Goal: Book appointment/travel/reservation

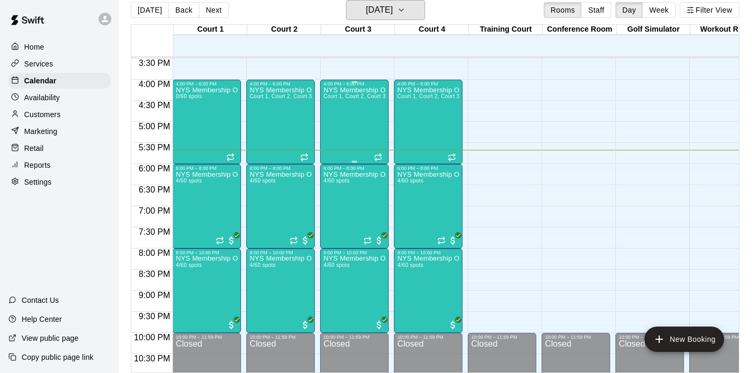
scroll to position [654, 0]
click at [219, 116] on div "NYS Membership Open Gym / Drop-Ins 0/60 spots" at bounding box center [207, 272] width 62 height 373
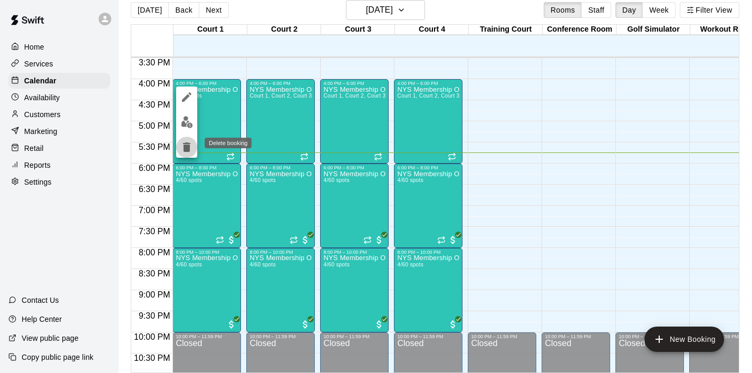
click at [185, 149] on icon "delete" at bounding box center [186, 146] width 7 height 9
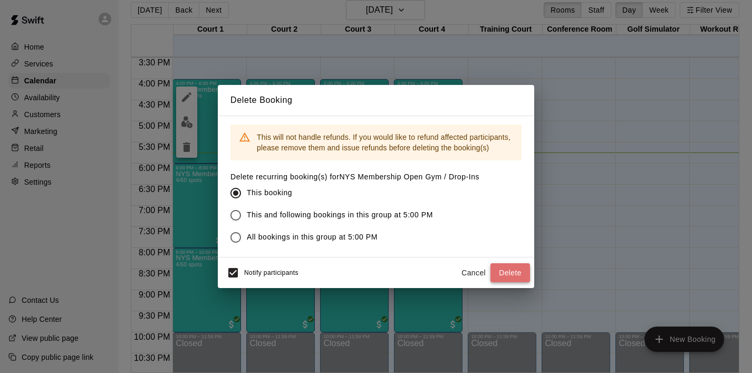
click at [509, 269] on button "Delete" at bounding box center [511, 273] width 40 height 20
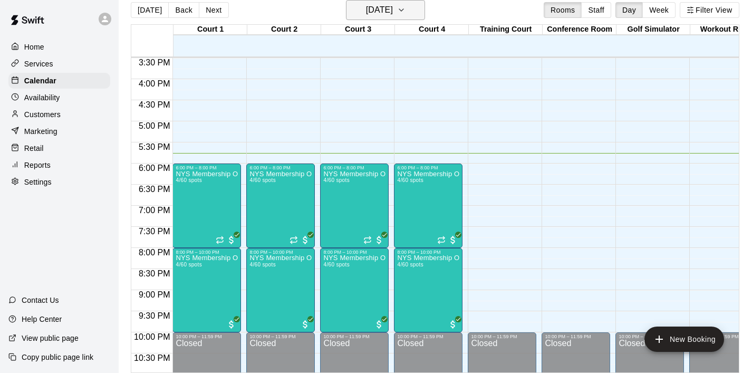
click at [406, 8] on icon "button" at bounding box center [401, 10] width 8 height 13
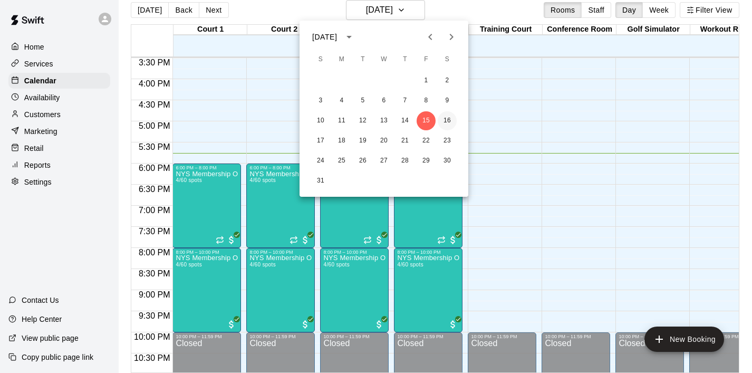
click at [446, 119] on button "16" at bounding box center [447, 120] width 19 height 19
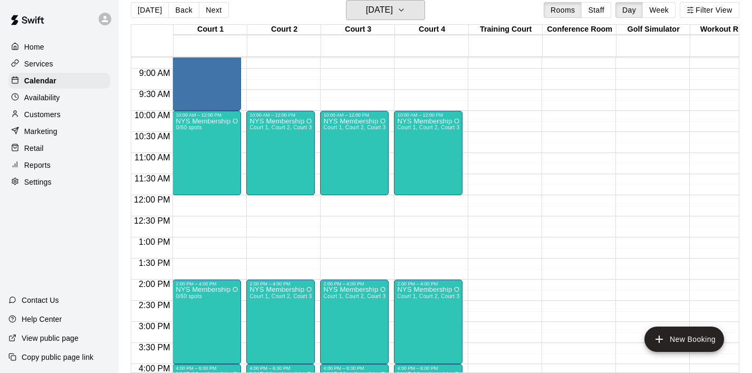
scroll to position [374, 0]
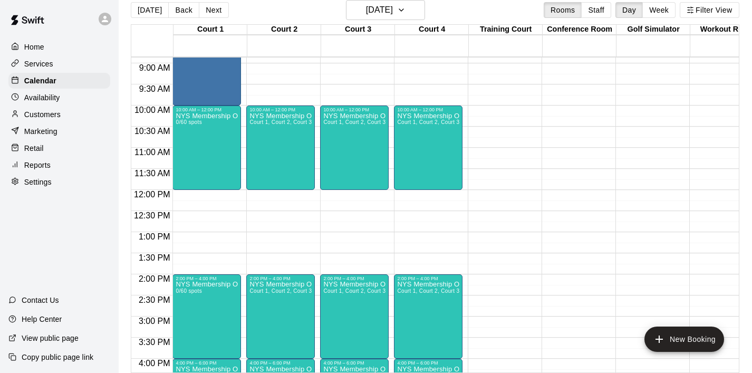
click at [193, 197] on div "12:00 AM – 8:00 AM Closed 8:00 AM – 10:00 AM [PERSON_NAME] NYS TEAM - VOLLEYBAL…" at bounding box center [207, 189] width 69 height 1013
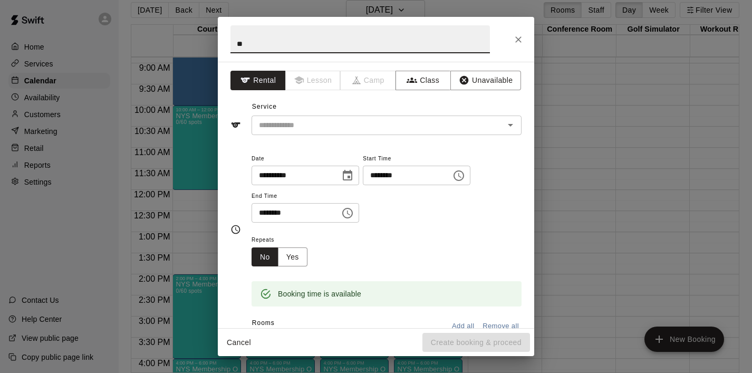
type input "*"
click at [521, 41] on icon "Close" at bounding box center [519, 39] width 6 height 6
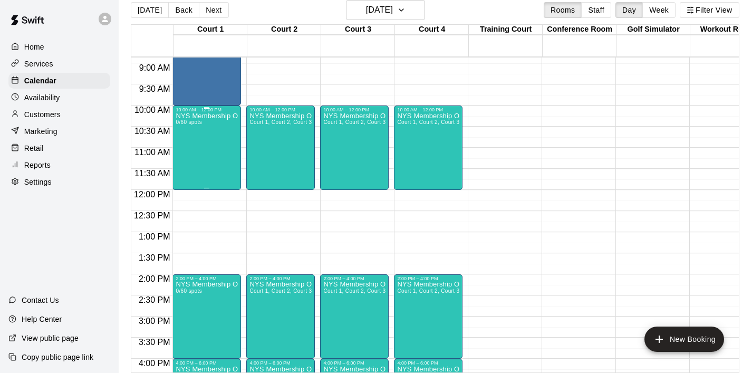
click at [196, 159] on div "NYS Membership Open Gym / Drop-Ins 0/60 spots" at bounding box center [207, 298] width 62 height 373
click at [191, 119] on icon "edit" at bounding box center [186, 124] width 13 height 13
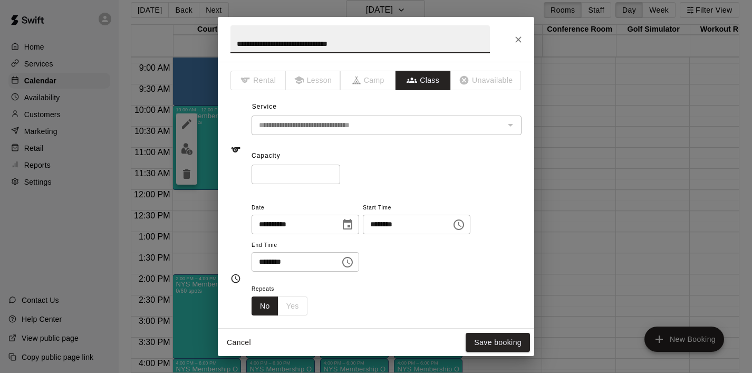
drag, startPoint x: 403, startPoint y: 42, endPoint x: 152, endPoint y: 35, distance: 250.7
click at [152, 35] on div "**********" at bounding box center [376, 186] width 752 height 373
click at [524, 39] on button "Close" at bounding box center [518, 39] width 19 height 19
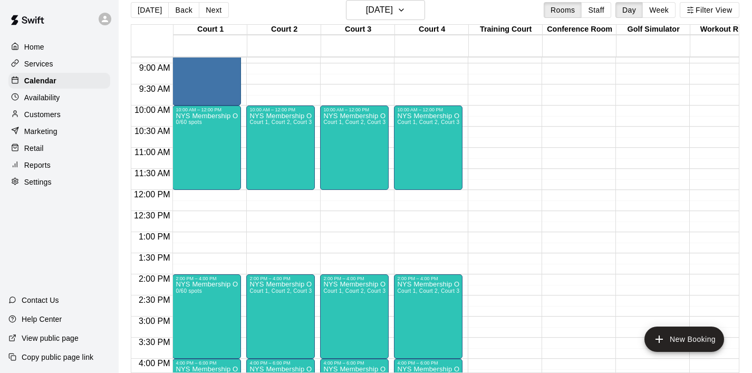
click at [196, 203] on div "12:00 AM – 8:00 AM Closed 8:00 AM – 10:00 AM [PERSON_NAME] NYS TEAM - VOLLEYBAL…" at bounding box center [207, 189] width 69 height 1013
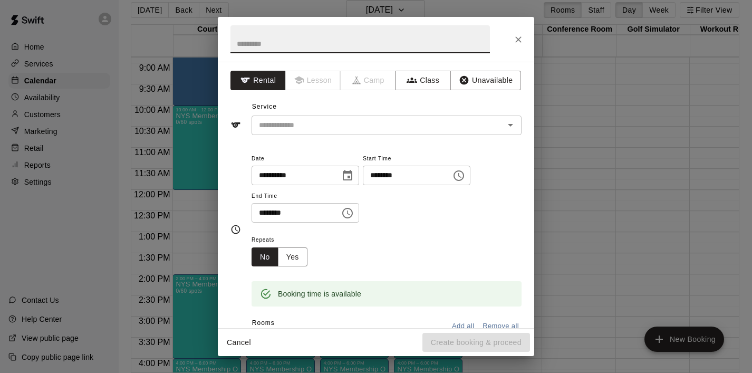
click at [259, 36] on input "text" at bounding box center [361, 39] width 260 height 28
click at [423, 85] on button "Class" at bounding box center [423, 81] width 55 height 20
click at [296, 42] on input "text" at bounding box center [361, 39] width 260 height 28
paste input "**********"
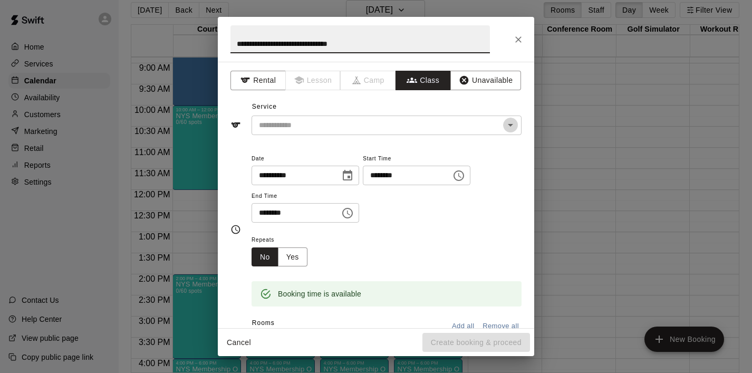
click at [512, 130] on icon "Open" at bounding box center [510, 125] width 13 height 13
type input "**********"
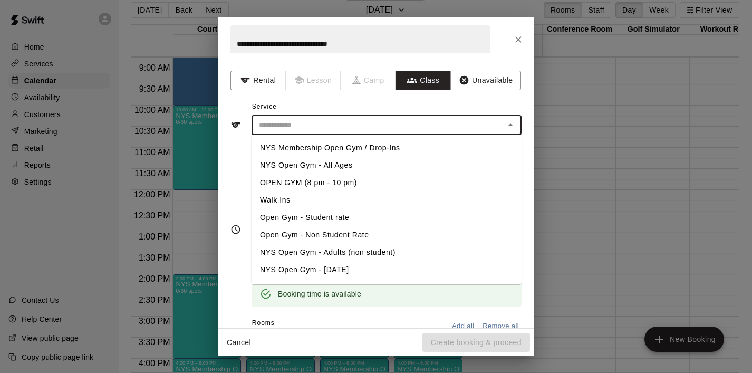
click at [391, 146] on li "NYS Membership Open Gym / Drop-Ins" at bounding box center [387, 147] width 270 height 17
type input "**********"
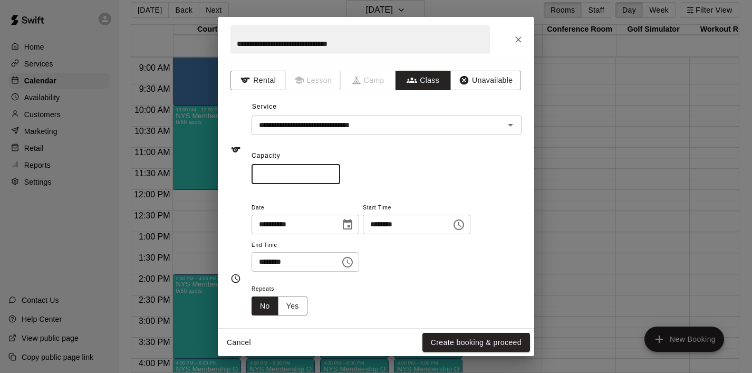
click at [285, 170] on input "*" at bounding box center [296, 175] width 89 height 20
drag, startPoint x: 278, startPoint y: 173, endPoint x: 227, endPoint y: 183, distance: 52.2
click at [227, 183] on div "**********" at bounding box center [376, 195] width 317 height 266
drag, startPoint x: 278, startPoint y: 176, endPoint x: 246, endPoint y: 176, distance: 31.1
click at [246, 176] on div "**********" at bounding box center [376, 150] width 291 height 69
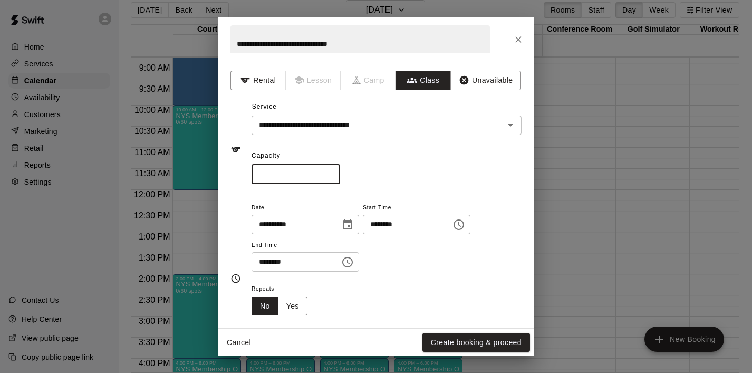
type input "**"
click at [464, 223] on icon "Choose time, selected time is 12:15 PM" at bounding box center [459, 225] width 11 height 11
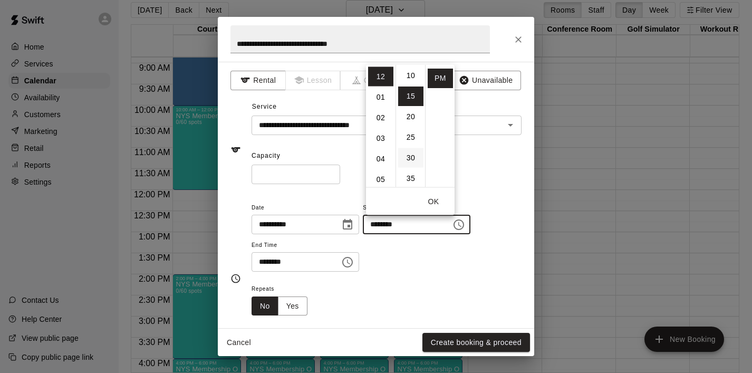
scroll to position [0, 0]
click at [412, 77] on li "00" at bounding box center [410, 76] width 25 height 20
type input "********"
click at [435, 195] on button "OK" at bounding box center [434, 202] width 34 height 20
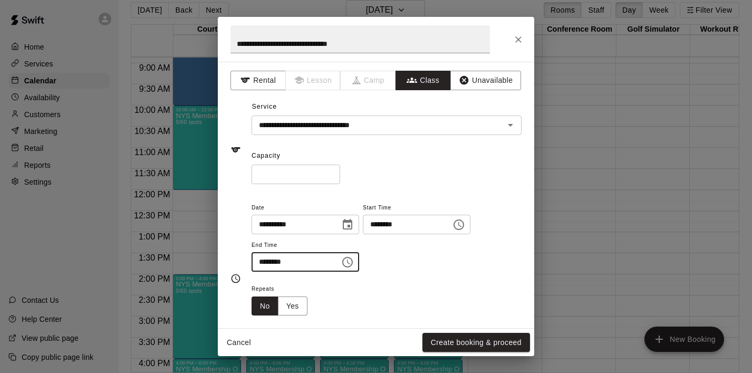
click at [331, 263] on input "********" at bounding box center [292, 262] width 81 height 20
click at [346, 265] on icon "Choose time, selected time is 12:45 PM" at bounding box center [347, 262] width 13 height 13
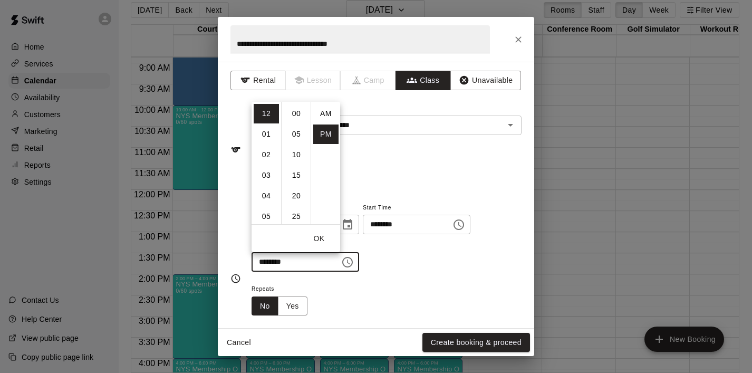
scroll to position [19, 0]
click at [270, 154] on li "02" at bounding box center [266, 155] width 25 height 20
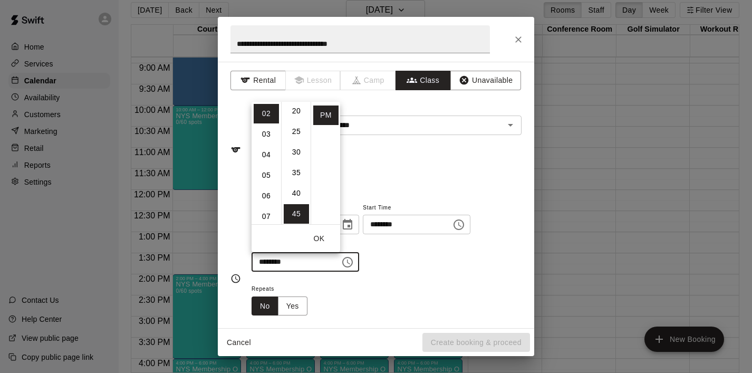
scroll to position [0, 0]
click at [293, 117] on li "00" at bounding box center [296, 114] width 25 height 20
type input "********"
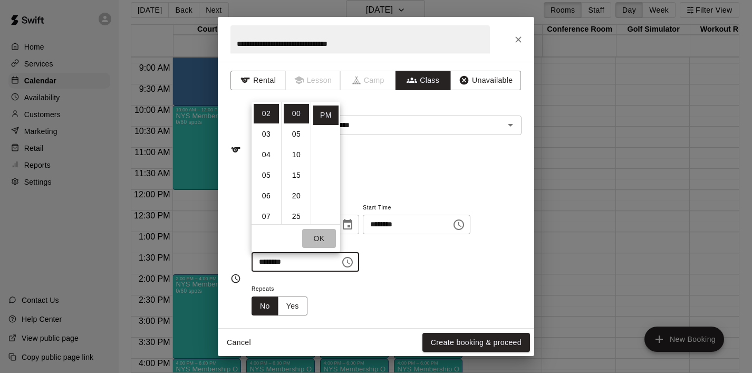
click at [326, 233] on button "OK" at bounding box center [319, 239] width 34 height 20
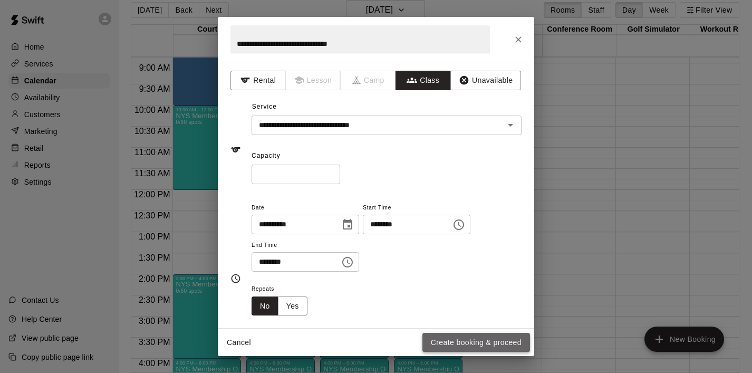
click at [451, 338] on button "Create booking & proceed" at bounding box center [477, 343] width 108 height 20
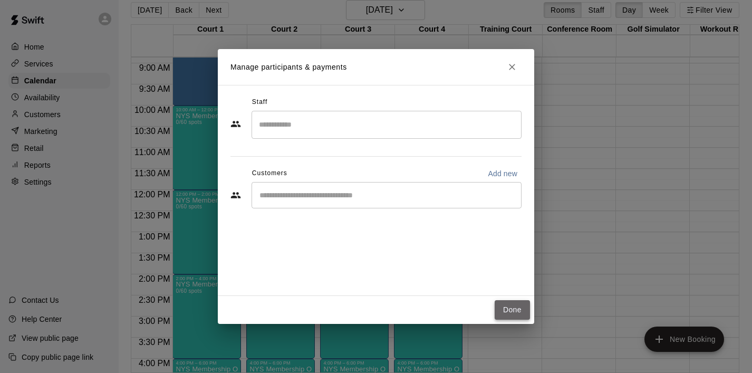
click at [506, 303] on button "Done" at bounding box center [512, 310] width 35 height 20
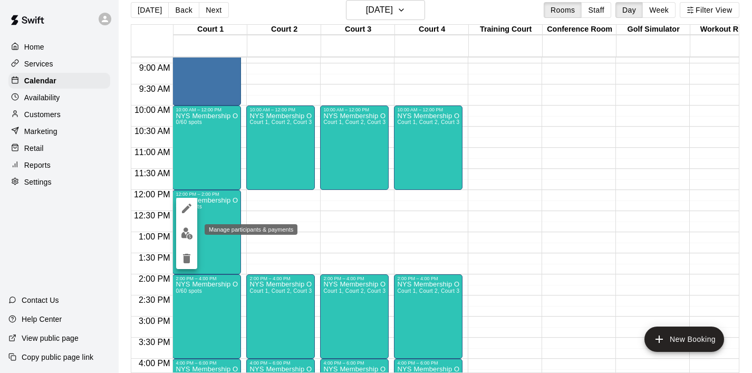
click at [187, 228] on img "edit" at bounding box center [187, 233] width 12 height 12
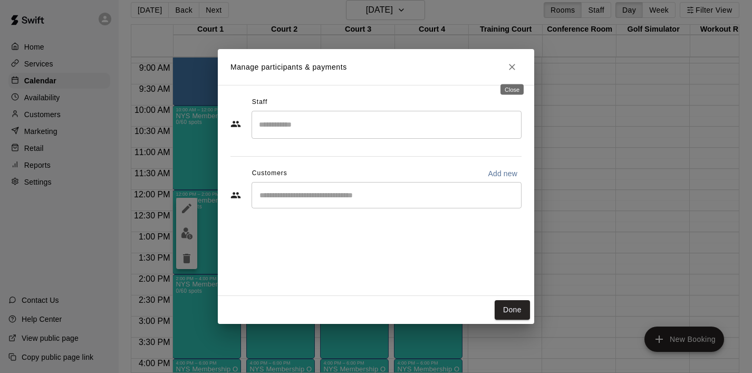
click at [512, 66] on icon "Close" at bounding box center [512, 67] width 11 height 11
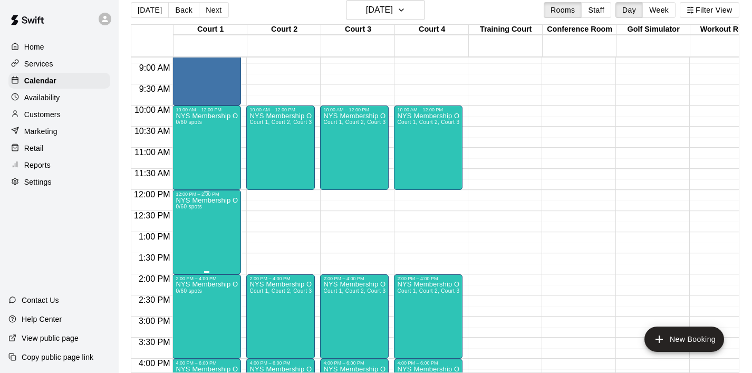
click at [183, 206] on icon "edit" at bounding box center [186, 208] width 13 height 13
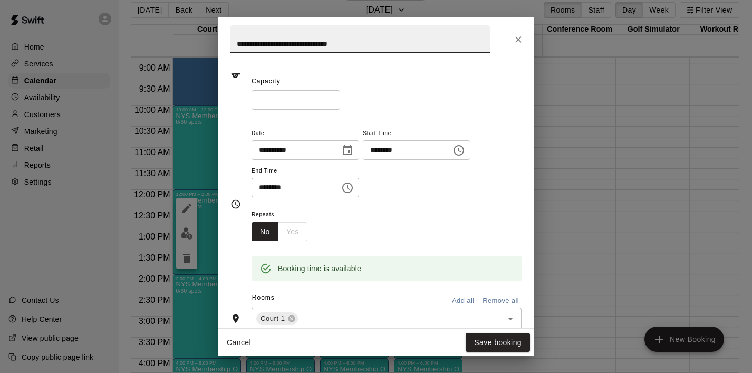
scroll to position [87, 0]
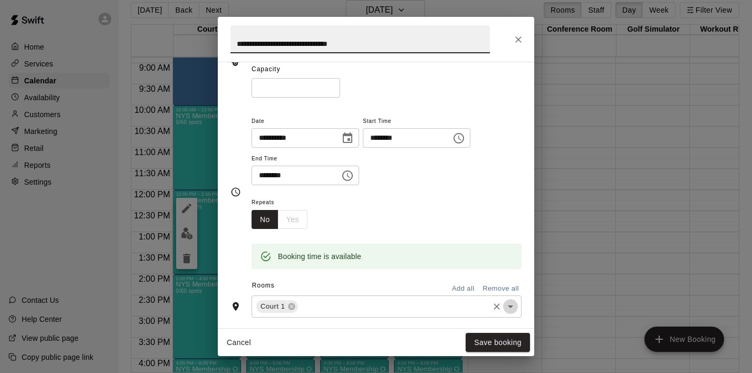
click at [510, 303] on icon "Open" at bounding box center [510, 306] width 13 height 13
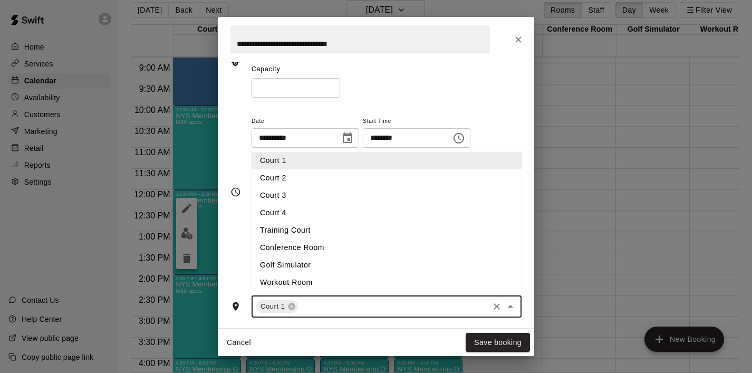
click at [344, 184] on li "Court 2" at bounding box center [387, 177] width 270 height 17
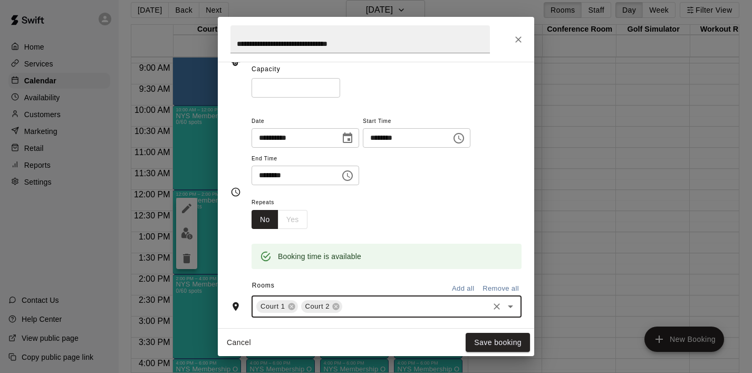
click at [511, 310] on icon "Open" at bounding box center [510, 306] width 13 height 13
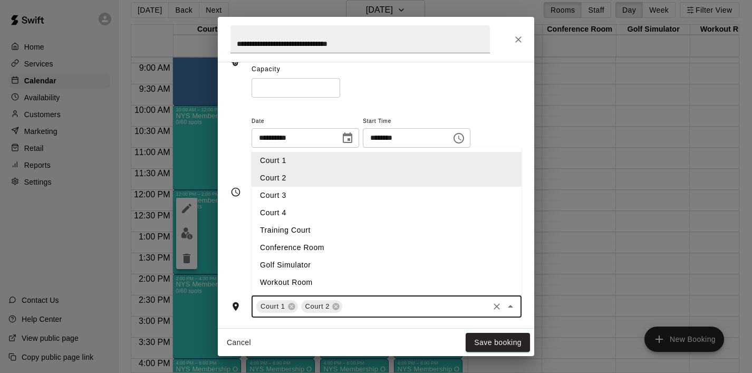
click at [390, 203] on li "Court 3" at bounding box center [387, 195] width 270 height 17
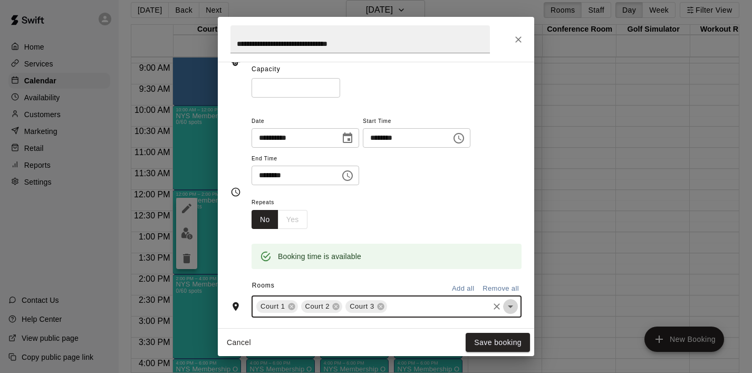
click at [511, 313] on button "Open" at bounding box center [510, 306] width 15 height 15
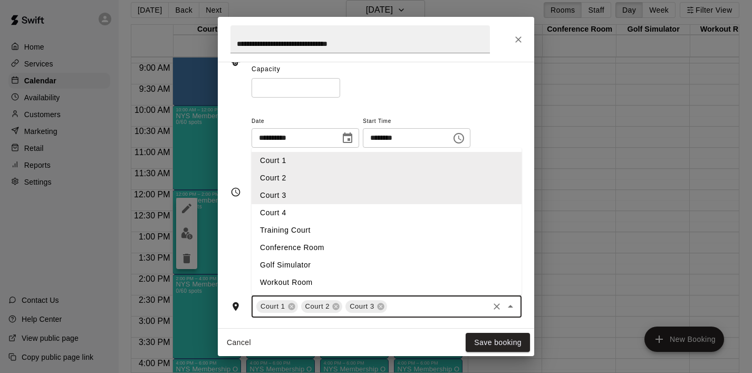
click at [317, 212] on li "Court 4" at bounding box center [387, 212] width 270 height 17
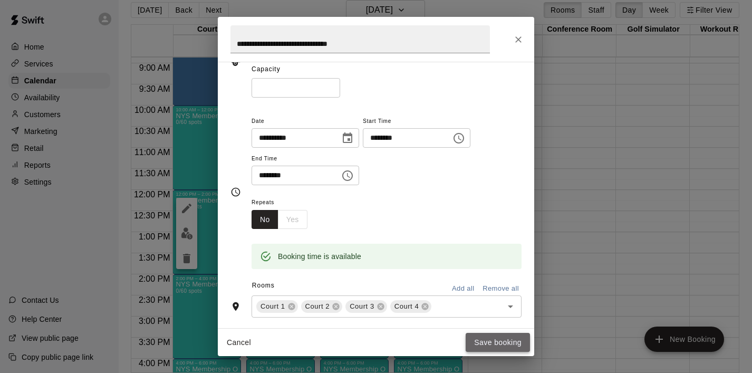
click at [507, 340] on button "Save booking" at bounding box center [498, 343] width 64 height 20
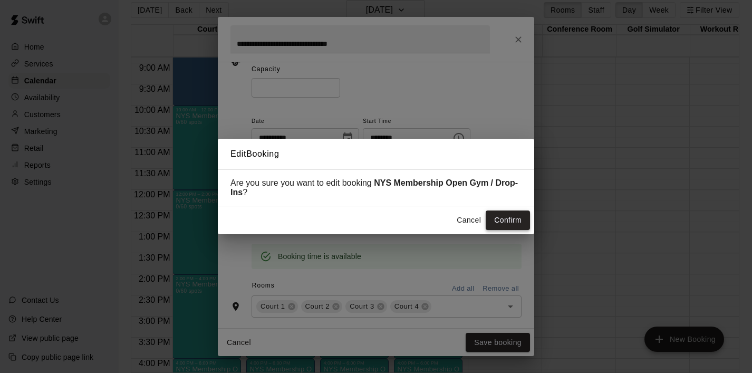
click at [521, 220] on button "Confirm" at bounding box center [508, 221] width 44 height 20
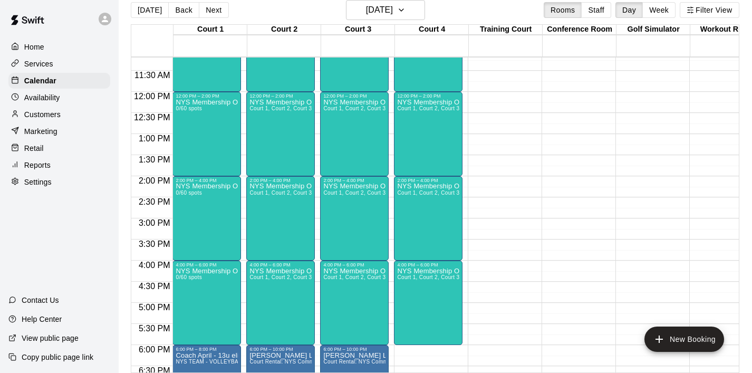
scroll to position [459, 0]
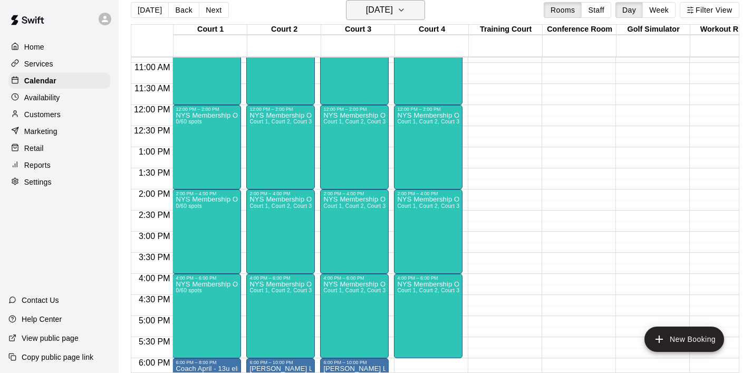
click at [406, 8] on icon "button" at bounding box center [401, 10] width 8 height 13
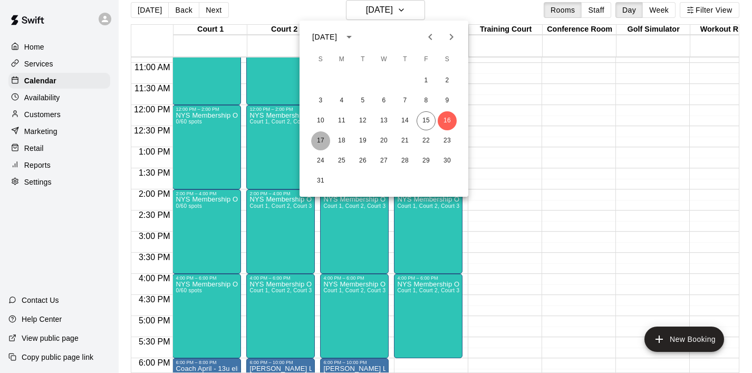
click at [323, 136] on button "17" at bounding box center [320, 140] width 19 height 19
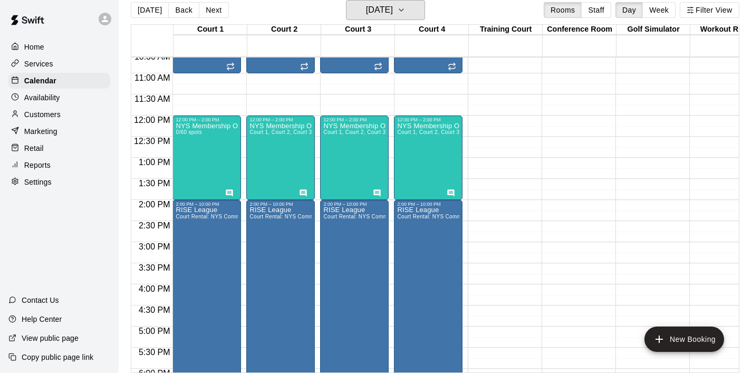
scroll to position [451, 0]
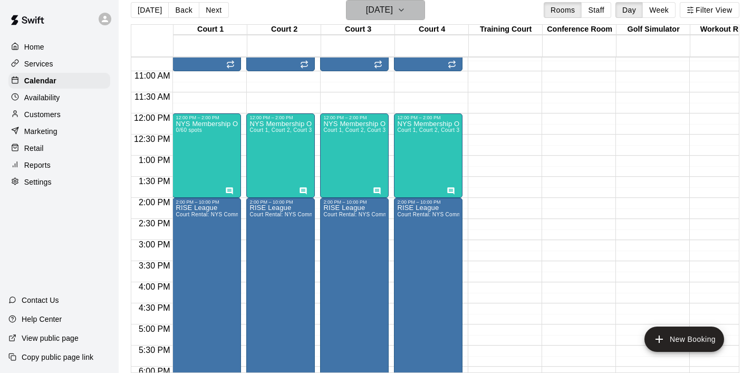
click at [406, 13] on icon "button" at bounding box center [401, 10] width 8 height 13
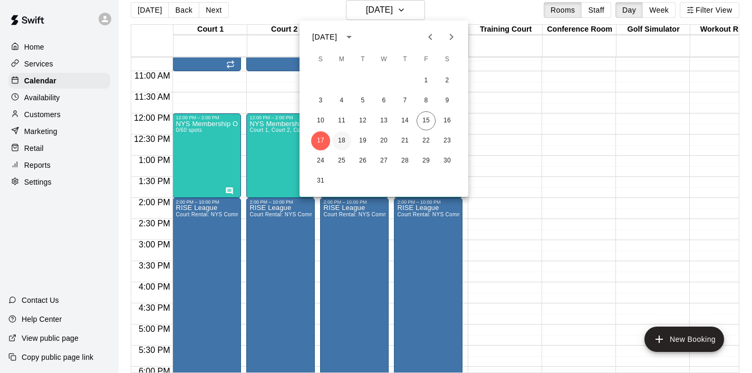
click at [349, 141] on button "18" at bounding box center [341, 140] width 19 height 19
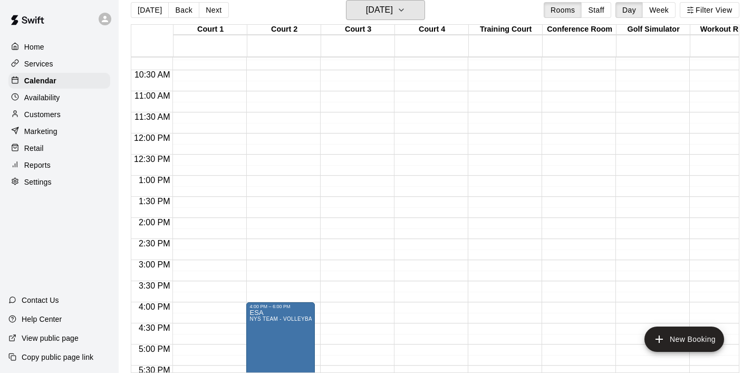
scroll to position [430, 0]
click at [406, 12] on icon "button" at bounding box center [401, 10] width 8 height 13
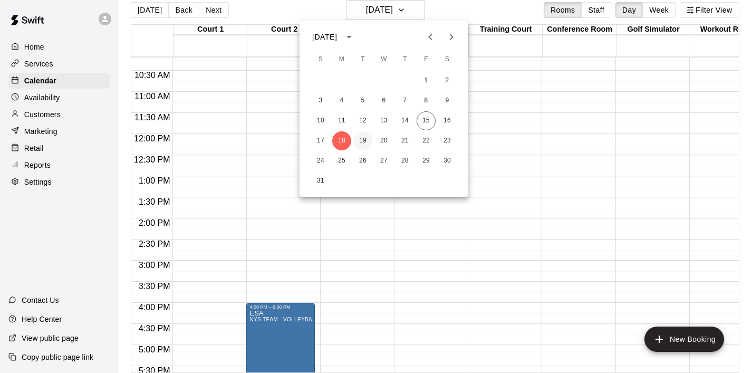
click at [365, 140] on button "19" at bounding box center [363, 140] width 19 height 19
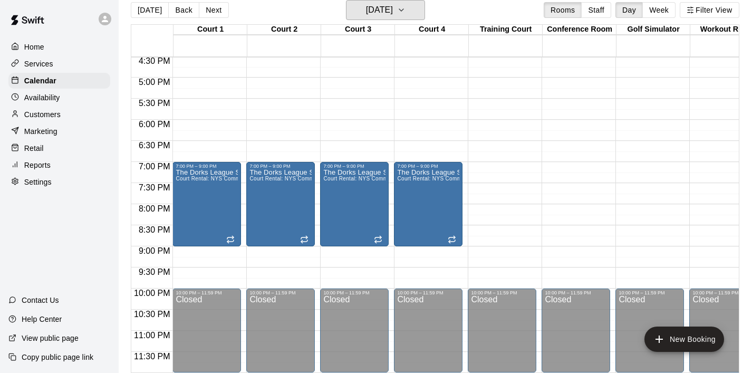
scroll to position [699, 0]
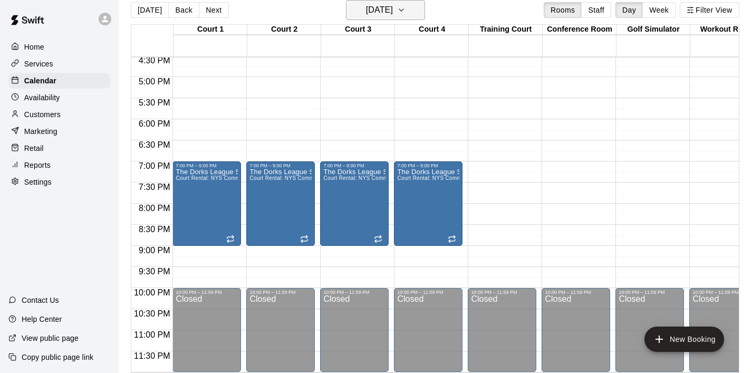
click at [406, 8] on icon "button" at bounding box center [401, 10] width 8 height 13
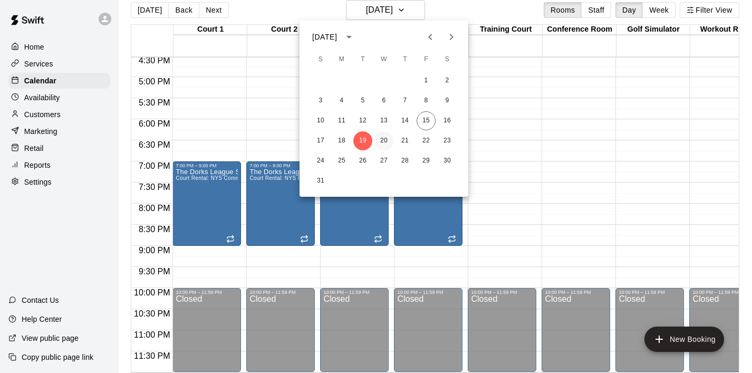
click at [385, 141] on button "20" at bounding box center [384, 140] width 19 height 19
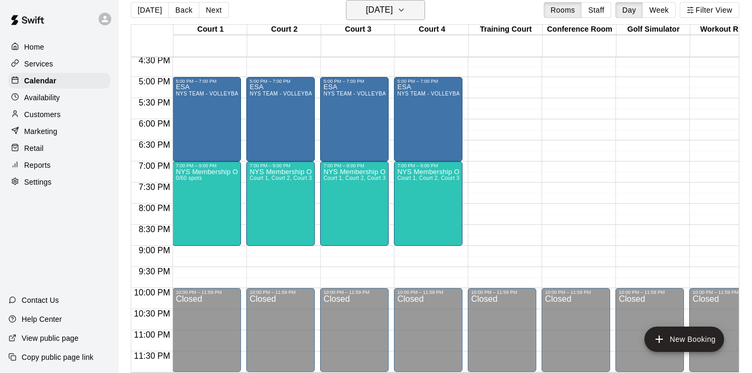
click at [422, 17] on button "[DATE]" at bounding box center [385, 10] width 79 height 20
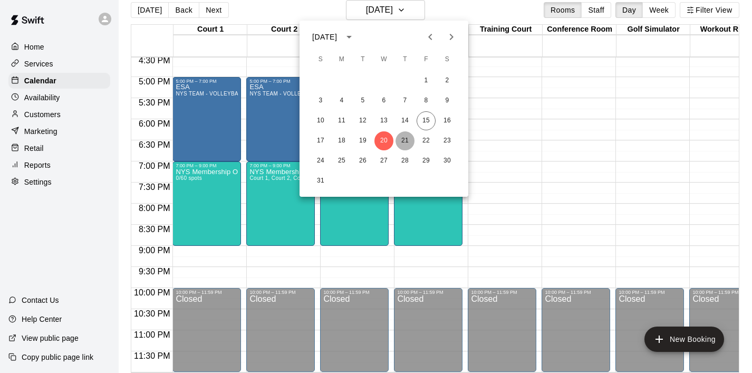
click at [408, 141] on button "21" at bounding box center [405, 140] width 19 height 19
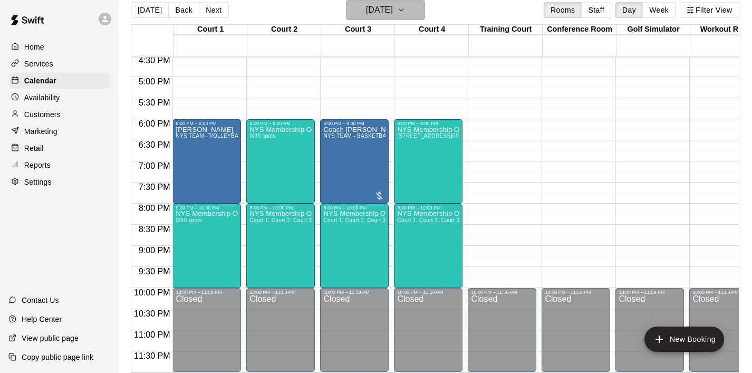
click at [406, 13] on icon "button" at bounding box center [401, 10] width 8 height 13
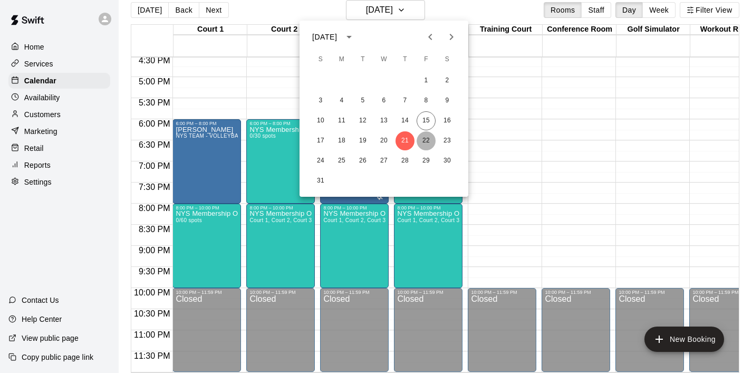
click at [423, 138] on button "22" at bounding box center [426, 140] width 19 height 19
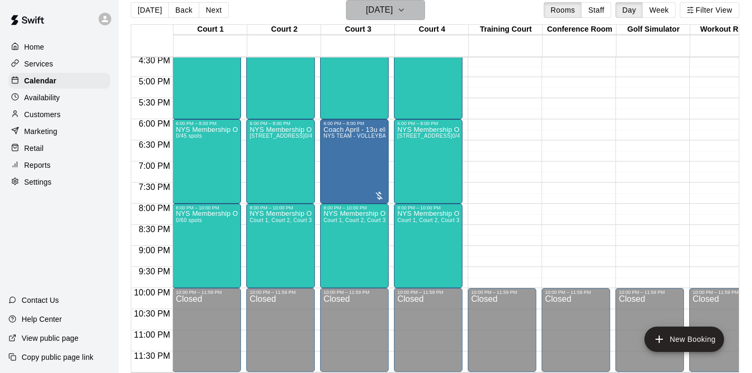
click at [406, 14] on icon "button" at bounding box center [401, 10] width 8 height 13
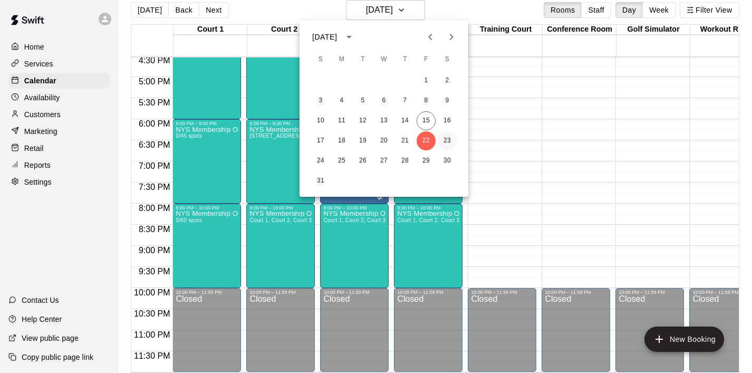
click at [442, 145] on button "23" at bounding box center [447, 140] width 19 height 19
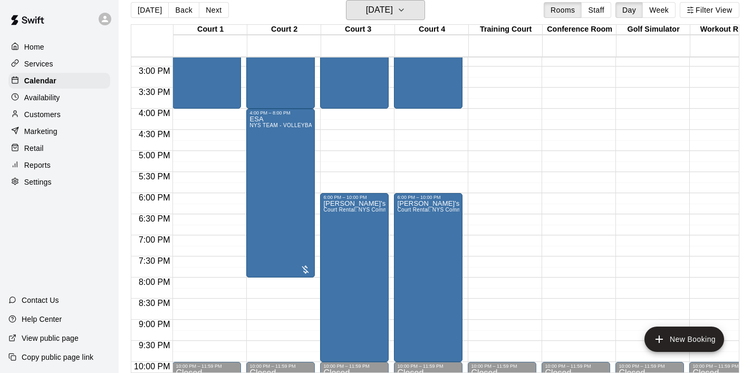
scroll to position [606, 0]
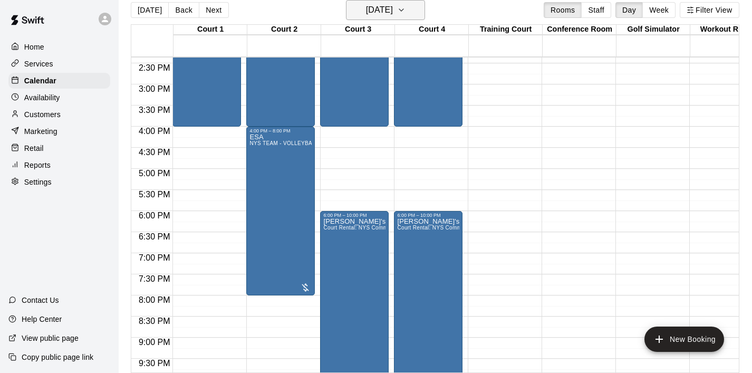
click at [406, 7] on icon "button" at bounding box center [401, 10] width 8 height 13
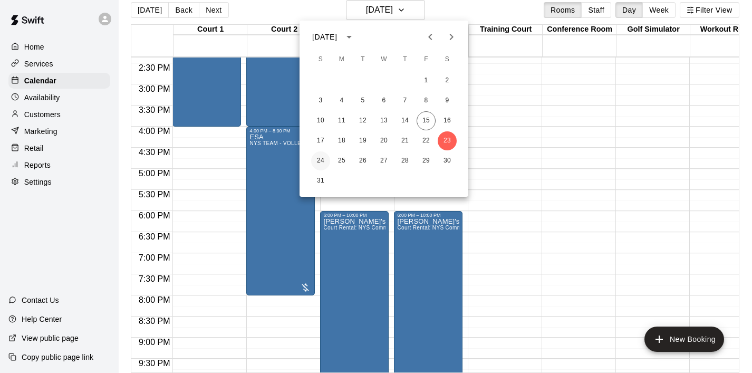
click at [323, 160] on button "24" at bounding box center [320, 160] width 19 height 19
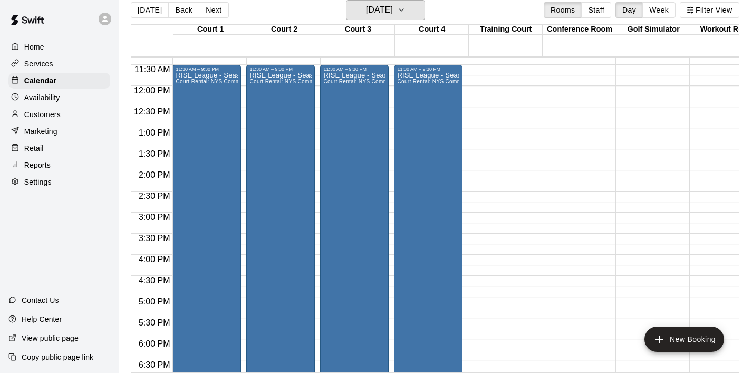
scroll to position [498, 0]
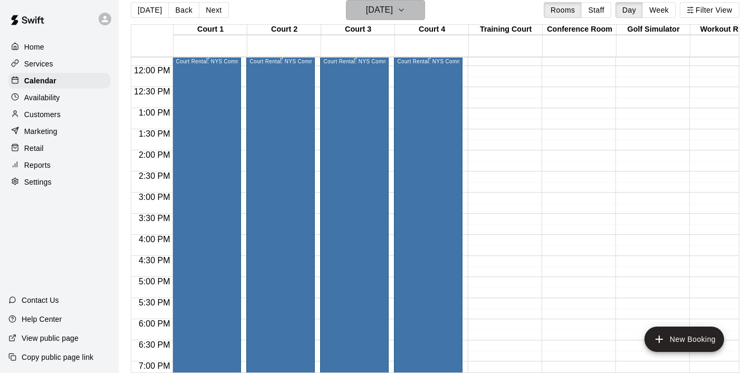
click at [406, 6] on icon "button" at bounding box center [401, 10] width 8 height 13
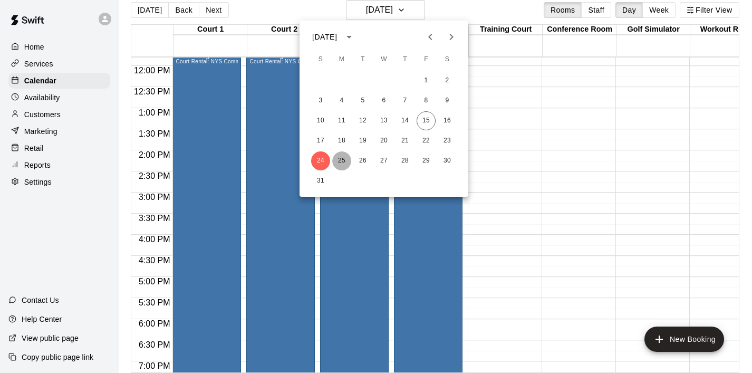
click at [345, 157] on button "25" at bounding box center [341, 160] width 19 height 19
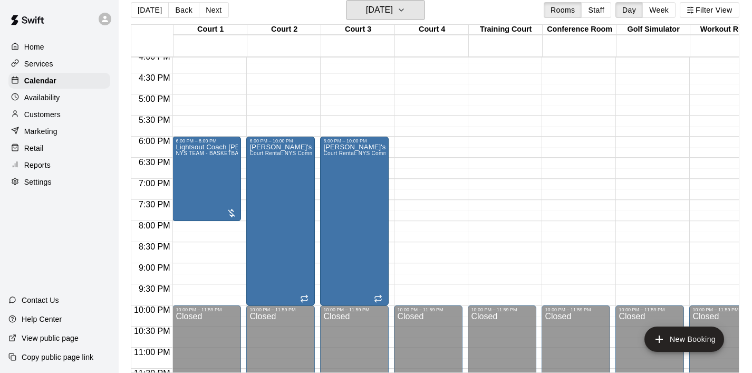
scroll to position [699, 0]
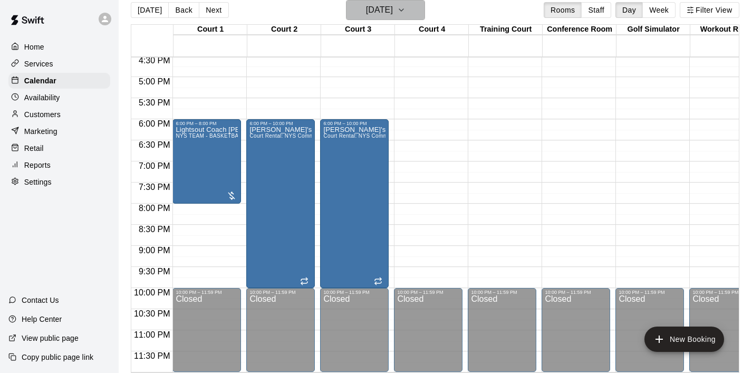
click at [406, 14] on icon "button" at bounding box center [401, 10] width 8 height 13
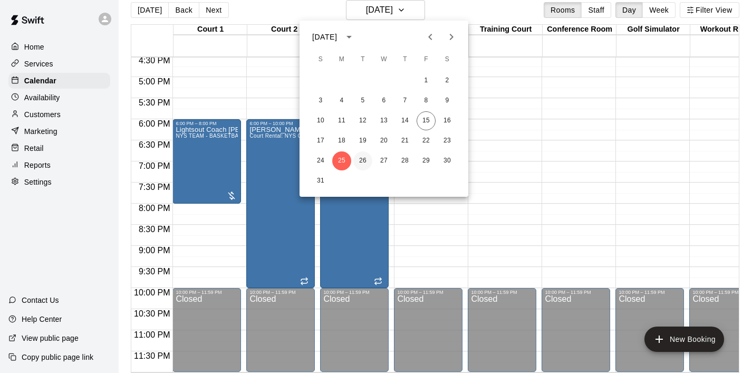
click at [365, 158] on button "26" at bounding box center [363, 160] width 19 height 19
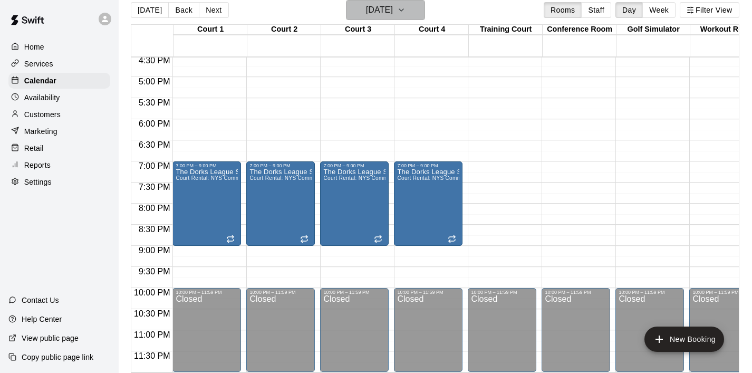
click at [406, 8] on icon "button" at bounding box center [401, 10] width 8 height 13
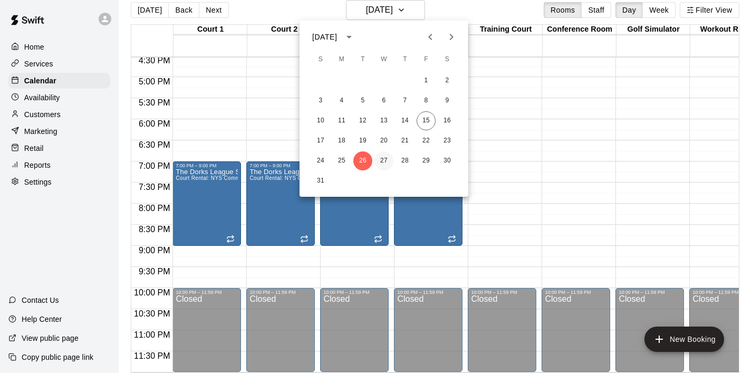
click at [380, 163] on button "27" at bounding box center [384, 160] width 19 height 19
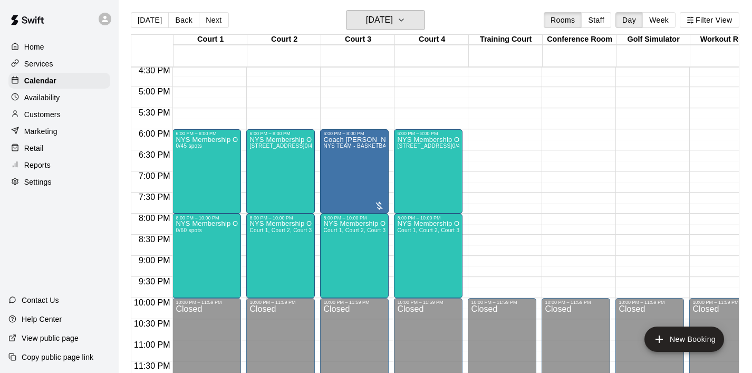
scroll to position [0, 0]
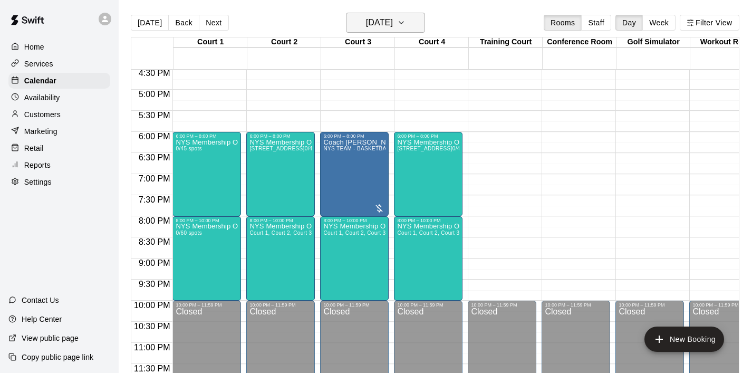
click at [406, 23] on icon "button" at bounding box center [401, 22] width 8 height 13
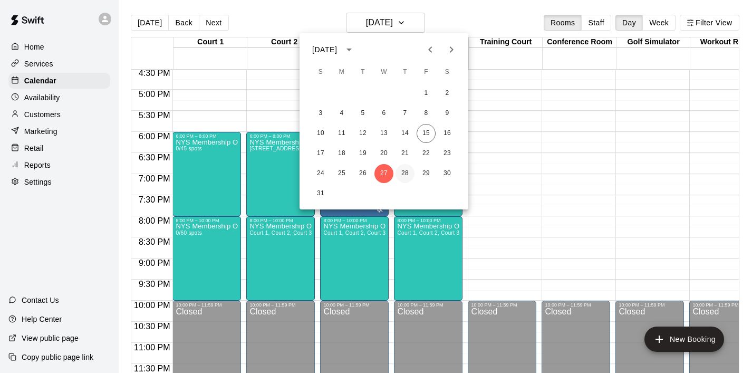
click at [406, 171] on button "28" at bounding box center [405, 173] width 19 height 19
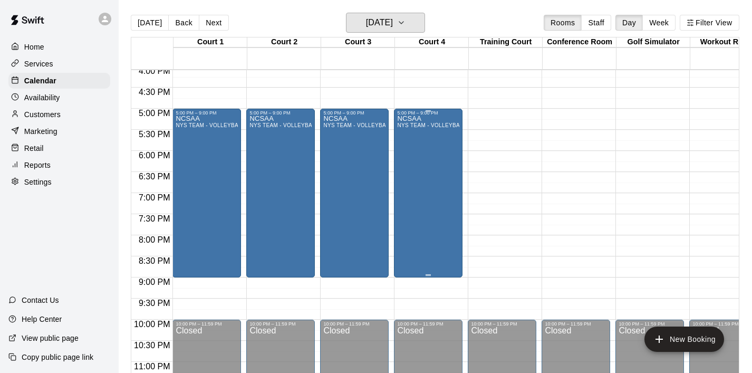
scroll to position [670, 0]
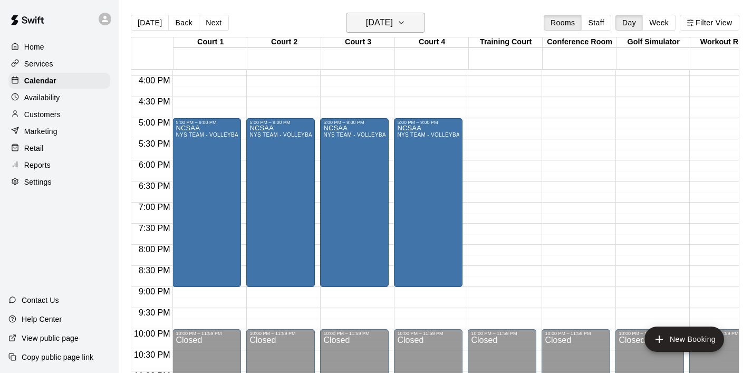
click at [406, 18] on icon "button" at bounding box center [401, 22] width 8 height 13
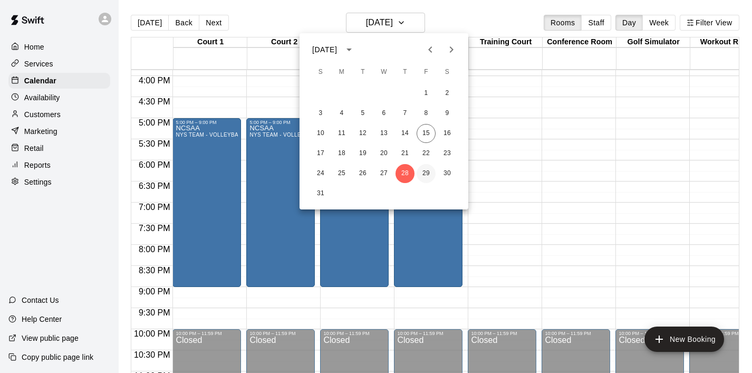
click at [426, 170] on button "29" at bounding box center [426, 173] width 19 height 19
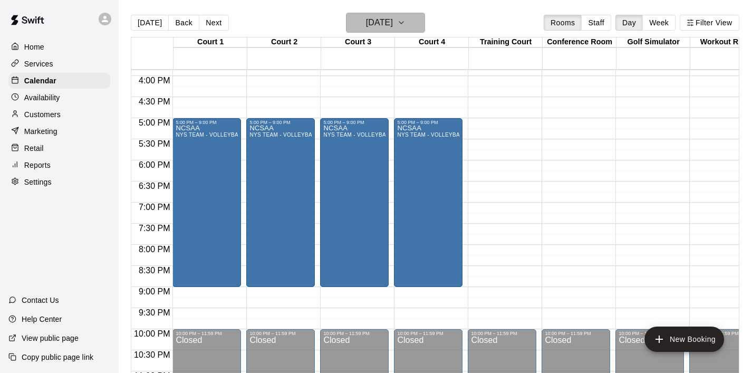
click at [406, 26] on icon "button" at bounding box center [401, 22] width 8 height 13
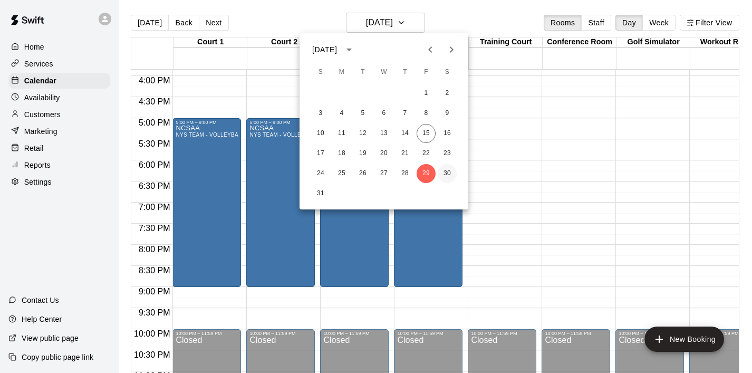
click at [445, 176] on button "30" at bounding box center [447, 173] width 19 height 19
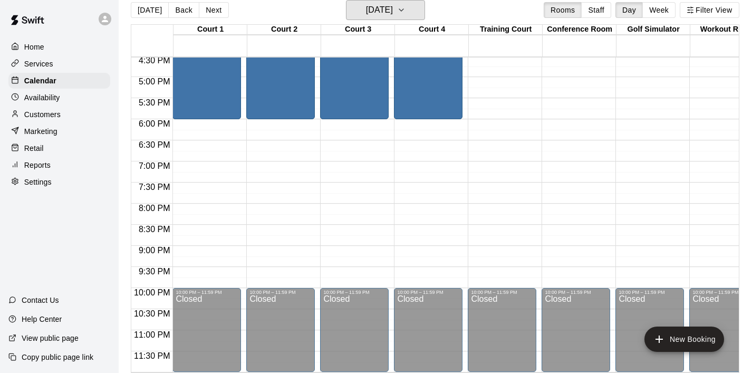
scroll to position [14, 0]
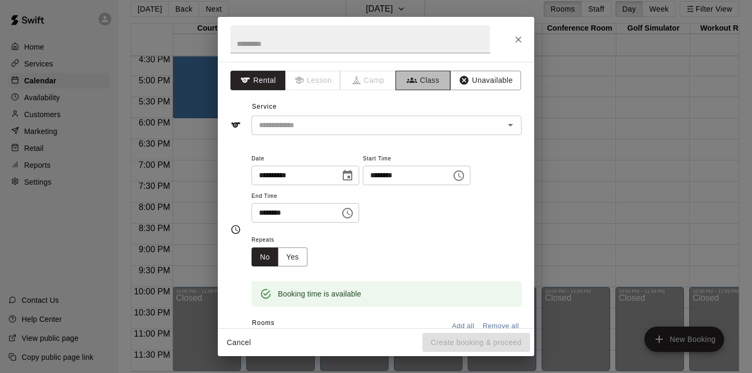
click at [424, 85] on button "Class" at bounding box center [423, 81] width 55 height 20
click at [293, 51] on input "text" at bounding box center [361, 39] width 260 height 28
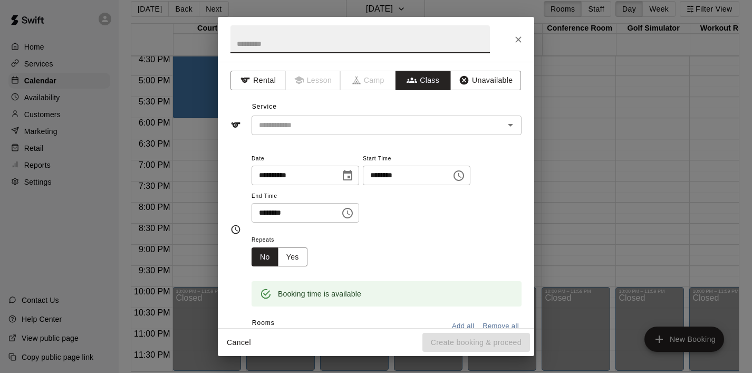
paste input "**********"
type input "**********"
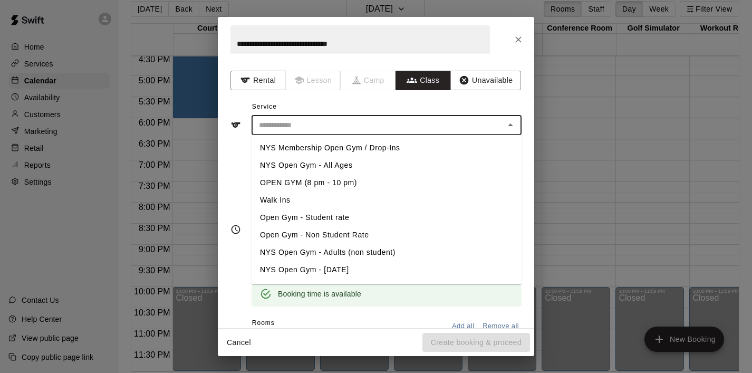
click at [303, 131] on input "text" at bounding box center [378, 125] width 246 height 13
click at [328, 154] on li "NYS Membership Open Gym / Drop-Ins" at bounding box center [387, 147] width 270 height 17
type input "**********"
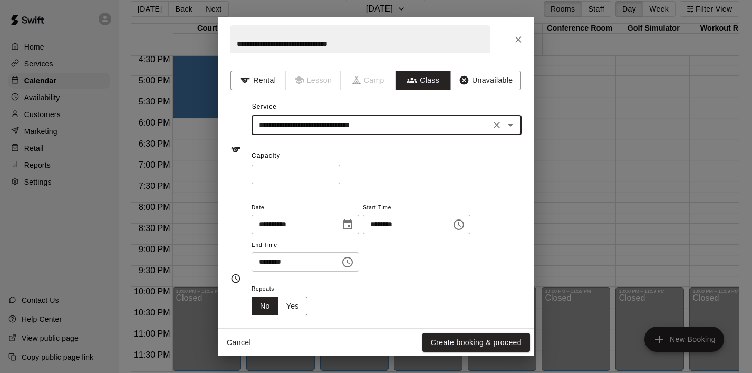
click at [309, 170] on input "*" at bounding box center [296, 175] width 89 height 20
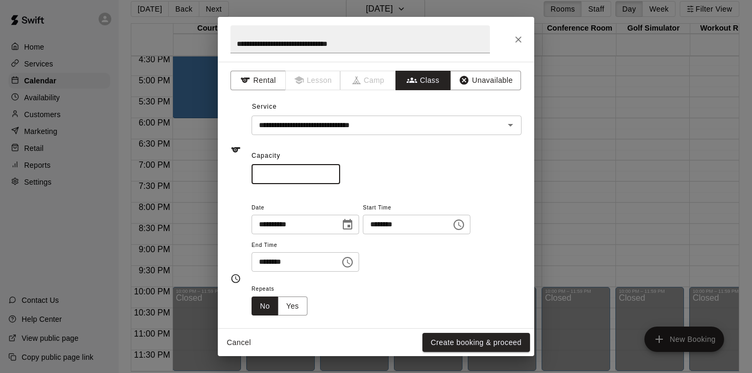
drag, startPoint x: 287, startPoint y: 173, endPoint x: 216, endPoint y: 174, distance: 71.2
click at [216, 174] on div "**********" at bounding box center [376, 186] width 752 height 373
type input "**"
click at [349, 266] on icon "Choose time, selected time is 7:30 PM" at bounding box center [347, 262] width 11 height 11
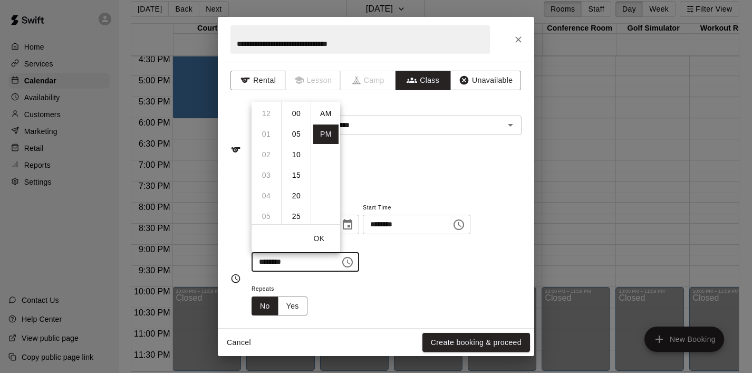
scroll to position [19, 0]
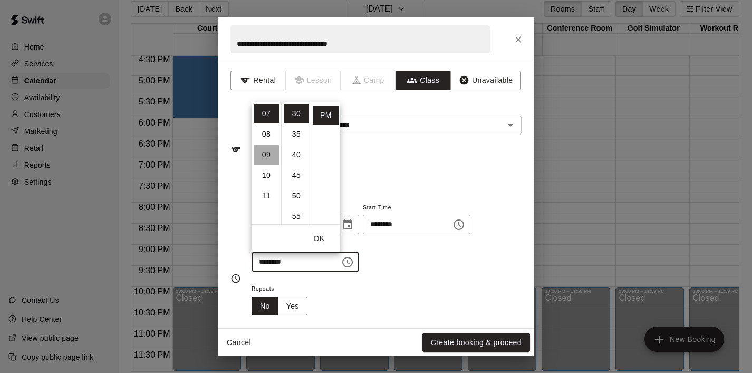
click at [259, 155] on li "09" at bounding box center [266, 155] width 25 height 20
click at [294, 116] on li "00" at bounding box center [296, 114] width 25 height 20
type input "********"
click at [325, 236] on button "OK" at bounding box center [319, 239] width 34 height 20
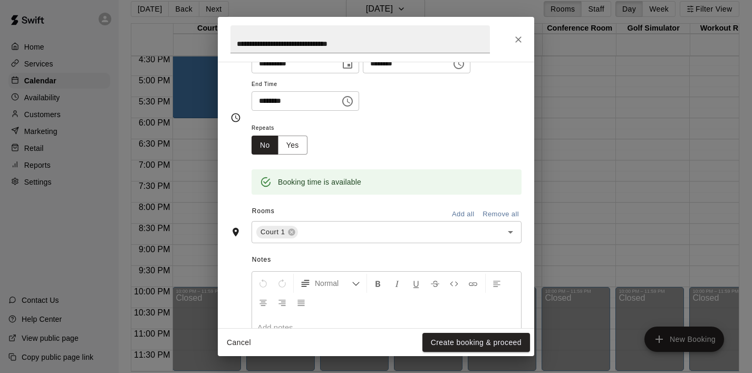
scroll to position [166, 0]
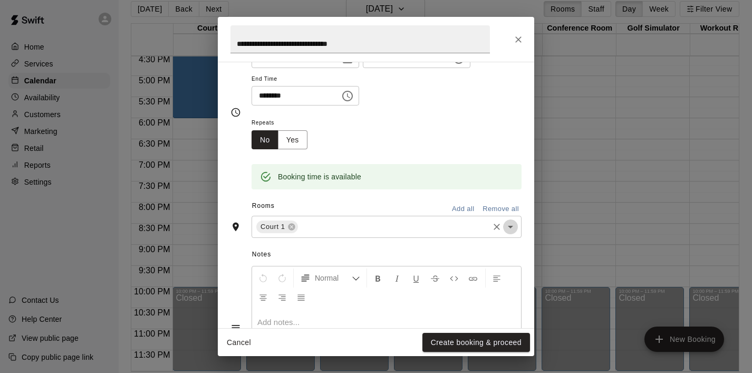
click at [512, 233] on icon "Open" at bounding box center [510, 227] width 13 height 13
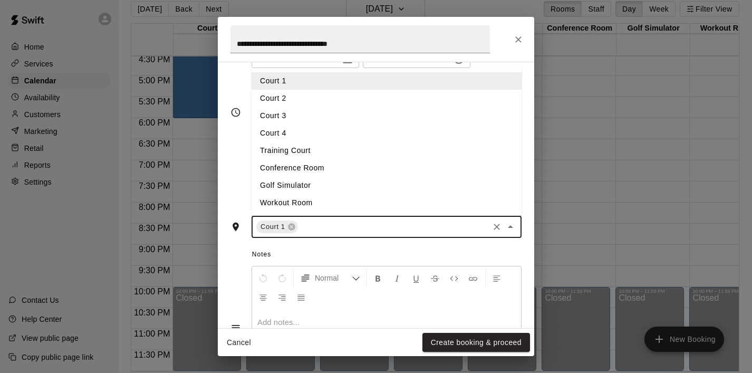
click at [377, 101] on li "Court 2" at bounding box center [387, 98] width 270 height 17
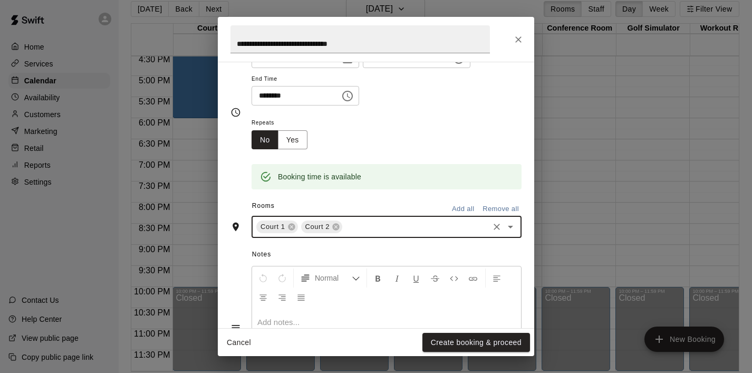
click at [507, 226] on icon "Open" at bounding box center [510, 227] width 13 height 13
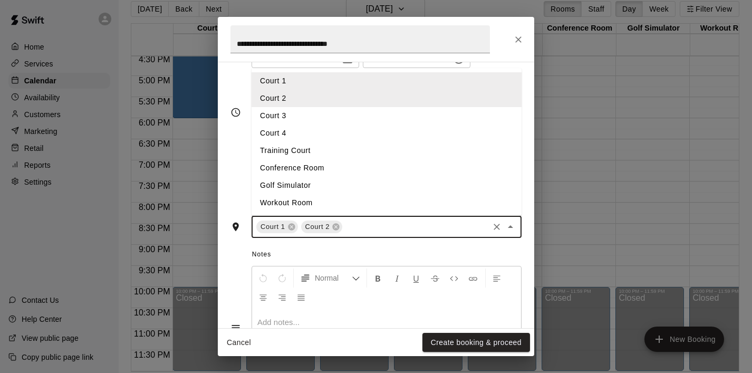
click at [312, 113] on li "Court 3" at bounding box center [387, 115] width 270 height 17
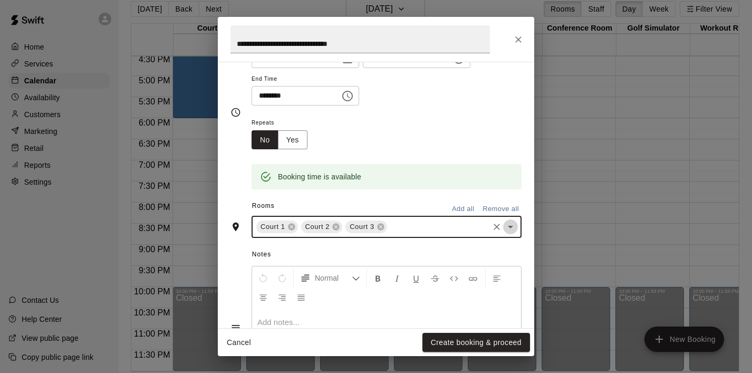
click at [514, 226] on icon "Open" at bounding box center [510, 227] width 13 height 13
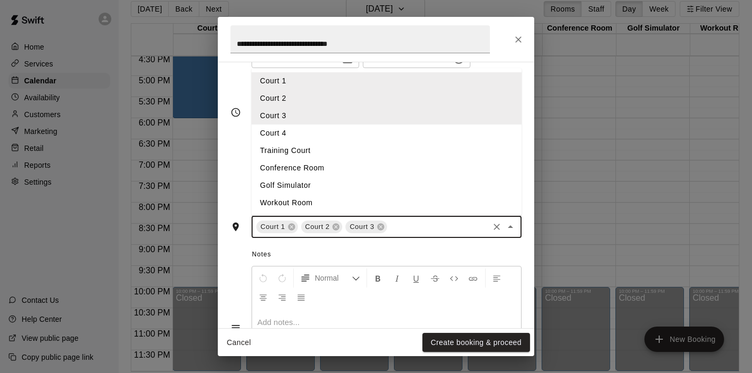
click at [378, 129] on li "Court 4" at bounding box center [387, 133] width 270 height 17
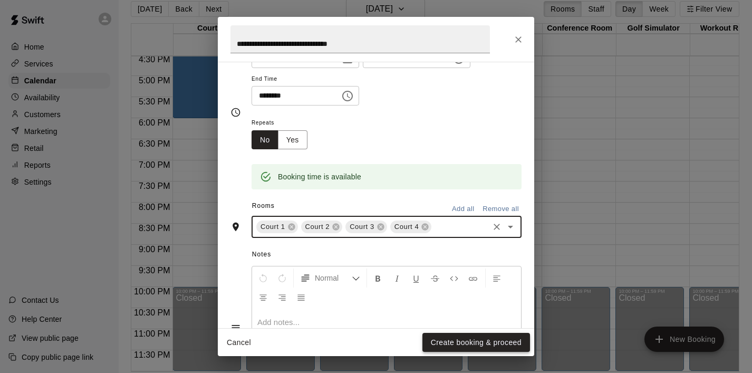
click at [456, 338] on button "Create booking & proceed" at bounding box center [477, 343] width 108 height 20
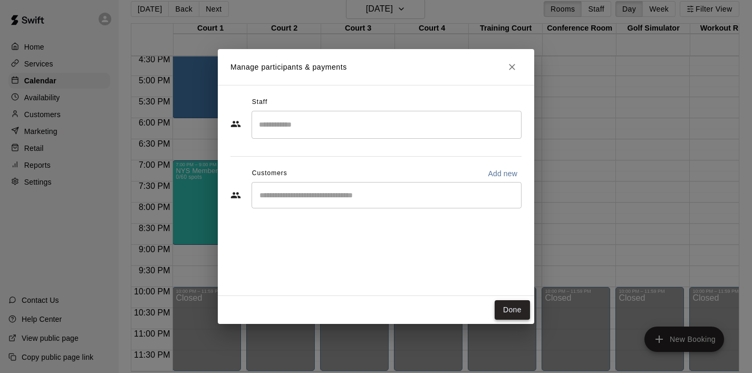
click at [511, 310] on button "Done" at bounding box center [512, 310] width 35 height 20
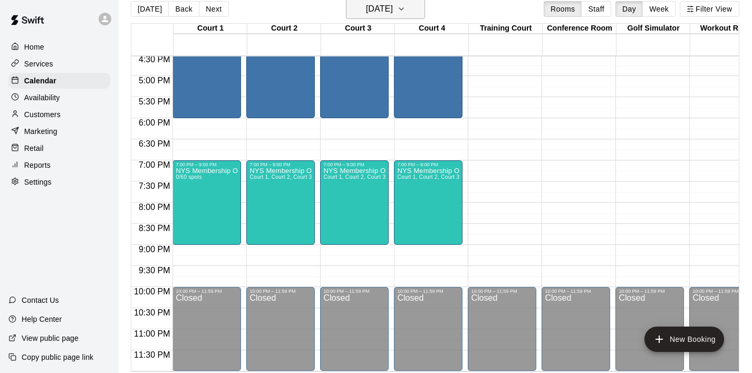
click at [406, 11] on icon "button" at bounding box center [401, 9] width 8 height 13
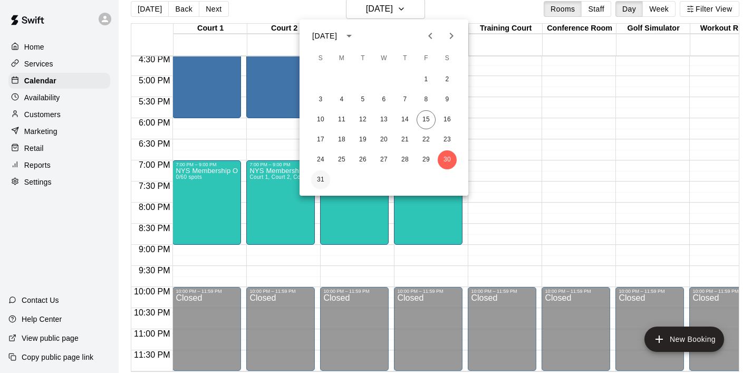
click at [321, 177] on button "31" at bounding box center [320, 179] width 19 height 19
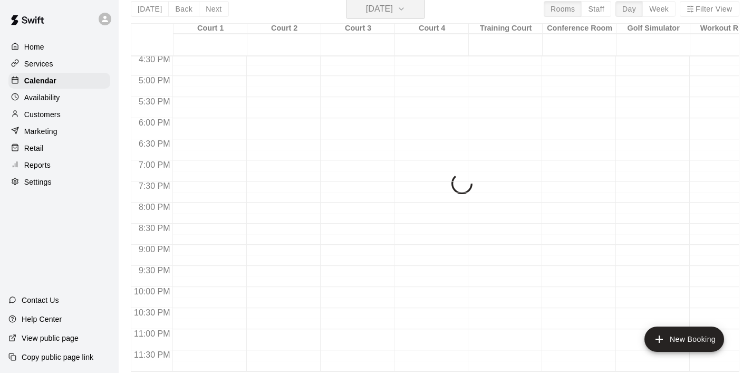
scroll to position [13, 0]
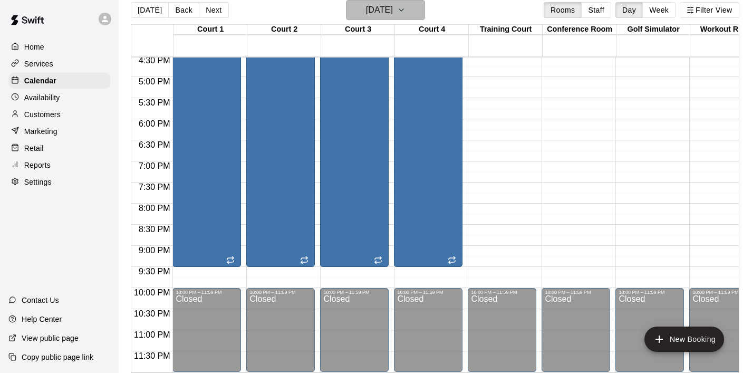
click at [419, 4] on button "[DATE]" at bounding box center [385, 10] width 79 height 20
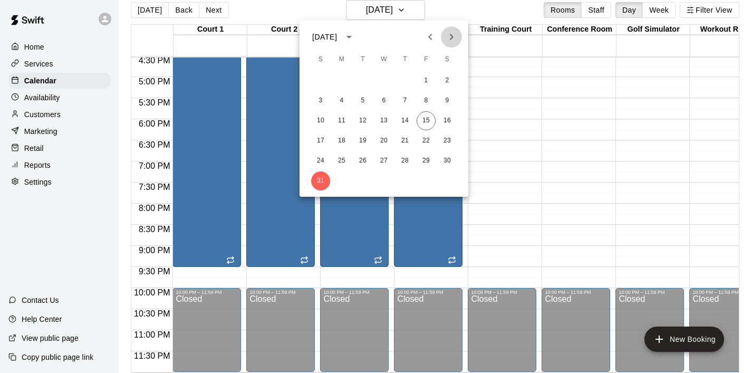
click at [453, 36] on icon "Next month" at bounding box center [451, 37] width 13 height 13
click at [344, 81] on button "1" at bounding box center [341, 80] width 19 height 19
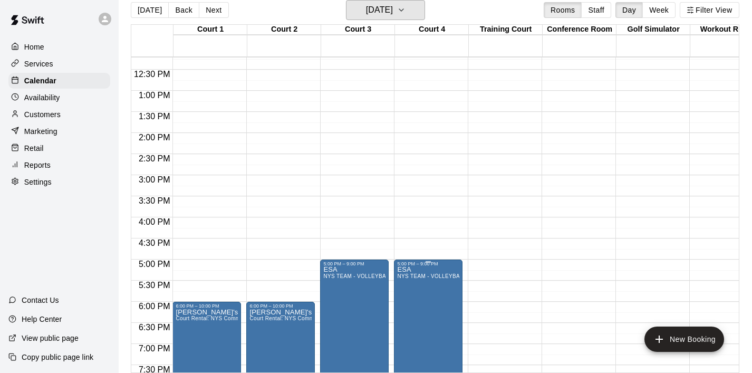
scroll to position [530, 0]
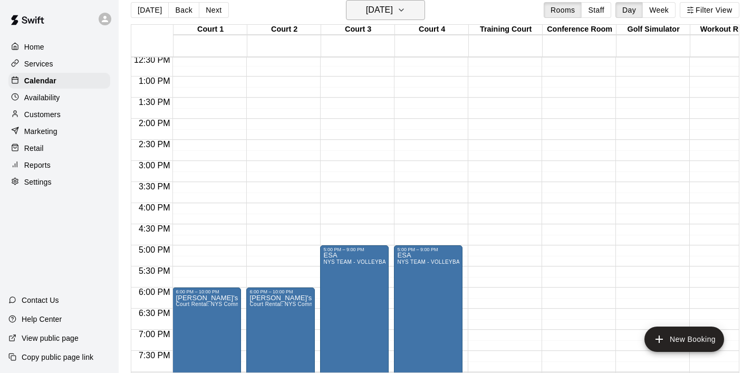
click at [406, 7] on icon "button" at bounding box center [401, 10] width 8 height 13
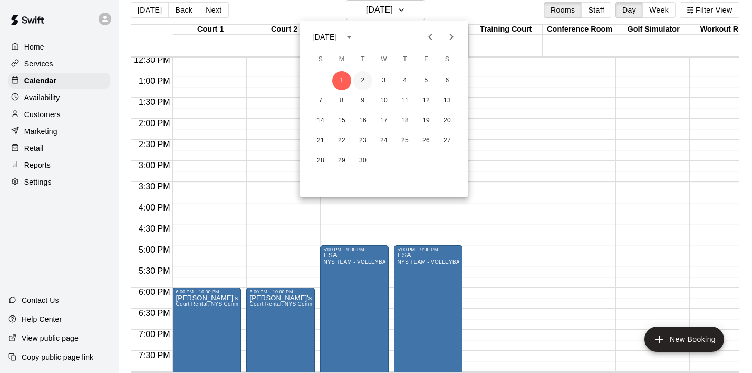
click at [367, 76] on button "2" at bounding box center [363, 80] width 19 height 19
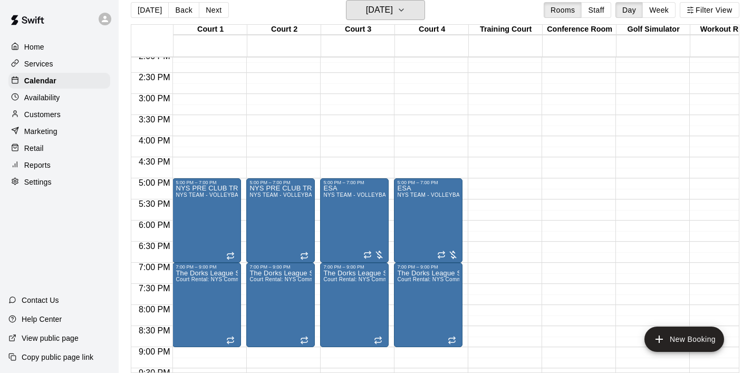
scroll to position [599, 0]
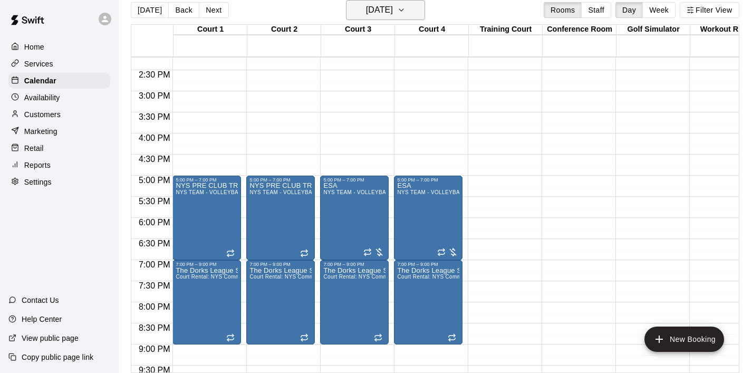
click at [406, 15] on icon "button" at bounding box center [401, 10] width 8 height 13
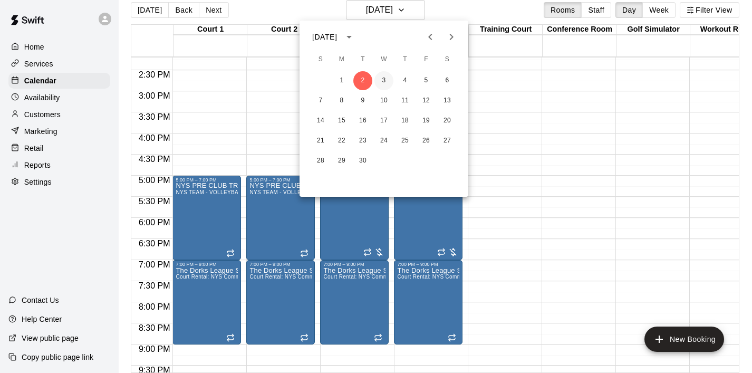
click at [381, 81] on button "3" at bounding box center [384, 80] width 19 height 19
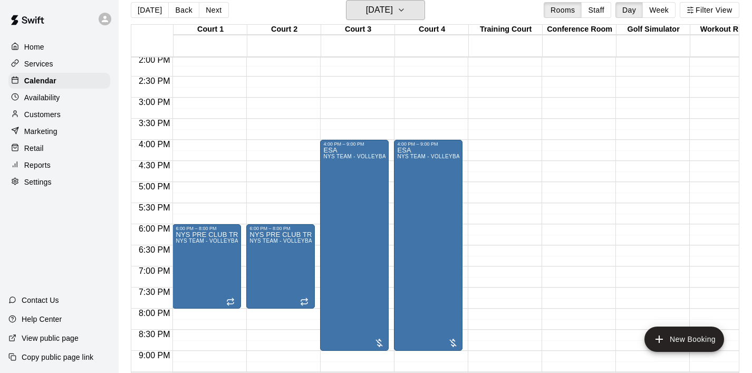
scroll to position [594, 0]
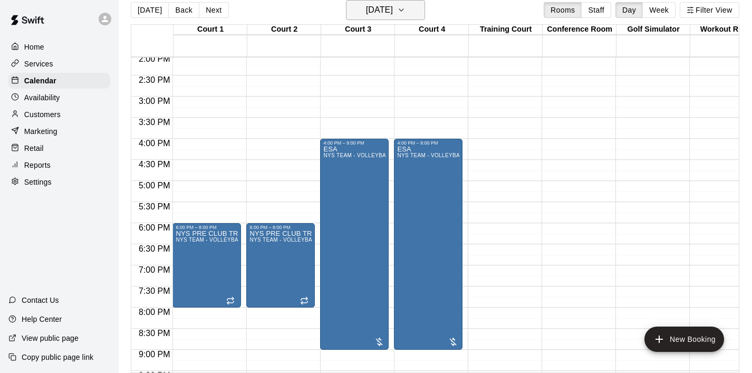
click at [406, 12] on icon "button" at bounding box center [401, 10] width 8 height 13
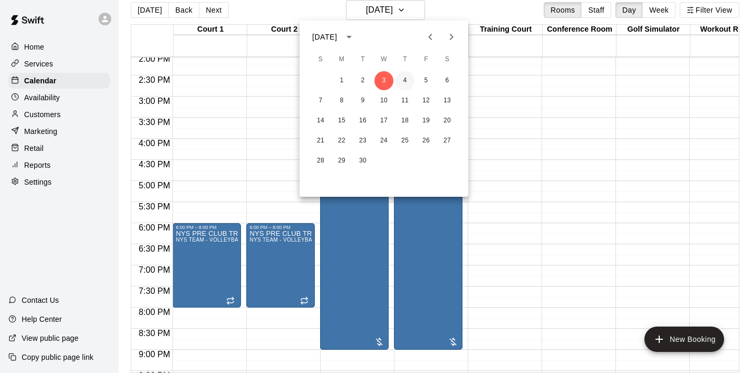
click at [401, 80] on button "4" at bounding box center [405, 80] width 19 height 19
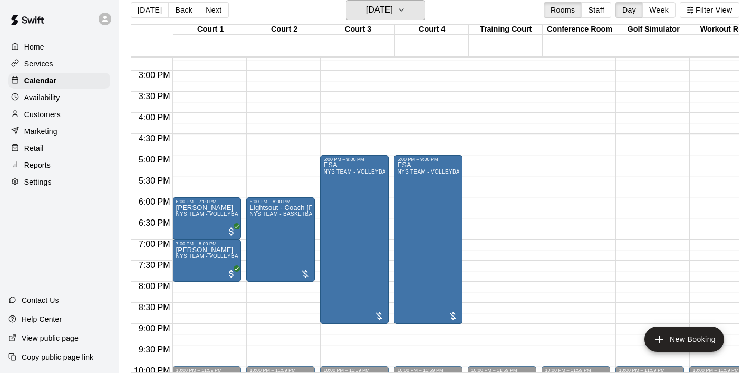
scroll to position [615, 0]
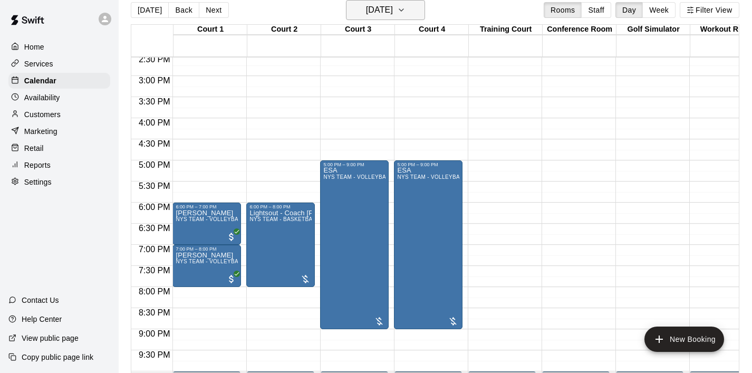
click at [406, 7] on icon "button" at bounding box center [401, 10] width 8 height 13
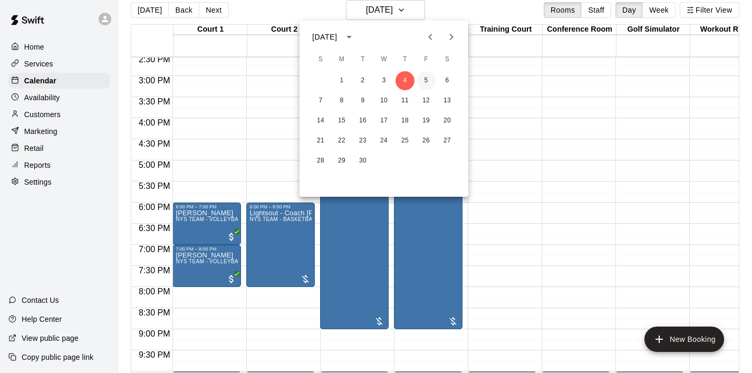
click at [427, 79] on button "5" at bounding box center [426, 80] width 19 height 19
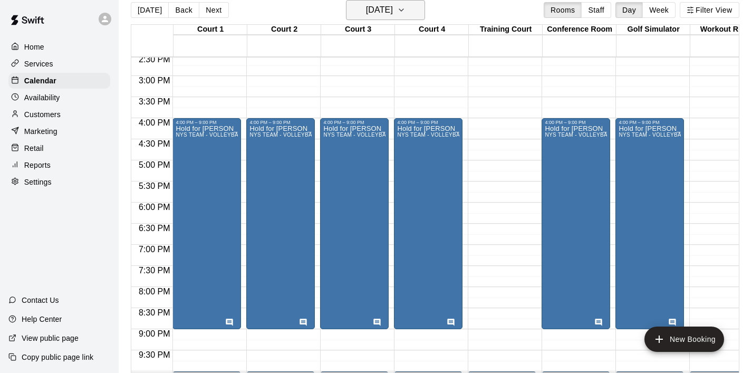
click at [412, 19] on button "[DATE]" at bounding box center [385, 10] width 79 height 20
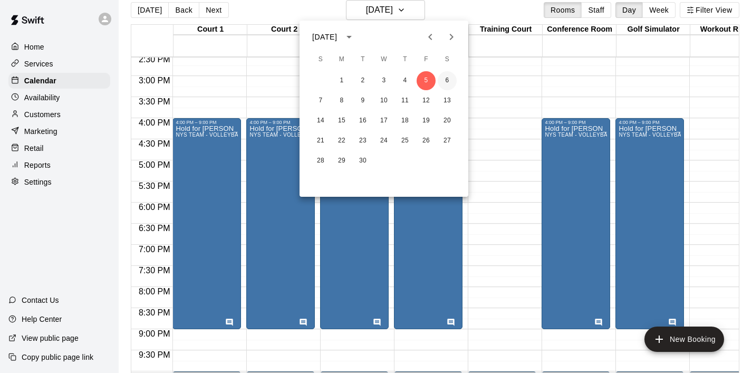
click at [449, 81] on button "6" at bounding box center [447, 80] width 19 height 19
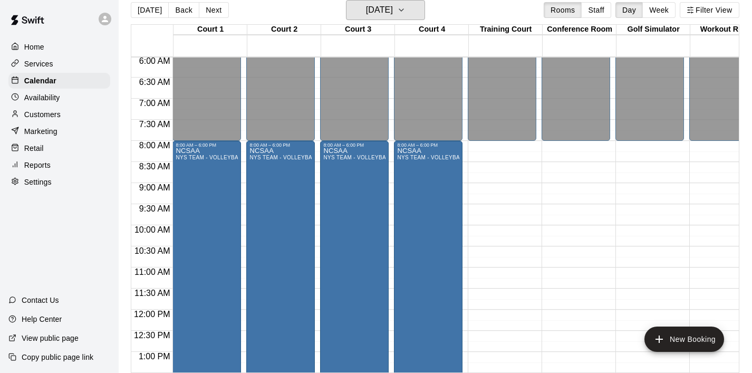
scroll to position [263, 0]
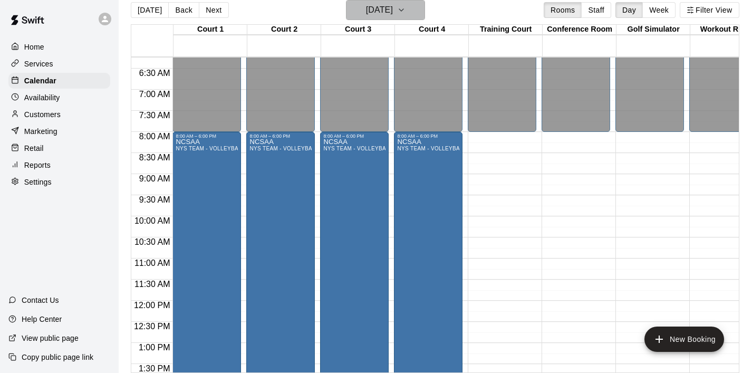
click at [412, 5] on button "[DATE]" at bounding box center [385, 10] width 79 height 20
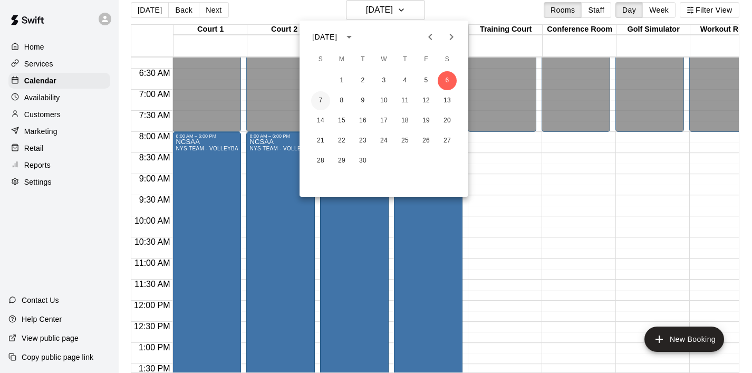
click at [323, 97] on button "7" at bounding box center [320, 100] width 19 height 19
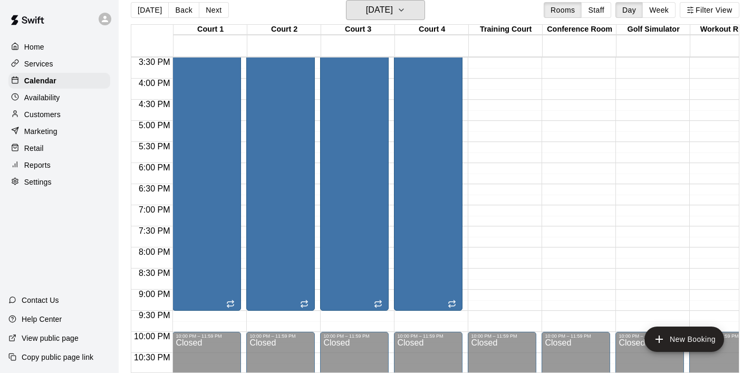
scroll to position [649, 0]
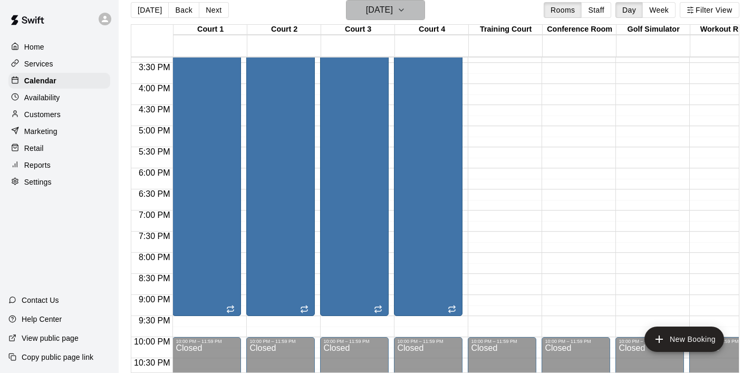
click at [406, 13] on icon "button" at bounding box center [401, 10] width 8 height 13
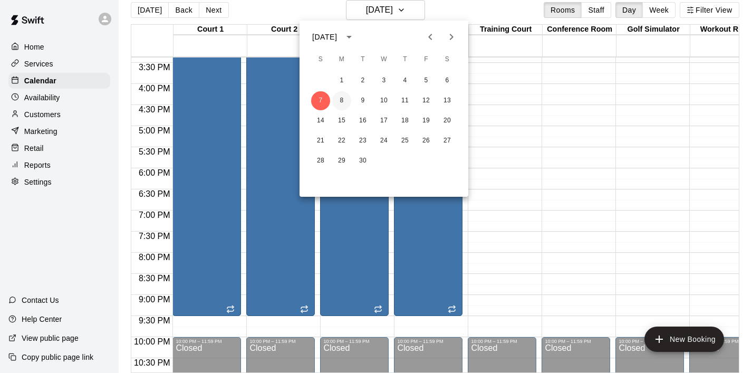
click at [341, 102] on button "8" at bounding box center [341, 100] width 19 height 19
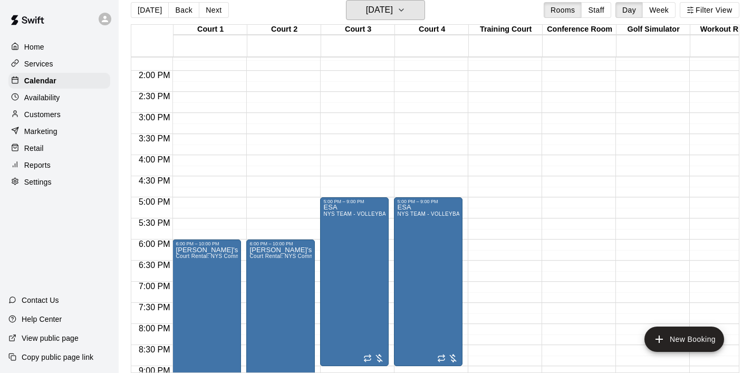
scroll to position [574, 0]
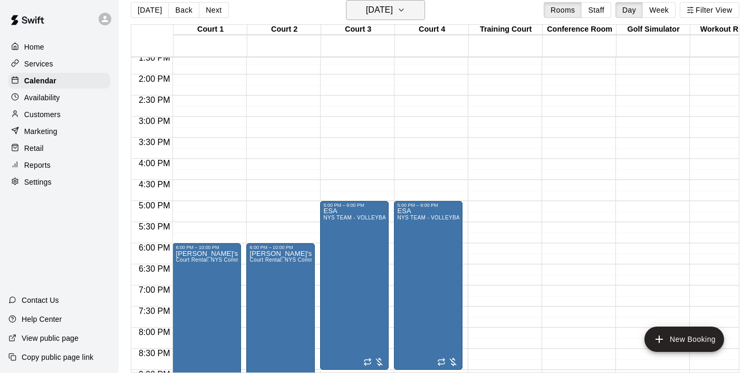
click at [409, 13] on button "[DATE]" at bounding box center [385, 10] width 79 height 20
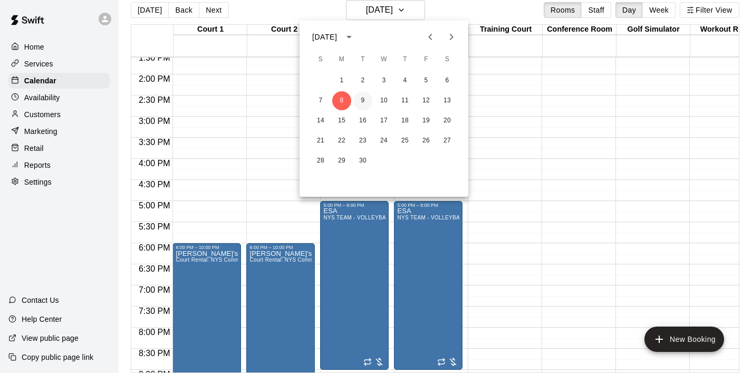
click at [366, 98] on button "9" at bounding box center [363, 100] width 19 height 19
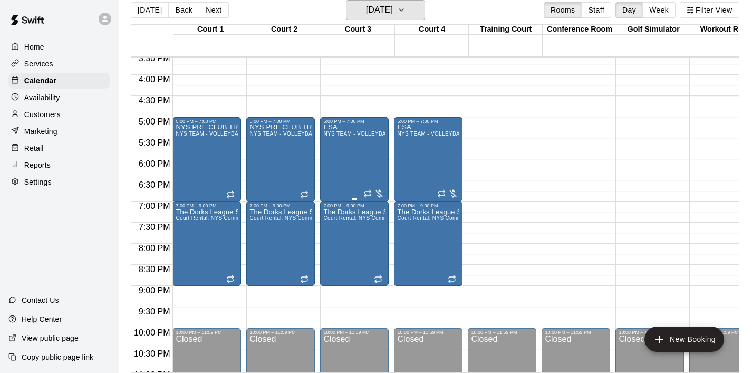
scroll to position [661, 0]
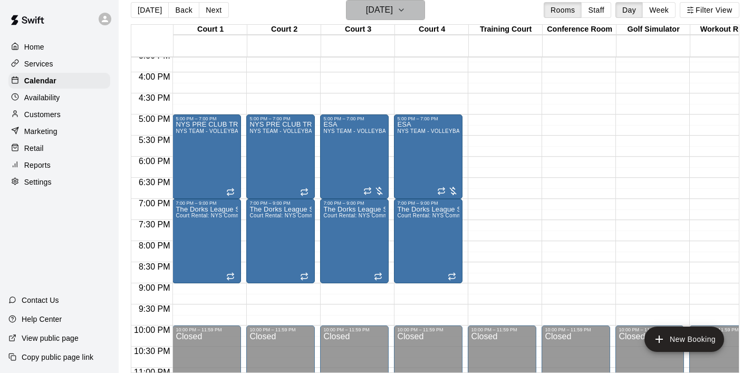
click at [406, 5] on icon "button" at bounding box center [401, 10] width 8 height 13
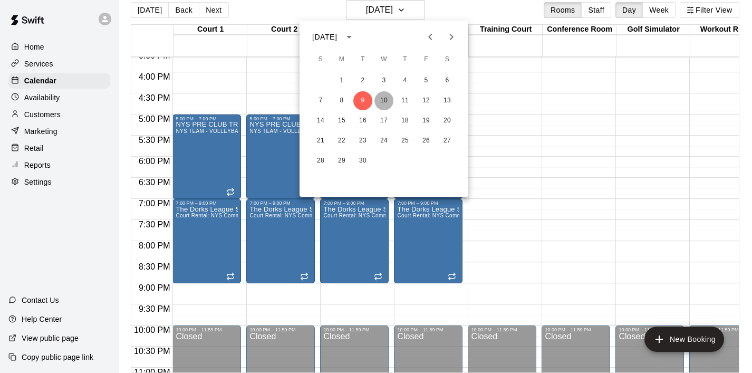
click at [383, 102] on button "10" at bounding box center [384, 100] width 19 height 19
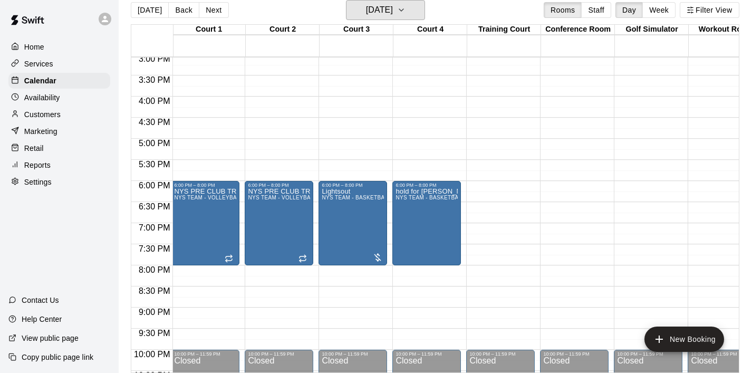
scroll to position [640, 2]
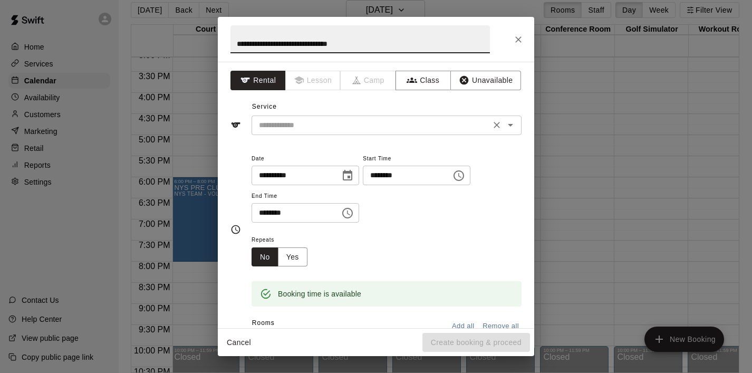
click at [510, 122] on icon "Open" at bounding box center [510, 125] width 13 height 13
type input "**********"
click at [432, 84] on button "Class" at bounding box center [423, 81] width 55 height 20
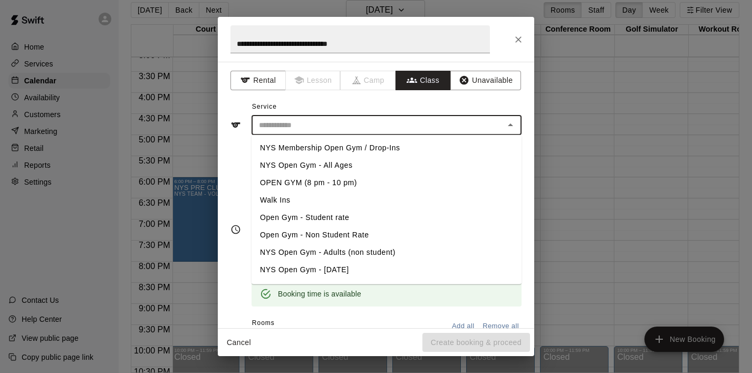
click at [379, 126] on input "text" at bounding box center [378, 125] width 246 height 13
click at [367, 147] on li "NYS Membership Open Gym / Drop-Ins" at bounding box center [387, 147] width 270 height 17
type input "**********"
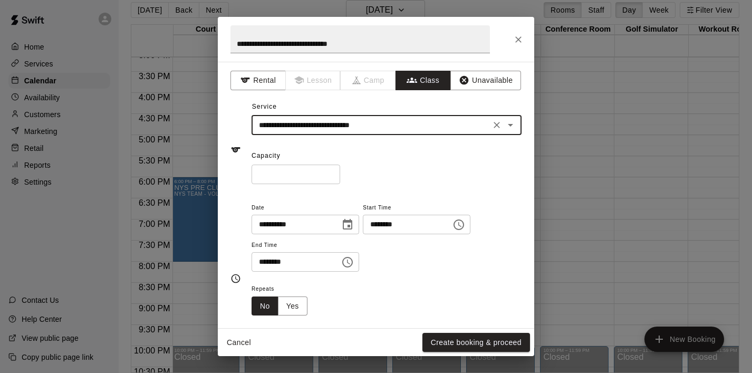
click at [312, 178] on input "*" at bounding box center [296, 175] width 89 height 20
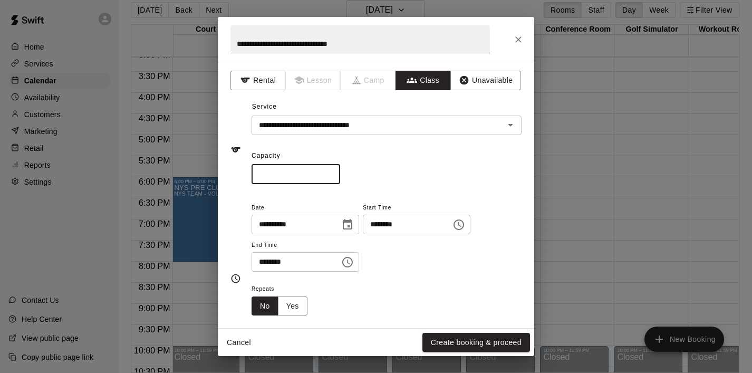
drag, startPoint x: 312, startPoint y: 178, endPoint x: 238, endPoint y: 177, distance: 73.4
click at [238, 177] on div "**********" at bounding box center [376, 150] width 291 height 69
type input "**"
click at [354, 265] on icon "Choose time, selected time is 8:30 PM" at bounding box center [347, 262] width 13 height 13
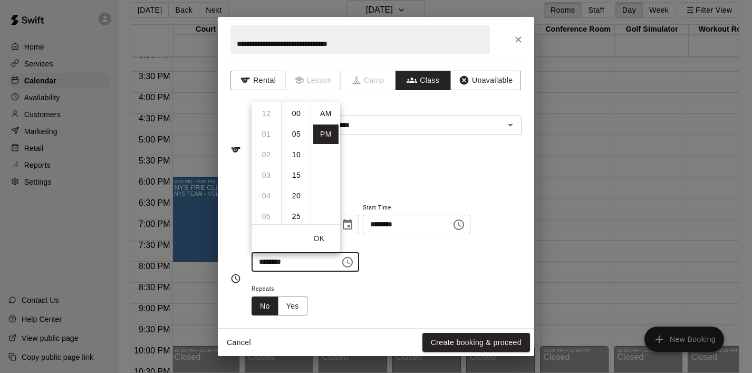
scroll to position [19, 0]
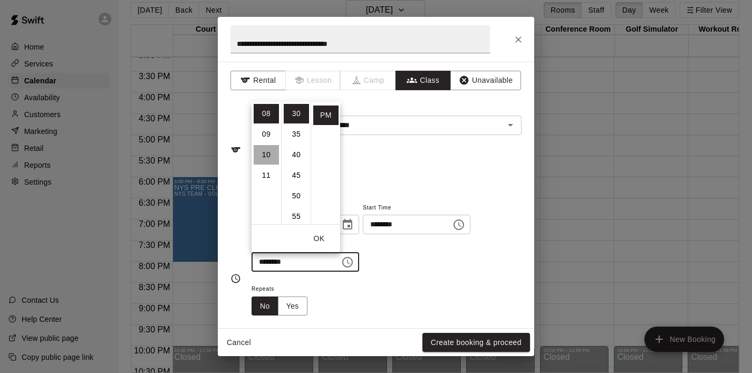
click at [261, 160] on li "10" at bounding box center [266, 155] width 25 height 20
click at [298, 119] on li "00" at bounding box center [296, 114] width 25 height 20
type input "********"
click at [319, 237] on button "OK" at bounding box center [319, 239] width 34 height 20
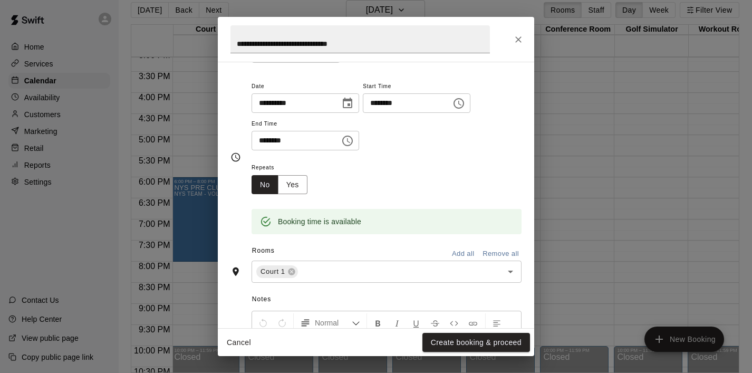
scroll to position [124, 0]
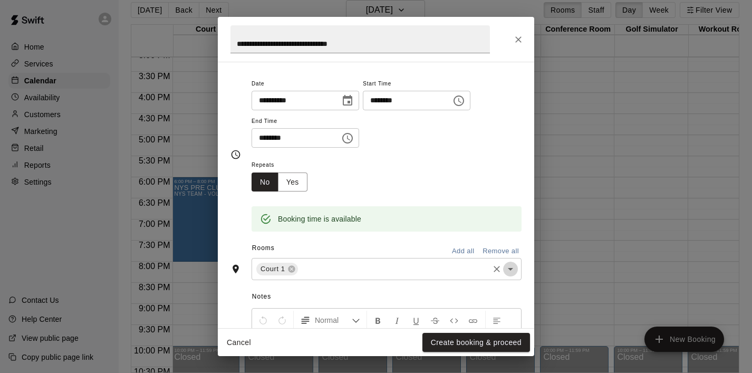
click at [508, 269] on icon "Open" at bounding box center [510, 269] width 13 height 13
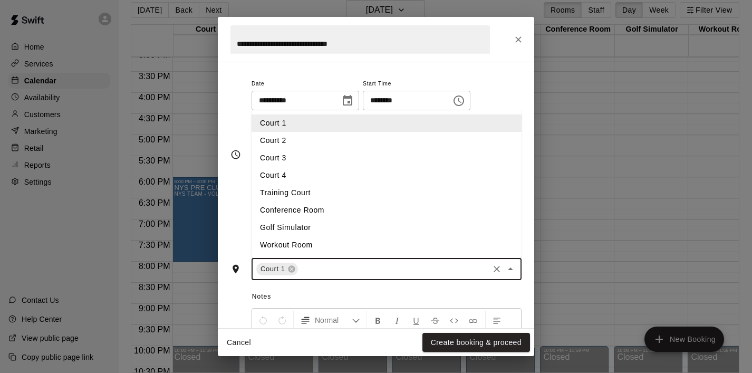
click at [381, 139] on li "Court 2" at bounding box center [387, 140] width 270 height 17
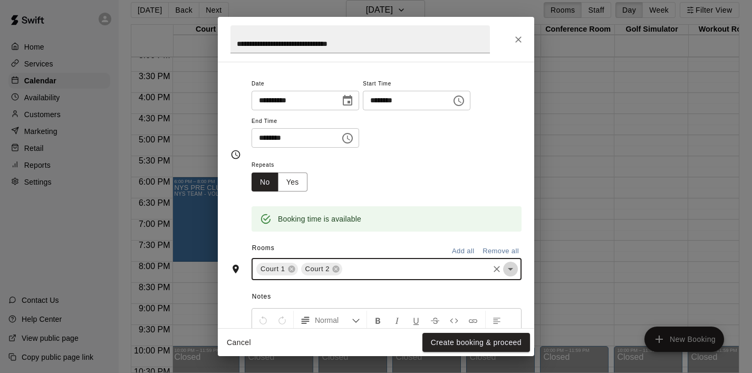
click at [511, 271] on icon "Open" at bounding box center [510, 269] width 13 height 13
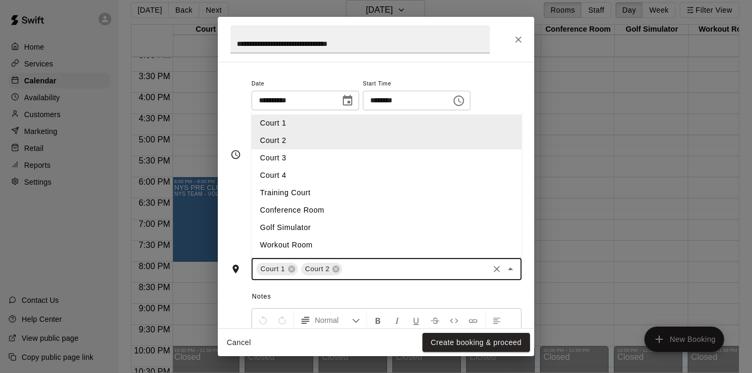
click at [340, 154] on li "Court 3" at bounding box center [387, 157] width 270 height 17
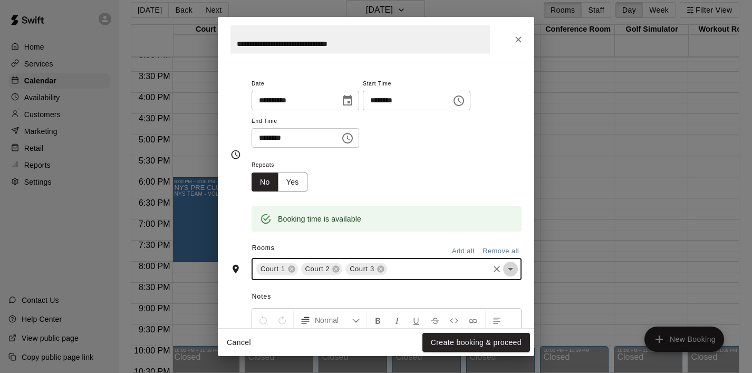
click at [509, 265] on icon "Open" at bounding box center [510, 269] width 13 height 13
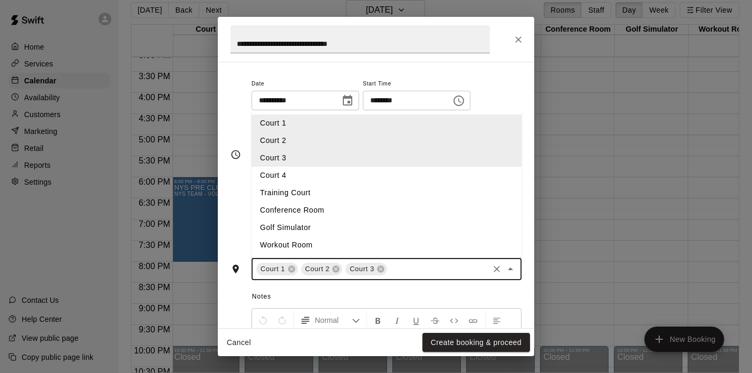
click at [388, 169] on li "Court 4" at bounding box center [387, 175] width 270 height 17
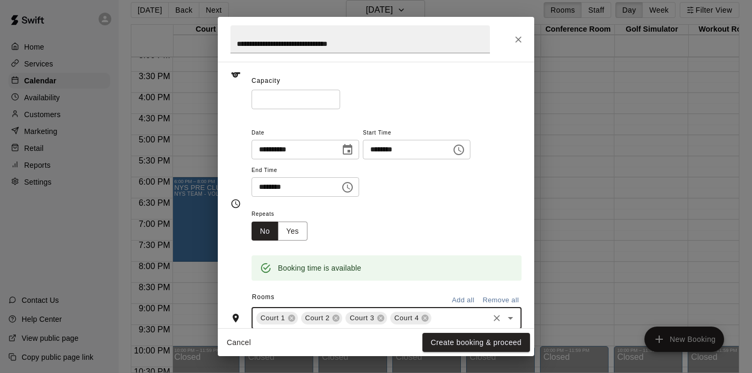
scroll to position [75, 0]
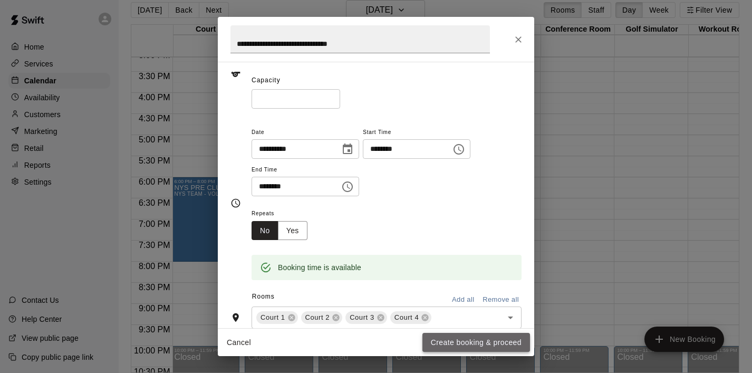
click at [457, 348] on button "Create booking & proceed" at bounding box center [477, 343] width 108 height 20
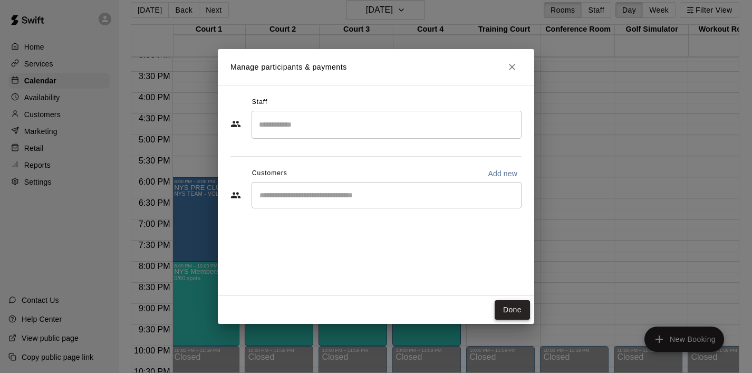
click at [503, 316] on button "Done" at bounding box center [512, 310] width 35 height 20
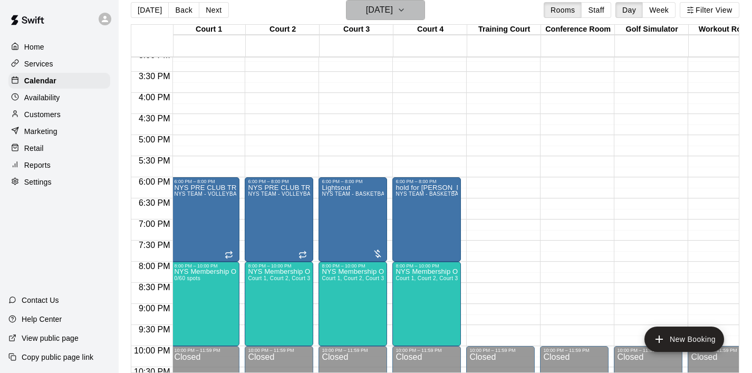
click at [419, 11] on button "[DATE]" at bounding box center [385, 10] width 79 height 20
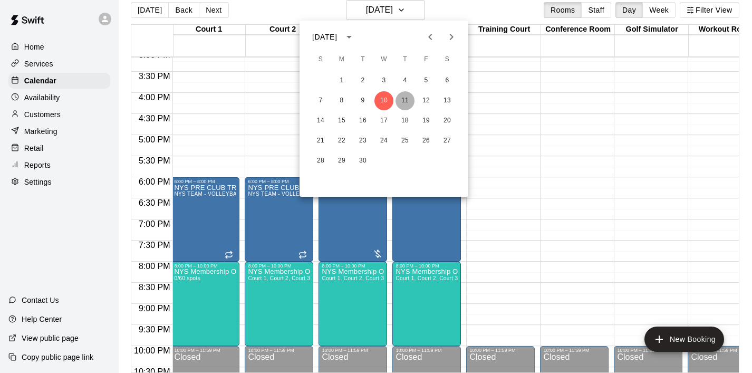
click at [402, 100] on button "11" at bounding box center [405, 100] width 19 height 19
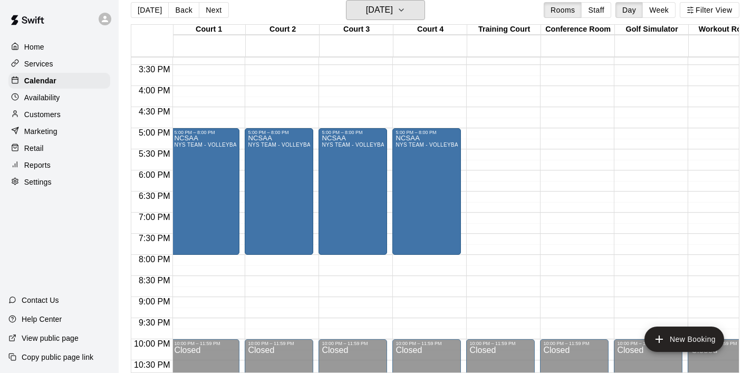
scroll to position [648, 2]
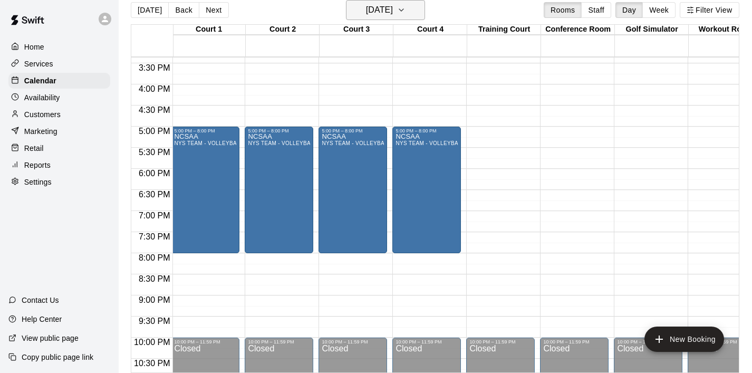
click at [423, 7] on button "[DATE]" at bounding box center [385, 10] width 79 height 20
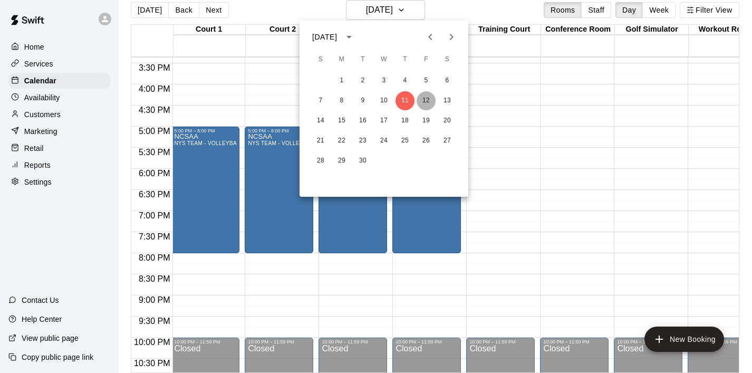
click at [422, 101] on button "12" at bounding box center [426, 100] width 19 height 19
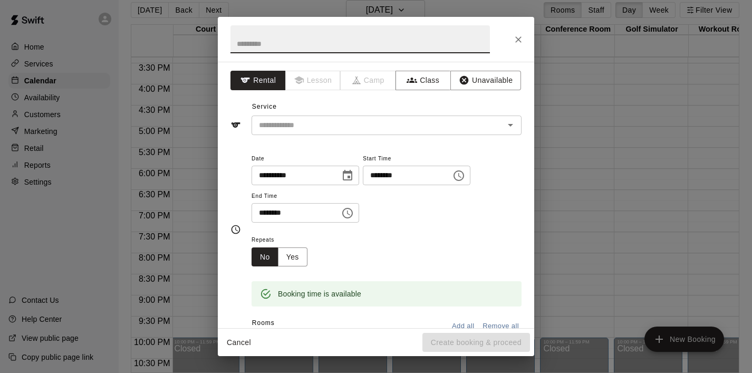
click at [347, 214] on icon "Choose time, selected time is 8:30 PM" at bounding box center [347, 213] width 13 height 13
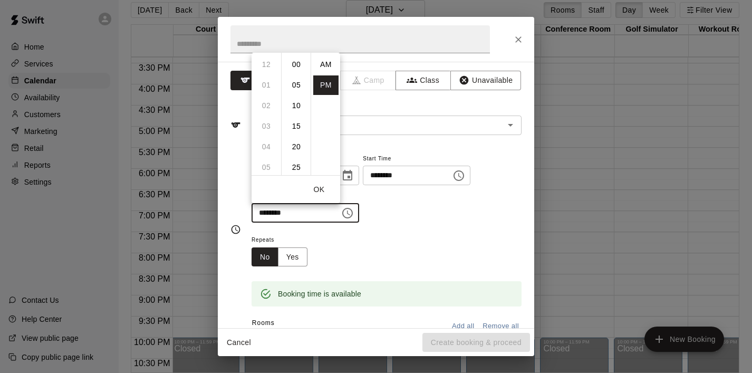
scroll to position [19, 0]
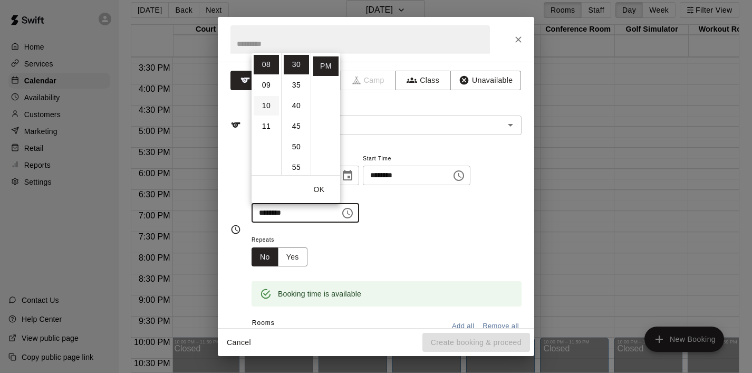
click at [267, 106] on li "10" at bounding box center [266, 106] width 25 height 20
click at [298, 69] on li "00" at bounding box center [296, 65] width 25 height 20
type input "********"
click at [318, 184] on button "OK" at bounding box center [319, 190] width 34 height 20
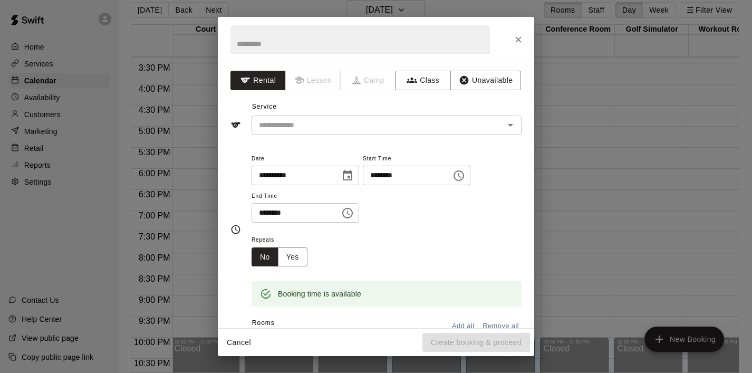
click at [294, 41] on input "text" at bounding box center [361, 39] width 260 height 28
paste input "**********"
type input "**********"
click at [417, 84] on button "Class" at bounding box center [423, 81] width 55 height 20
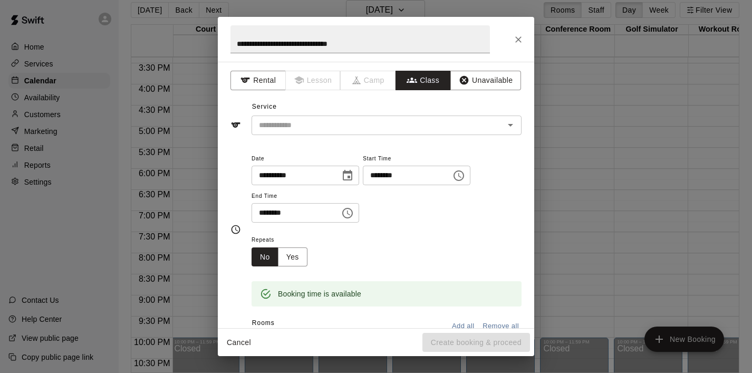
click at [399, 117] on div "​" at bounding box center [387, 126] width 270 height 20
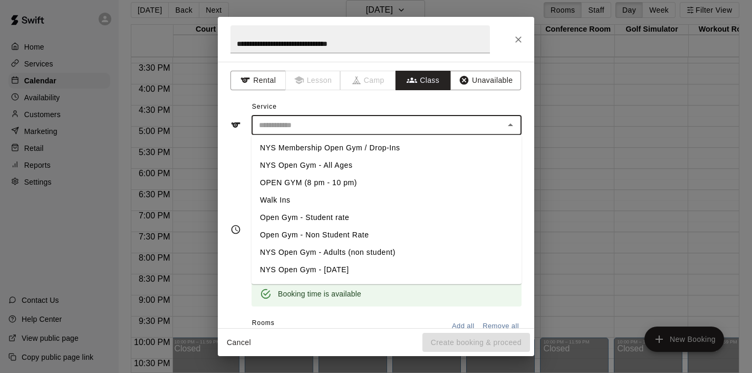
click at [372, 147] on li "NYS Membership Open Gym / Drop-Ins" at bounding box center [387, 147] width 270 height 17
type input "**********"
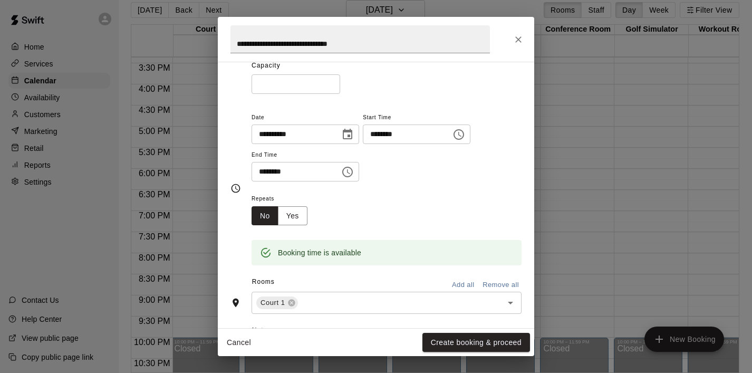
scroll to position [88, 0]
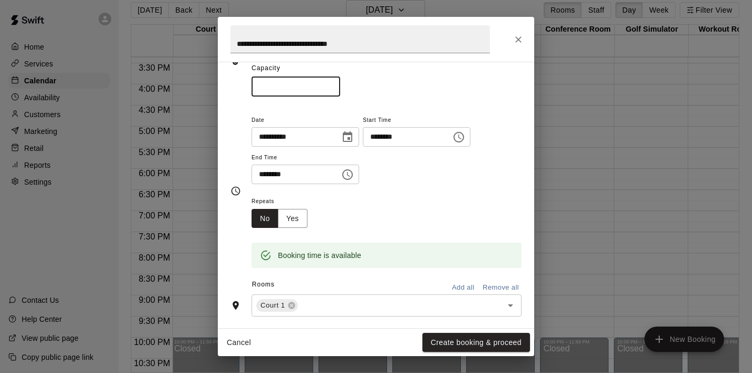
click at [271, 87] on input "*" at bounding box center [296, 87] width 89 height 20
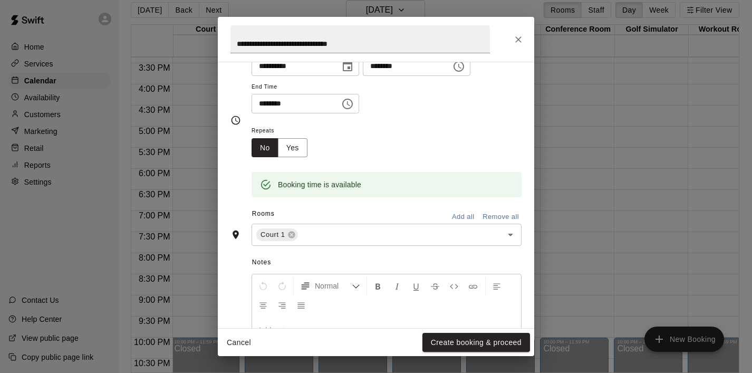
scroll to position [158, 0]
click at [511, 237] on icon "Open" at bounding box center [510, 235] width 13 height 13
type input "**"
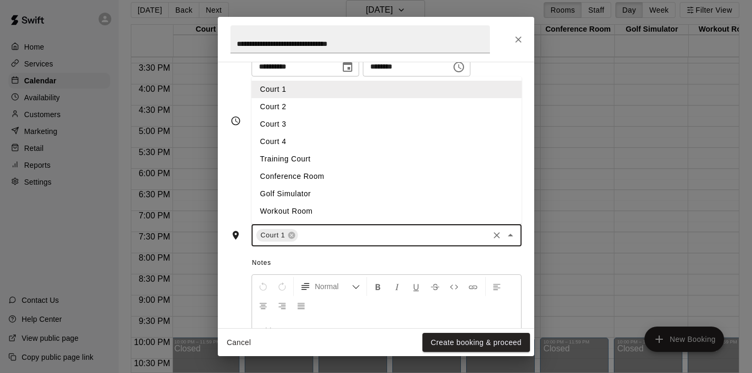
click at [357, 104] on li "Court 2" at bounding box center [387, 106] width 270 height 17
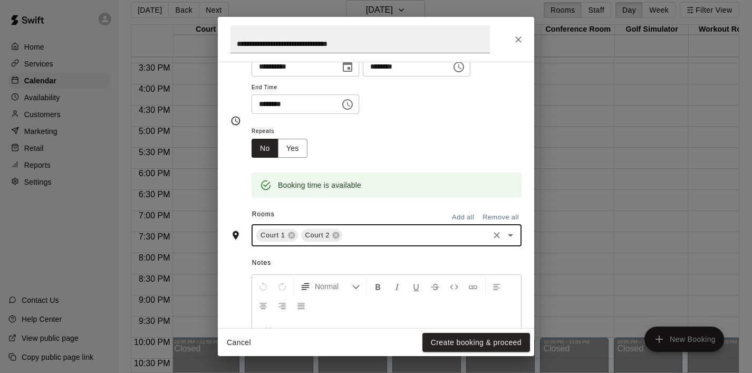
click at [510, 235] on icon "Open" at bounding box center [510, 235] width 5 height 3
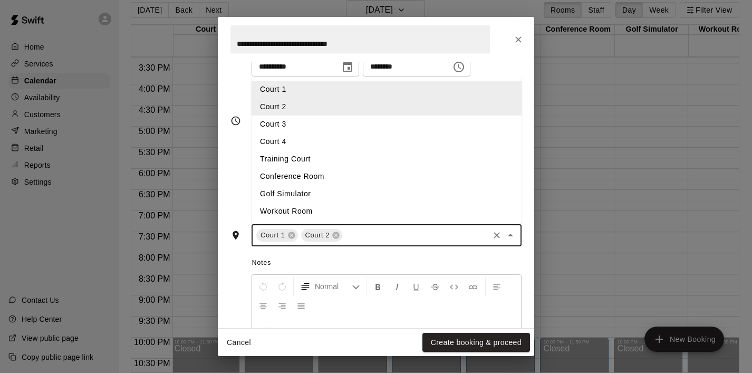
click at [406, 126] on li "Court 3" at bounding box center [387, 124] width 270 height 17
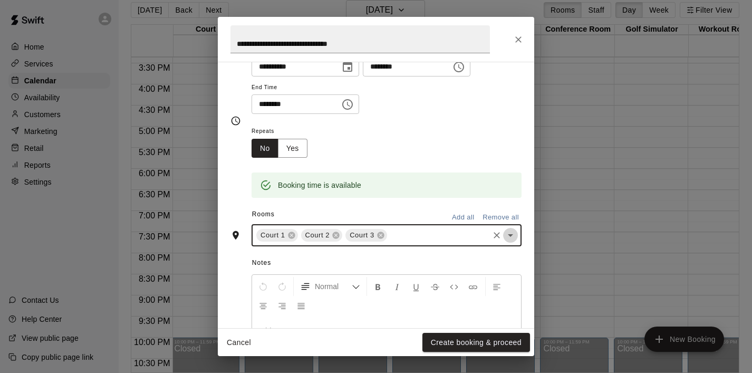
click at [512, 234] on icon "Open" at bounding box center [510, 235] width 13 height 13
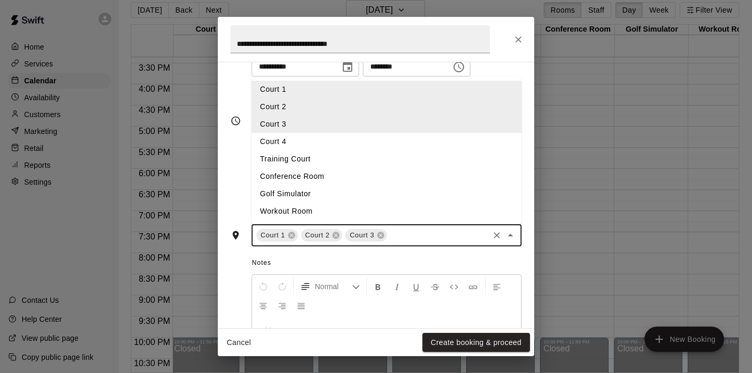
click at [363, 140] on li "Court 4" at bounding box center [387, 141] width 270 height 17
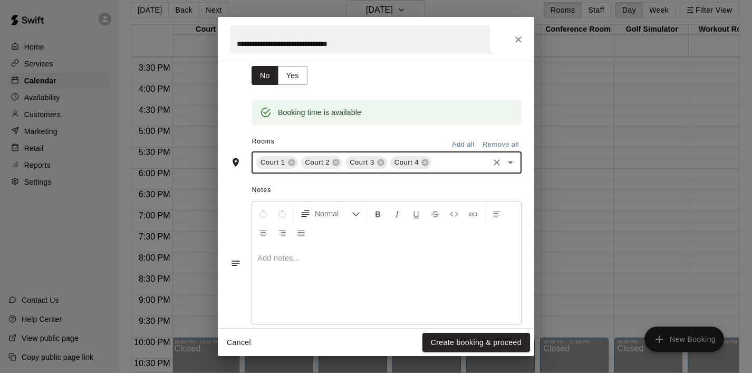
scroll to position [246, 0]
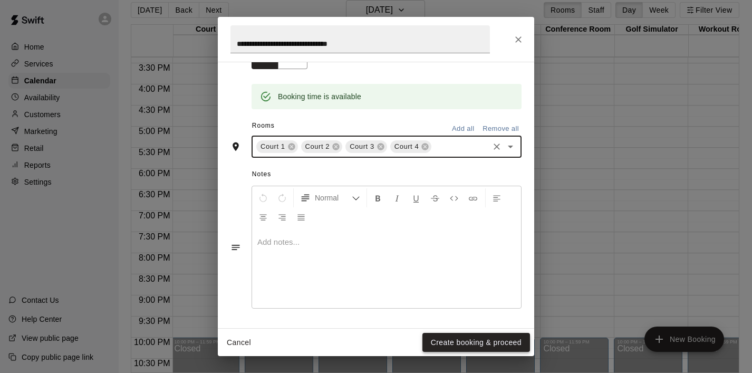
click at [476, 344] on button "Create booking & proceed" at bounding box center [477, 343] width 108 height 20
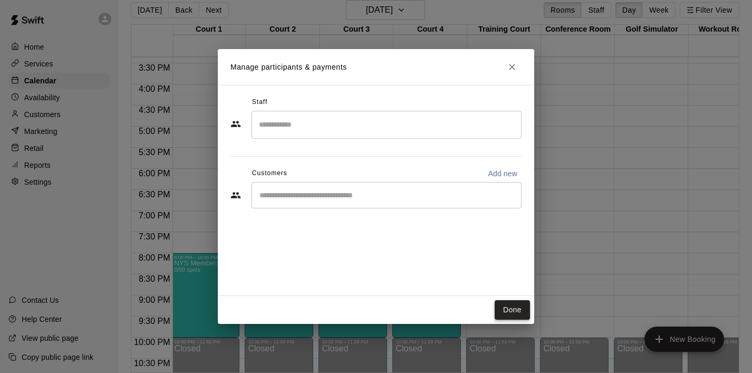
click at [517, 311] on button "Done" at bounding box center [512, 310] width 35 height 20
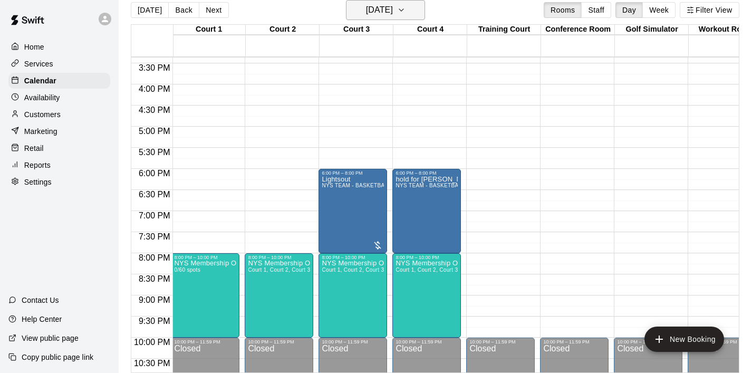
click at [406, 6] on icon "button" at bounding box center [401, 10] width 8 height 13
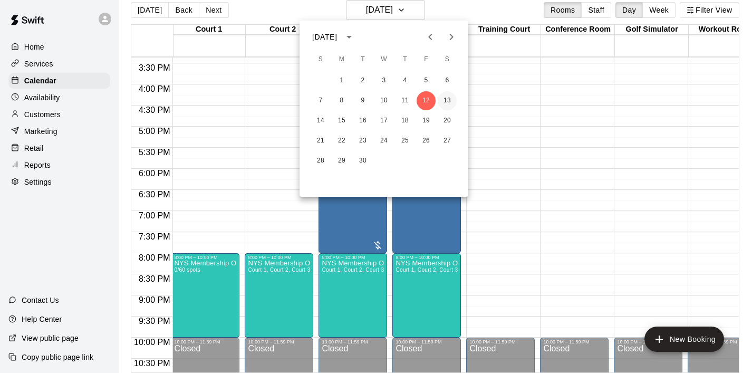
click at [447, 101] on button "13" at bounding box center [447, 100] width 19 height 19
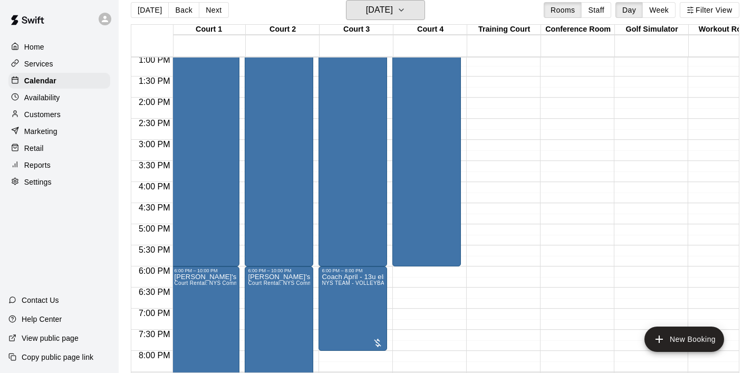
scroll to position [699, 2]
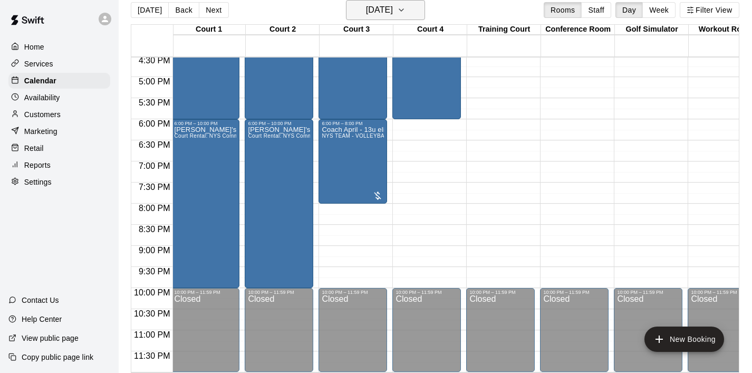
click at [406, 11] on icon "button" at bounding box center [401, 10] width 8 height 13
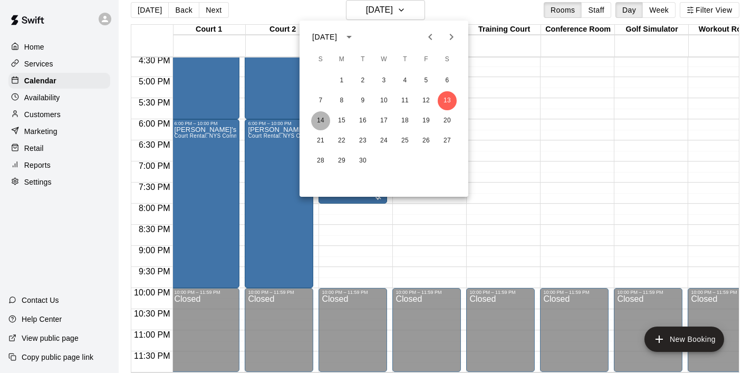
click at [317, 122] on button "14" at bounding box center [320, 120] width 19 height 19
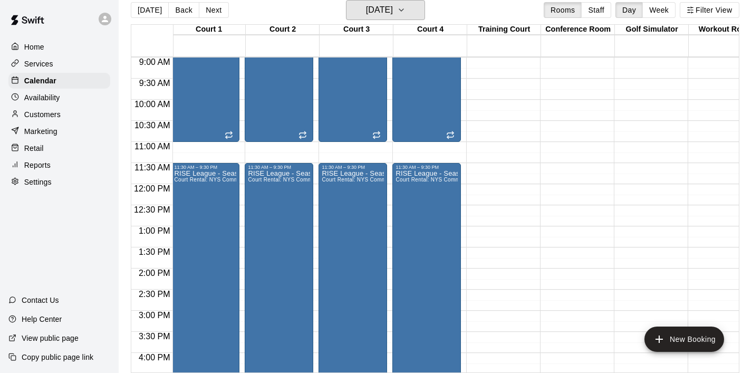
scroll to position [357, 2]
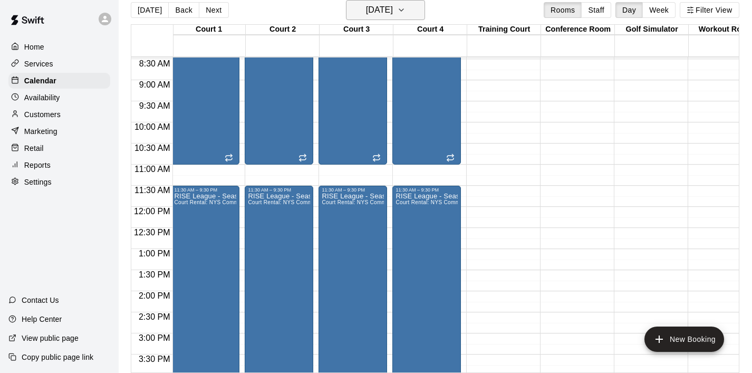
click at [406, 11] on icon "button" at bounding box center [401, 10] width 8 height 13
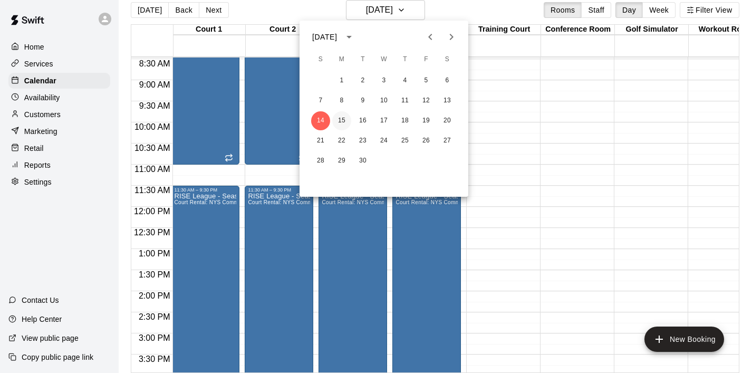
click at [344, 119] on button "15" at bounding box center [341, 120] width 19 height 19
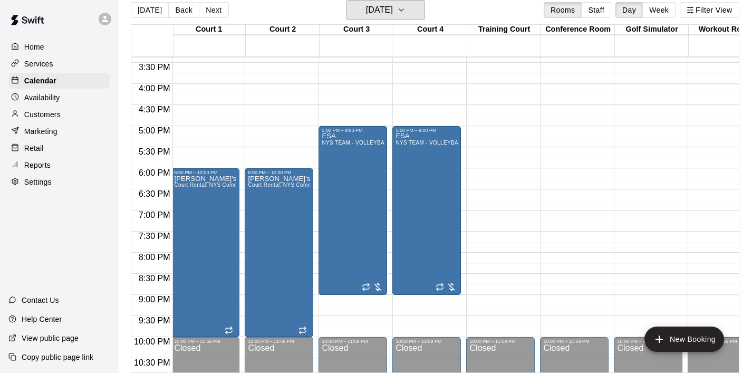
scroll to position [647, 2]
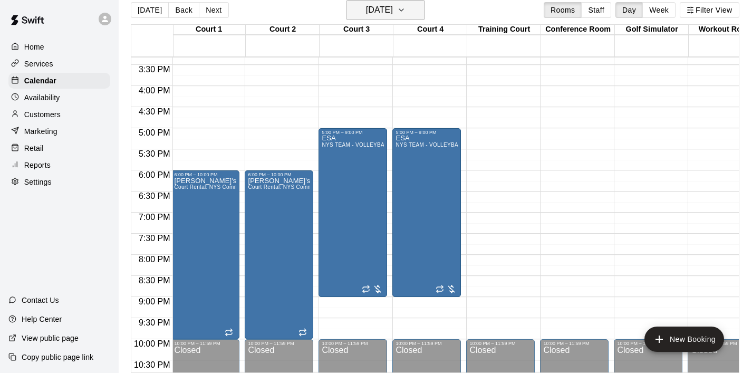
click at [406, 12] on icon "button" at bounding box center [401, 10] width 8 height 13
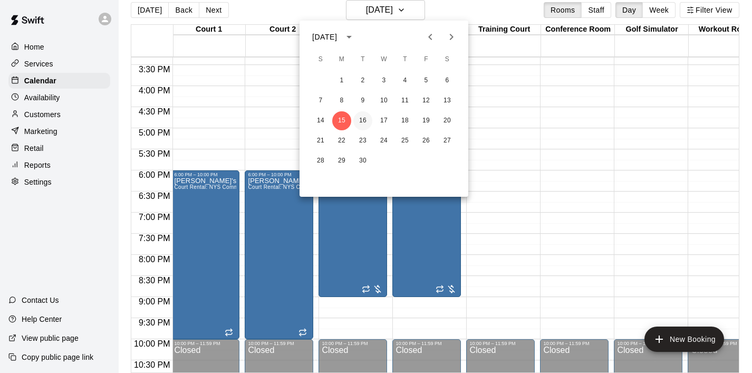
click at [368, 116] on button "16" at bounding box center [363, 120] width 19 height 19
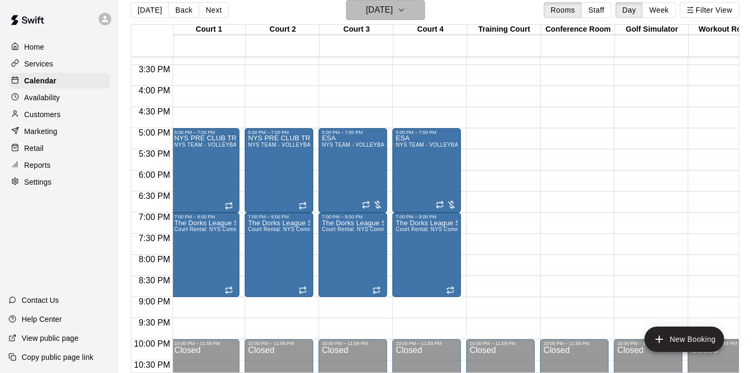
click at [417, 17] on button "[DATE]" at bounding box center [385, 10] width 79 height 20
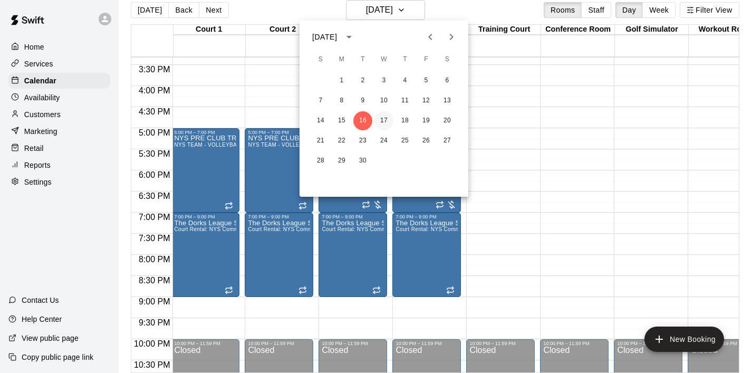
click at [389, 122] on button "17" at bounding box center [384, 120] width 19 height 19
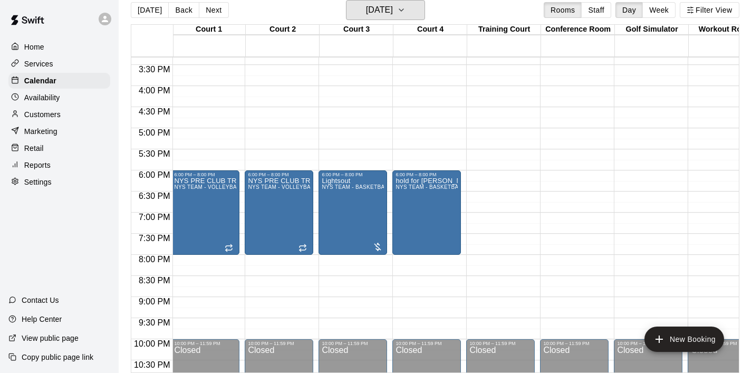
scroll to position [631, 2]
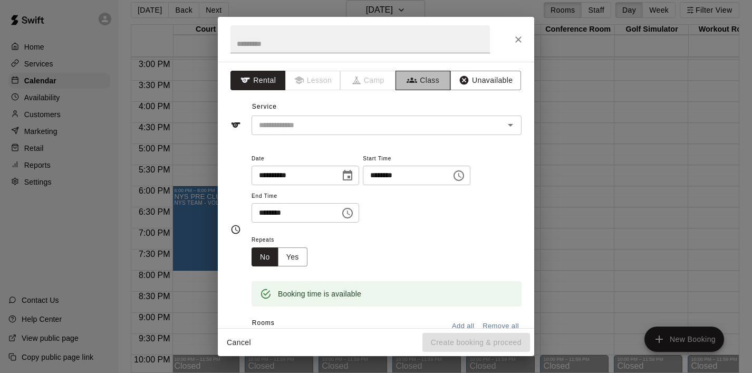
click at [430, 82] on button "Class" at bounding box center [423, 81] width 55 height 20
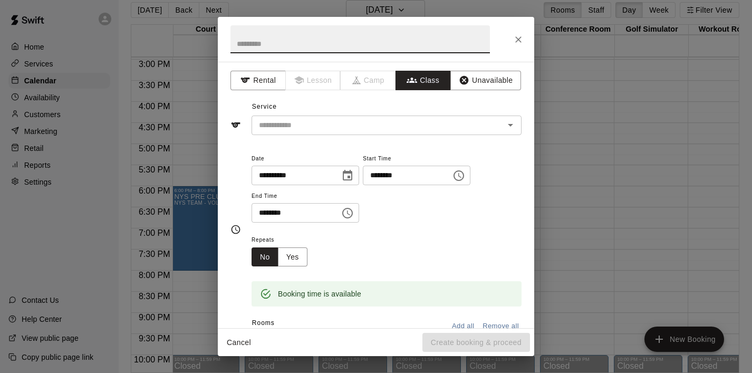
click at [342, 52] on input "text" at bounding box center [361, 39] width 260 height 28
paste input "**********"
type input "**********"
click at [328, 127] on input "text" at bounding box center [378, 125] width 246 height 13
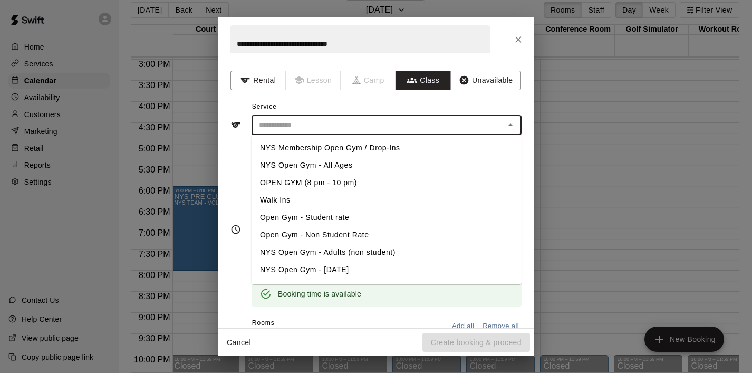
click at [331, 150] on li "NYS Membership Open Gym / Drop-Ins" at bounding box center [387, 147] width 270 height 17
type input "**********"
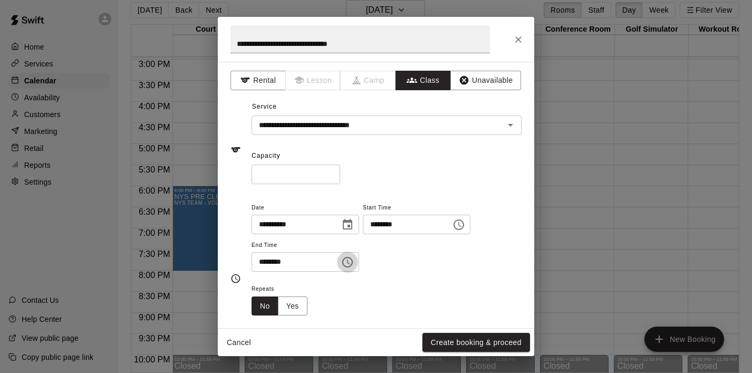
click at [354, 260] on icon "Choose time, selected time is 8:30 PM" at bounding box center [347, 262] width 13 height 13
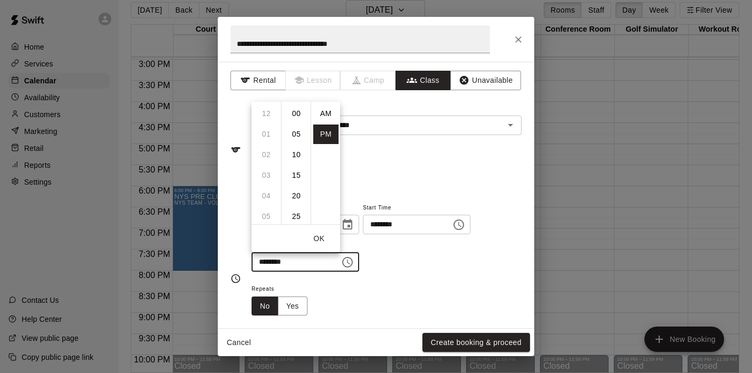
scroll to position [19, 0]
click at [270, 140] on li "09" at bounding box center [266, 135] width 25 height 20
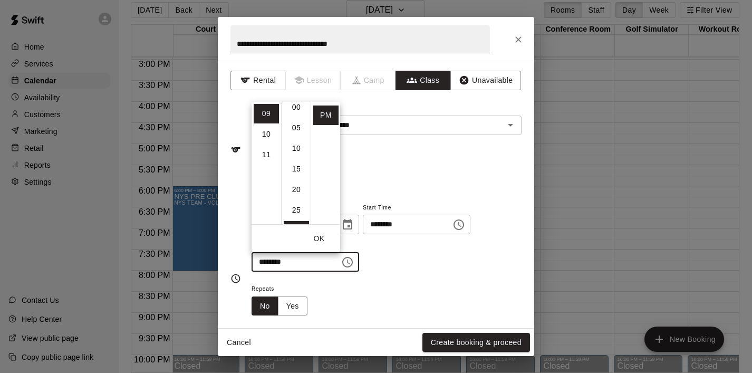
scroll to position [0, 0]
click at [265, 132] on li "10" at bounding box center [266, 135] width 25 height 20
click at [296, 115] on li "00" at bounding box center [296, 114] width 25 height 20
type input "********"
click at [324, 237] on button "OK" at bounding box center [319, 239] width 34 height 20
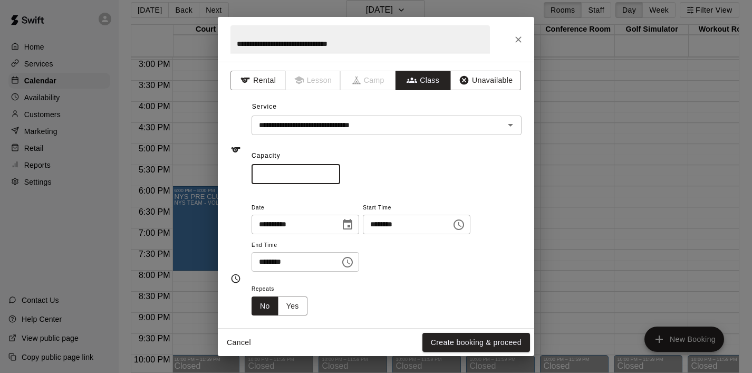
click at [295, 174] on input "*" at bounding box center [296, 175] width 89 height 20
drag, startPoint x: 295, startPoint y: 174, endPoint x: 236, endPoint y: 174, distance: 58.6
click at [236, 174] on div "**********" at bounding box center [376, 150] width 291 height 69
type input "**"
click at [388, 287] on div "Repeats No Yes" at bounding box center [387, 298] width 270 height 33
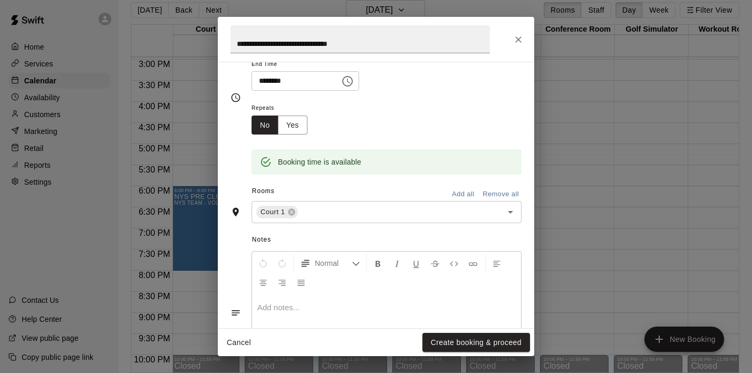
scroll to position [182, 0]
click at [506, 213] on icon "Open" at bounding box center [510, 211] width 13 height 13
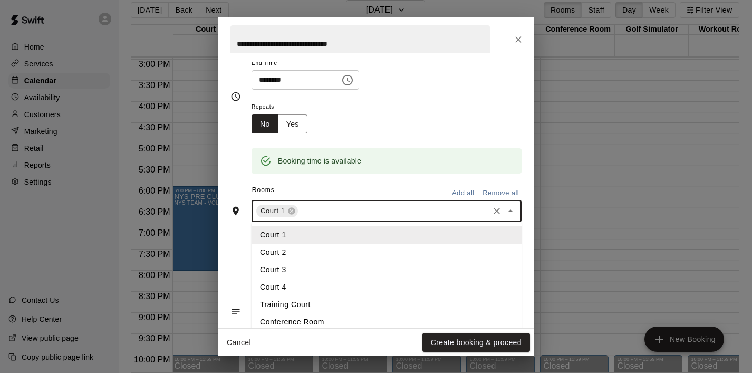
click at [316, 252] on li "Court 2" at bounding box center [387, 252] width 270 height 17
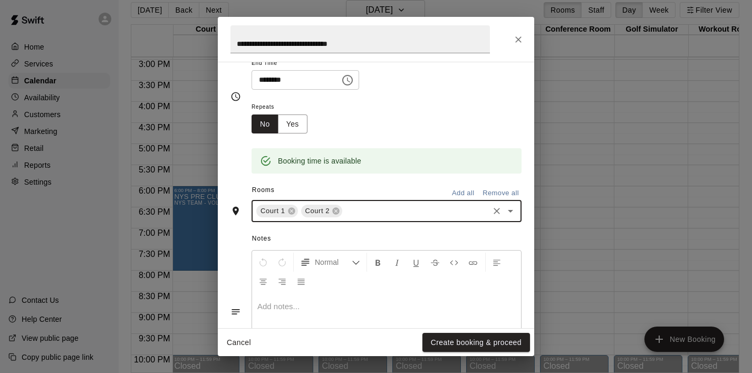
click at [508, 216] on icon "Open" at bounding box center [510, 211] width 13 height 13
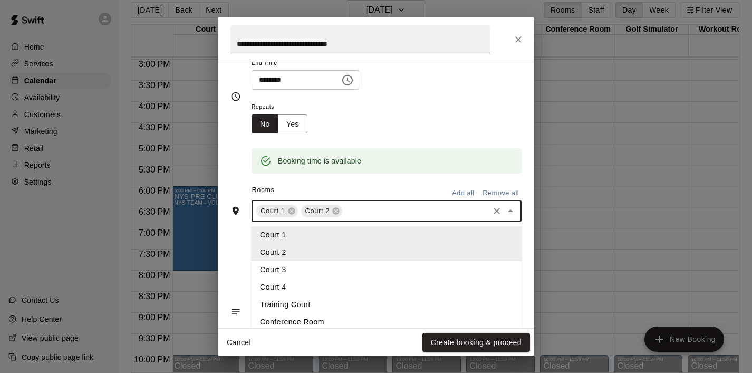
click at [345, 266] on li "Court 3" at bounding box center [387, 269] width 270 height 17
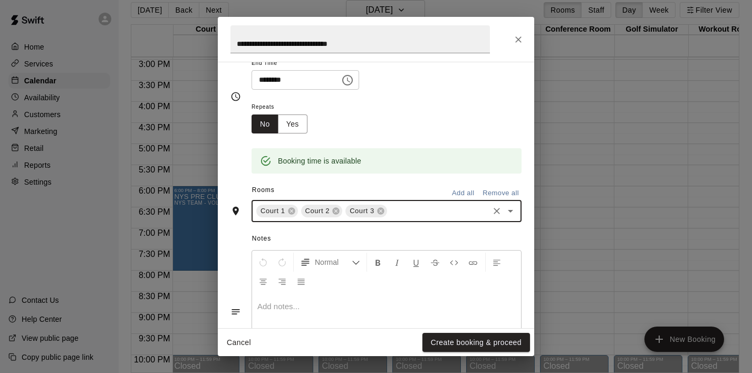
click at [510, 214] on icon "Open" at bounding box center [510, 211] width 13 height 13
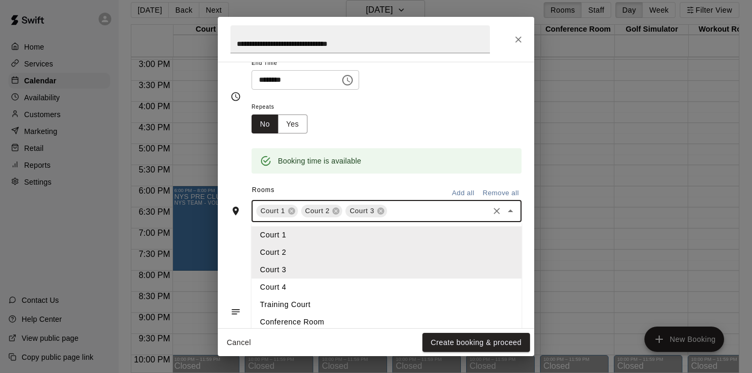
click at [303, 292] on li "Court 4" at bounding box center [387, 287] width 270 height 17
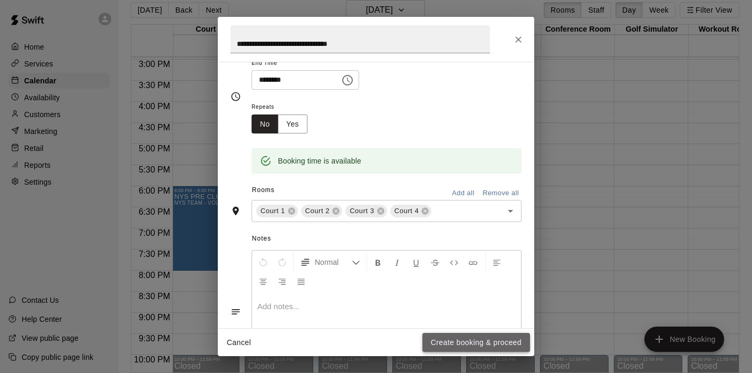
click at [485, 337] on button "Create booking & proceed" at bounding box center [477, 343] width 108 height 20
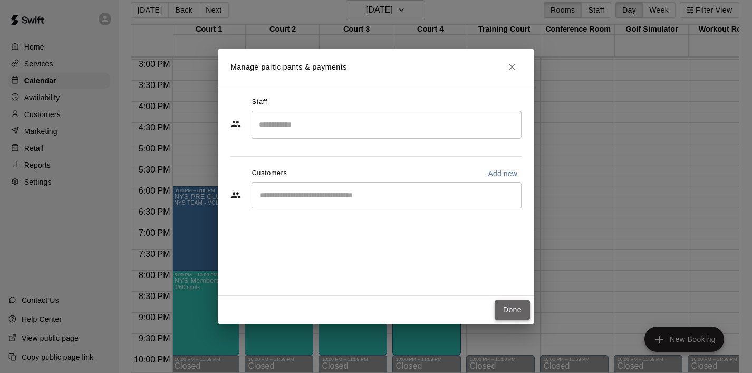
click at [522, 311] on button "Done" at bounding box center [512, 310] width 35 height 20
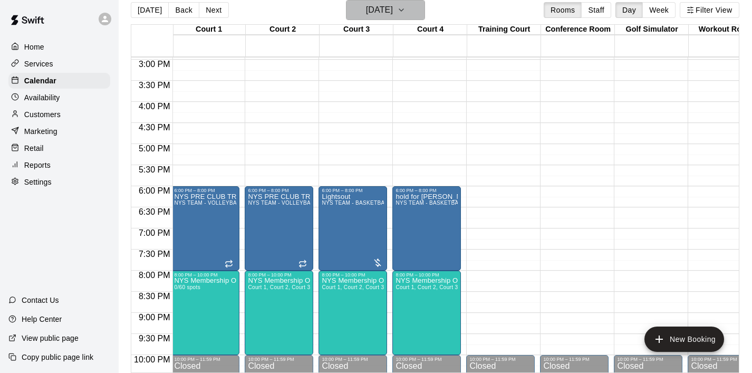
click at [406, 14] on icon "button" at bounding box center [401, 10] width 8 height 13
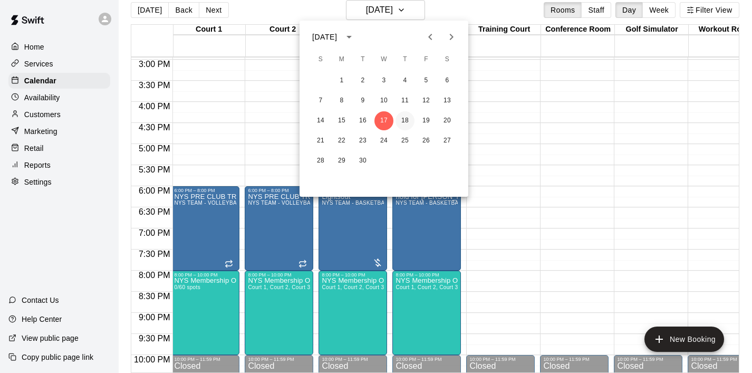
click at [403, 118] on button "18" at bounding box center [405, 120] width 19 height 19
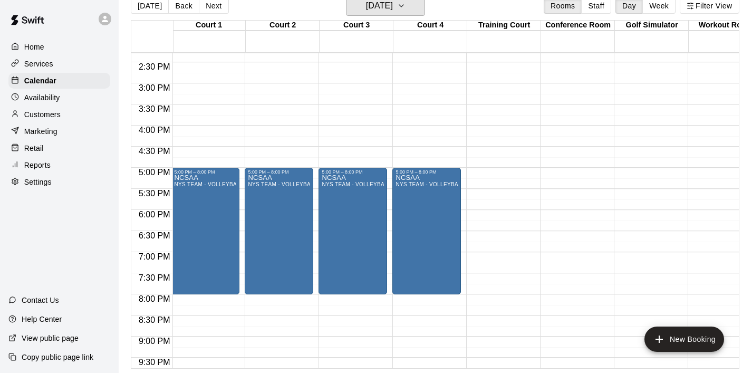
scroll to position [592, 2]
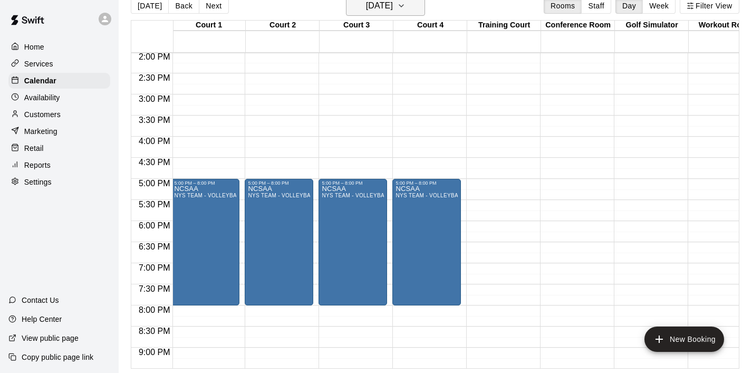
click at [406, 6] on icon "button" at bounding box center [401, 5] width 8 height 13
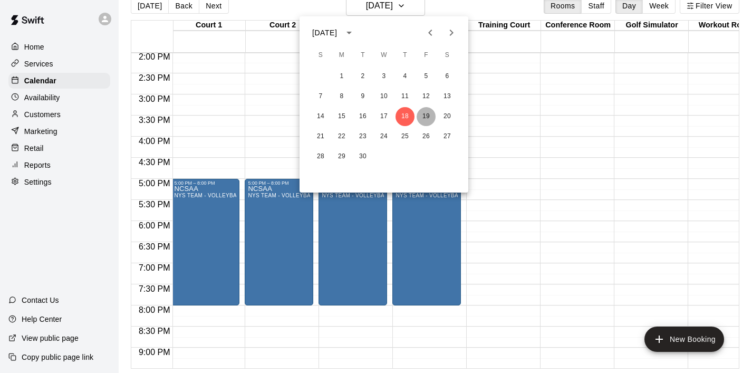
click at [430, 119] on button "19" at bounding box center [426, 116] width 19 height 19
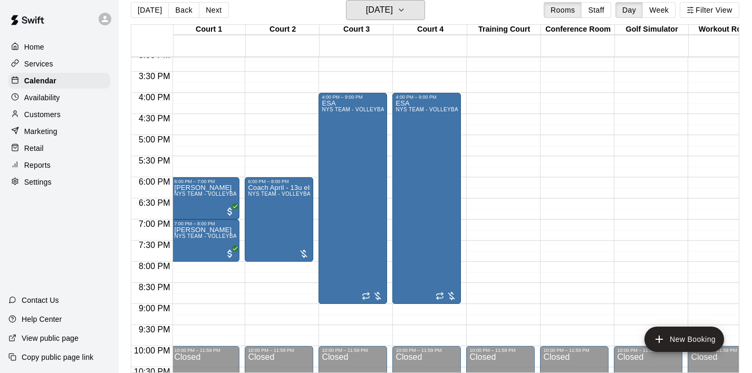
scroll to position [641, 2]
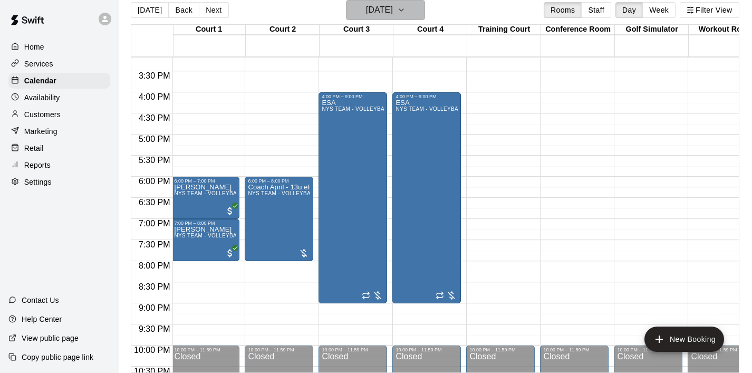
click at [406, 13] on icon "button" at bounding box center [401, 10] width 8 height 13
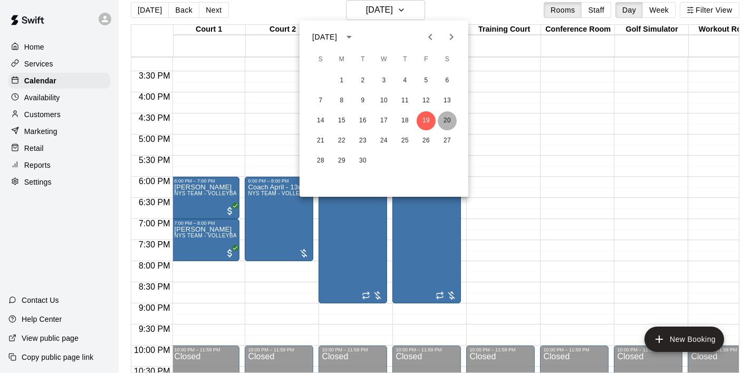
click at [444, 123] on button "20" at bounding box center [447, 120] width 19 height 19
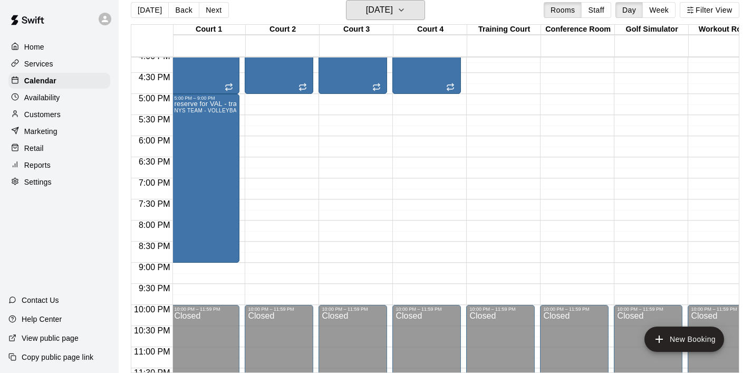
scroll to position [684, 2]
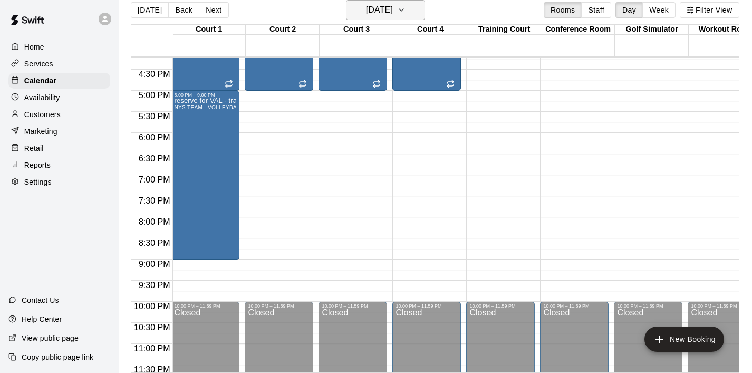
click at [406, 13] on icon "button" at bounding box center [401, 10] width 8 height 13
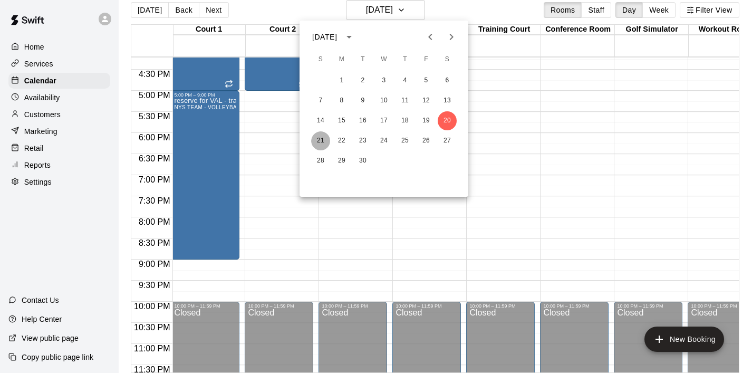
click at [315, 140] on button "21" at bounding box center [320, 140] width 19 height 19
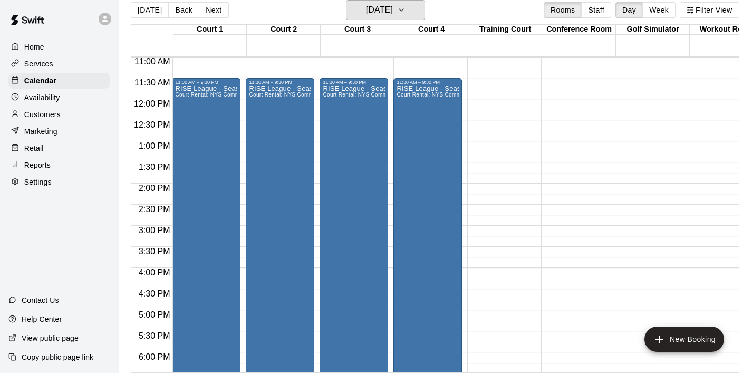
scroll to position [470, 1]
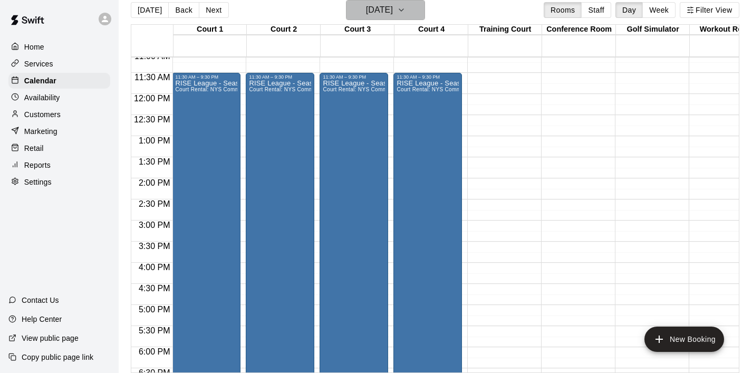
click at [406, 14] on icon "button" at bounding box center [401, 10] width 8 height 13
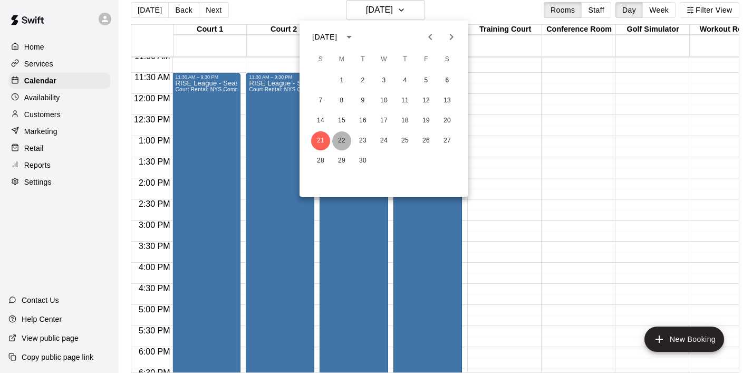
click at [345, 144] on button "22" at bounding box center [341, 140] width 19 height 19
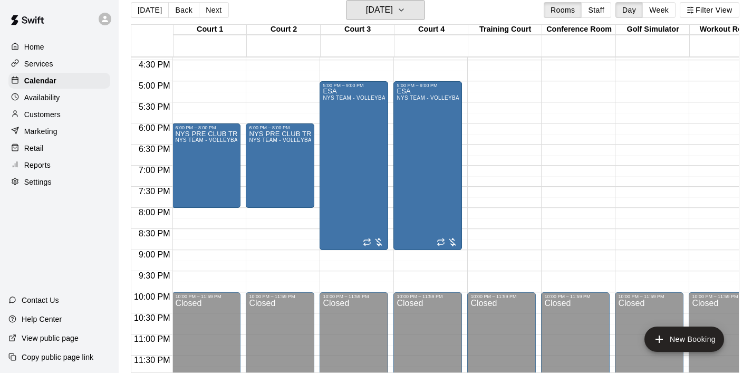
scroll to position [699, 1]
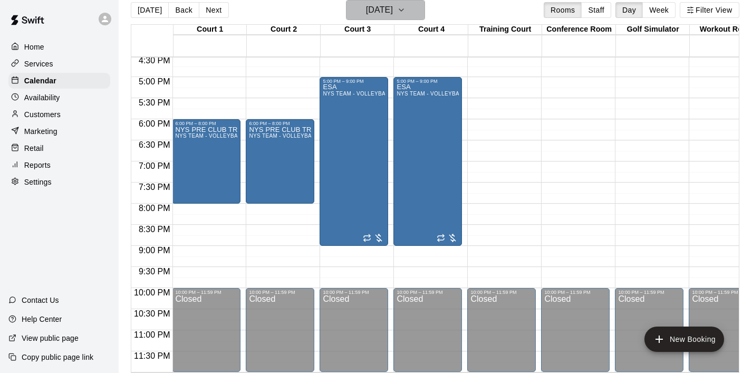
click at [406, 12] on icon "button" at bounding box center [401, 10] width 8 height 13
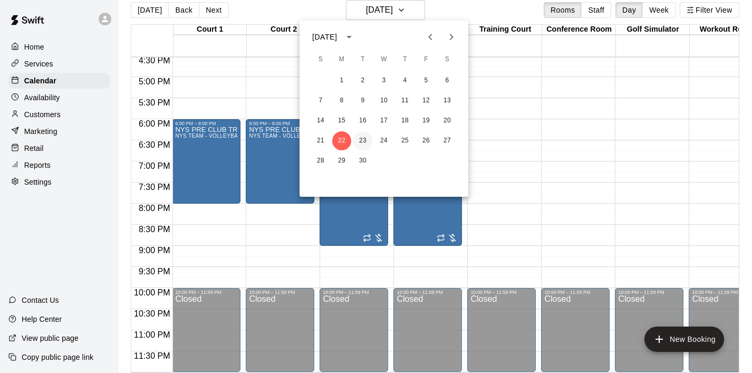
click at [359, 142] on button "23" at bounding box center [363, 140] width 19 height 19
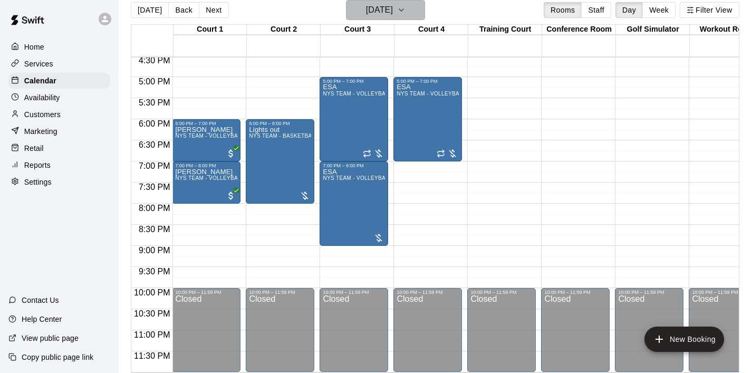
click at [413, 10] on button "[DATE]" at bounding box center [385, 10] width 79 height 20
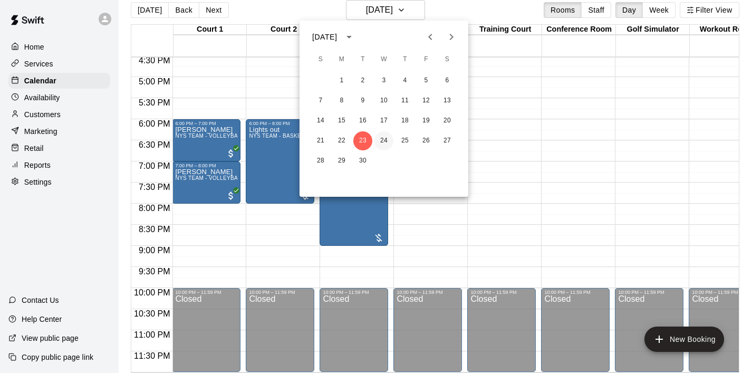
click at [382, 143] on button "24" at bounding box center [384, 140] width 19 height 19
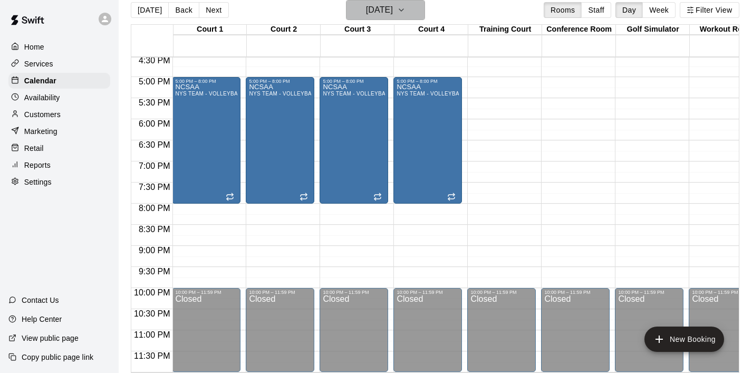
click at [406, 7] on icon "button" at bounding box center [401, 10] width 8 height 13
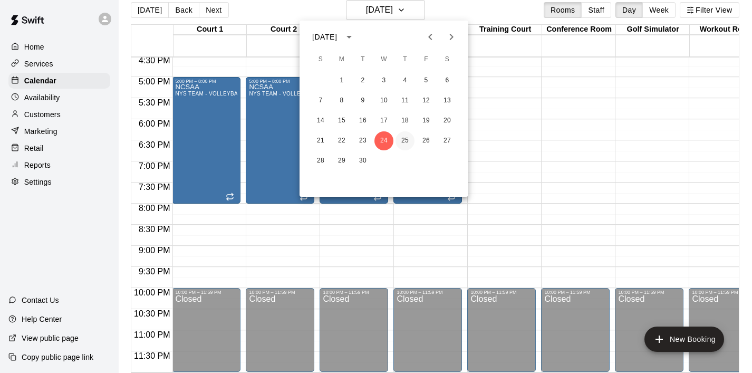
click at [404, 139] on button "25" at bounding box center [405, 140] width 19 height 19
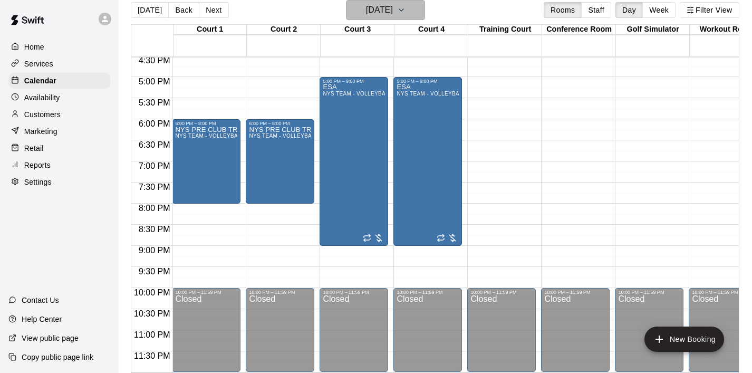
click at [406, 10] on icon "button" at bounding box center [401, 10] width 8 height 13
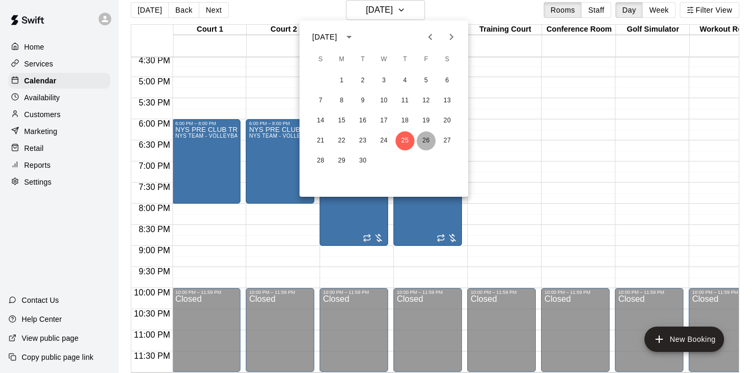
click at [431, 138] on button "26" at bounding box center [426, 140] width 19 height 19
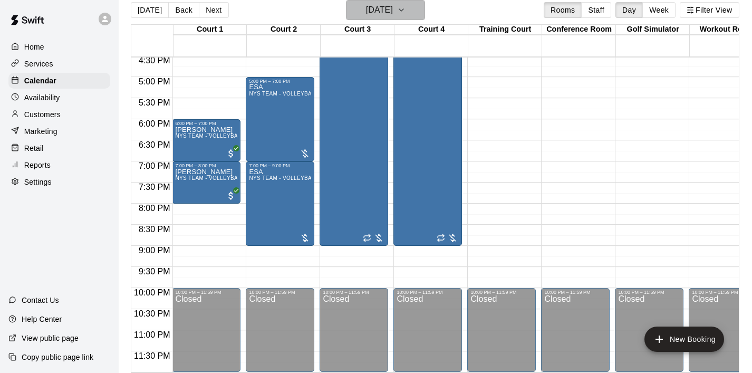
click at [406, 12] on icon "button" at bounding box center [401, 10] width 8 height 13
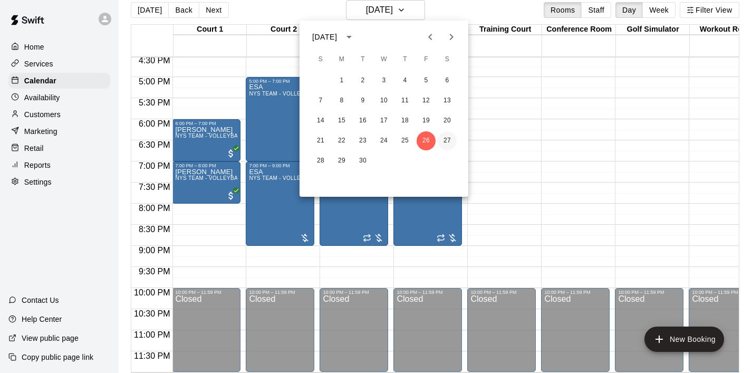
click at [448, 143] on button "27" at bounding box center [447, 140] width 19 height 19
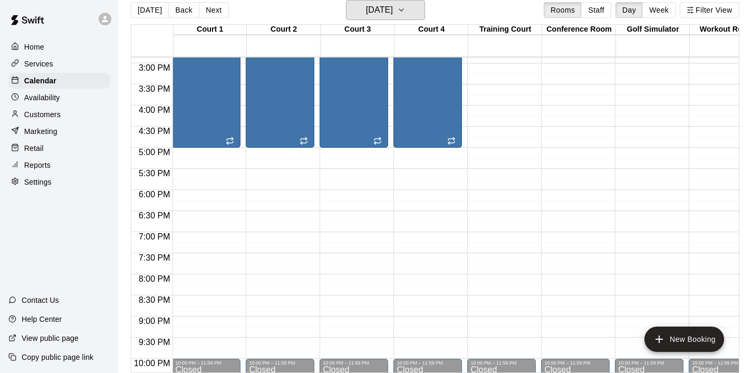
scroll to position [633, 1]
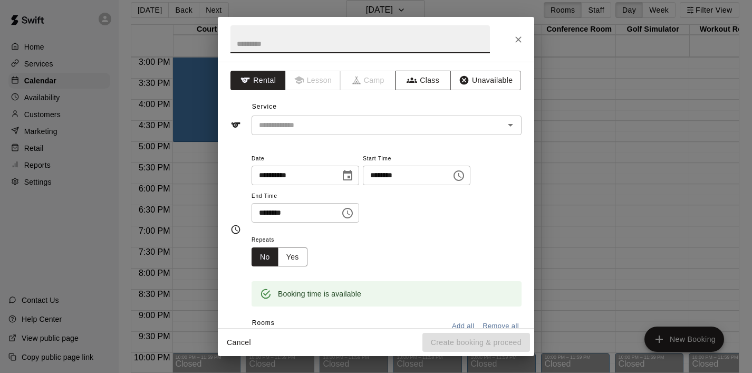
click at [417, 79] on button "Class" at bounding box center [423, 81] width 55 height 20
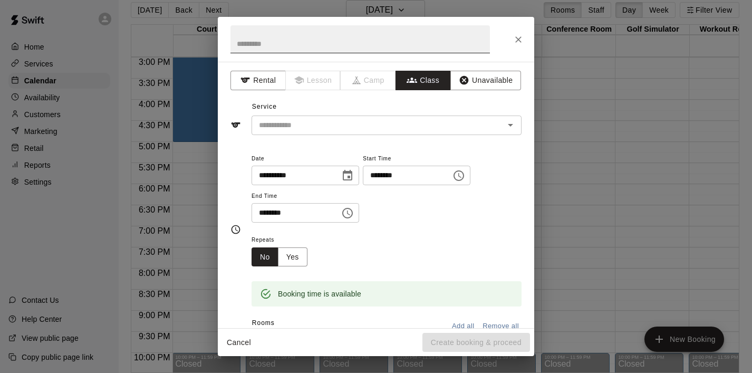
click at [299, 46] on input "text" at bounding box center [361, 39] width 260 height 28
paste input "**********"
type input "**********"
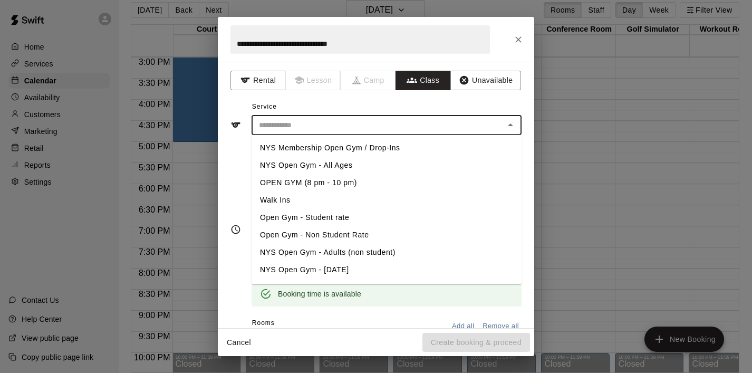
click at [300, 126] on input "text" at bounding box center [378, 125] width 246 height 13
click at [312, 146] on li "NYS Membership Open Gym / Drop-Ins" at bounding box center [387, 147] width 270 height 17
type input "**********"
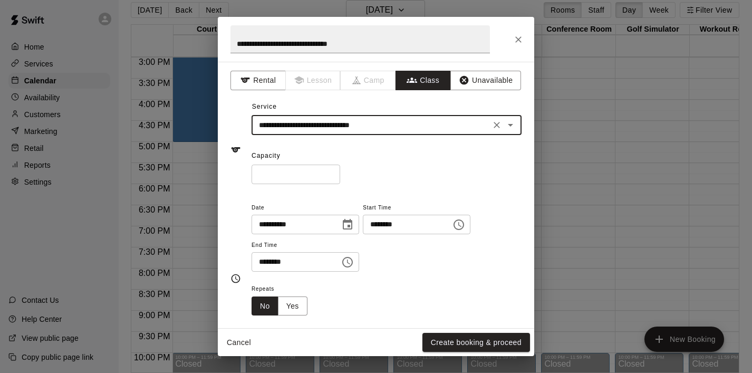
click at [353, 261] on icon "Choose time, selected time is 6:30 PM" at bounding box center [347, 262] width 11 height 11
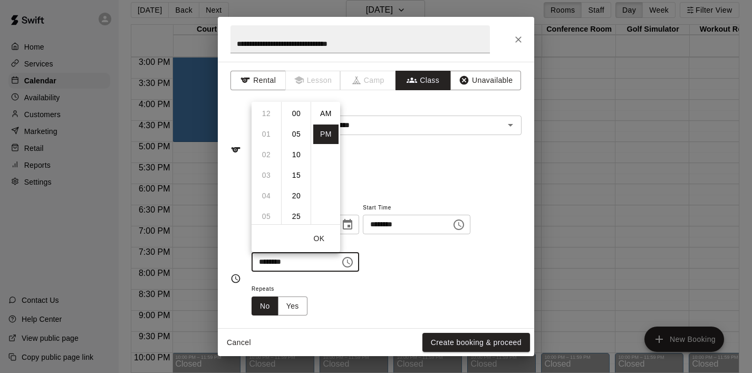
scroll to position [19, 0]
click at [272, 156] on li "08" at bounding box center [266, 155] width 25 height 20
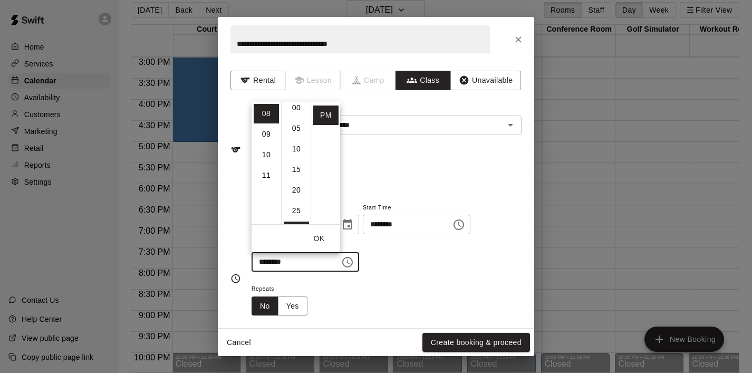
scroll to position [0, 0]
click at [297, 111] on li "00" at bounding box center [296, 114] width 25 height 20
type input "********"
click at [323, 240] on button "OK" at bounding box center [319, 239] width 34 height 20
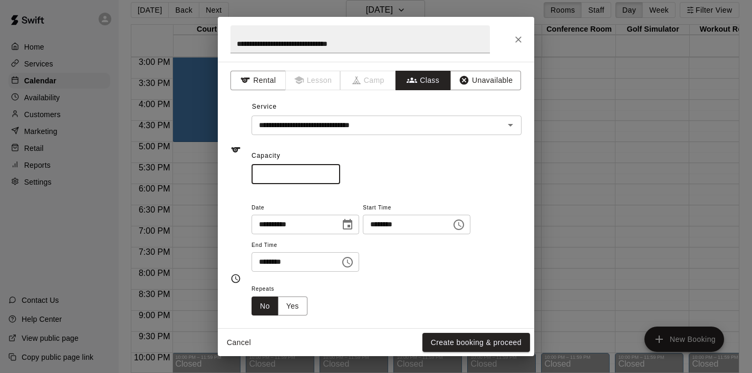
click at [293, 178] on input "*" at bounding box center [296, 175] width 89 height 20
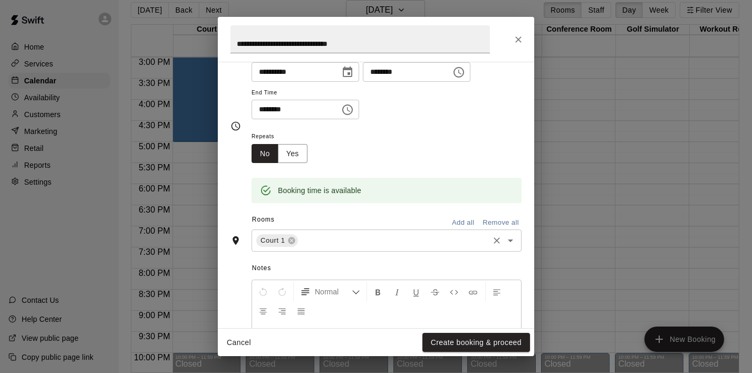
scroll to position [153, 0]
click at [508, 241] on icon "Open" at bounding box center [510, 240] width 13 height 13
type input "**"
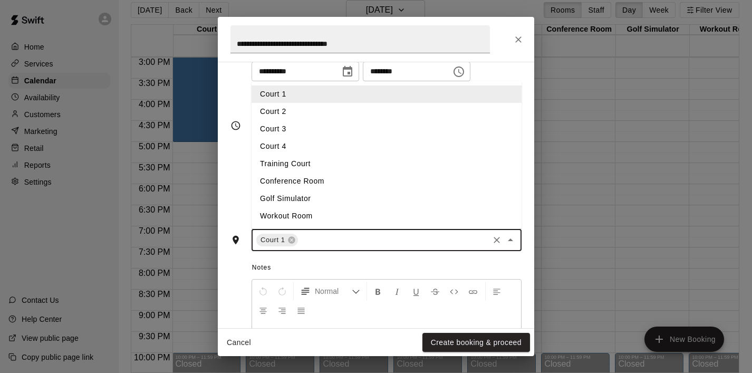
click at [369, 116] on li "Court 2" at bounding box center [387, 111] width 270 height 17
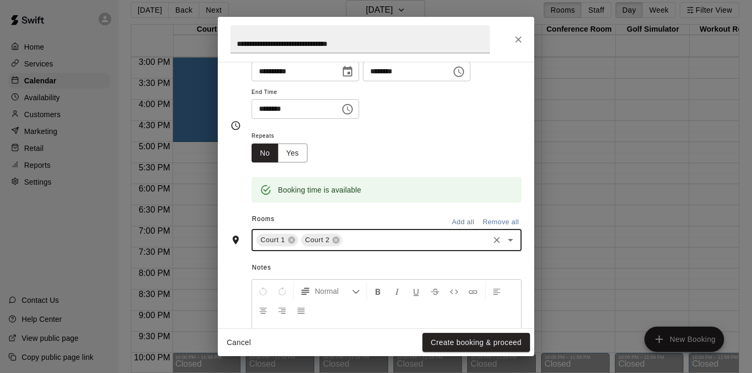
click at [513, 242] on icon "Open" at bounding box center [510, 240] width 13 height 13
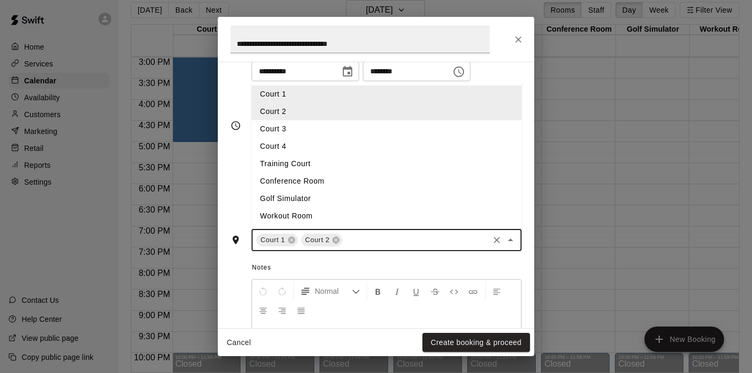
click at [381, 132] on li "Court 3" at bounding box center [387, 128] width 270 height 17
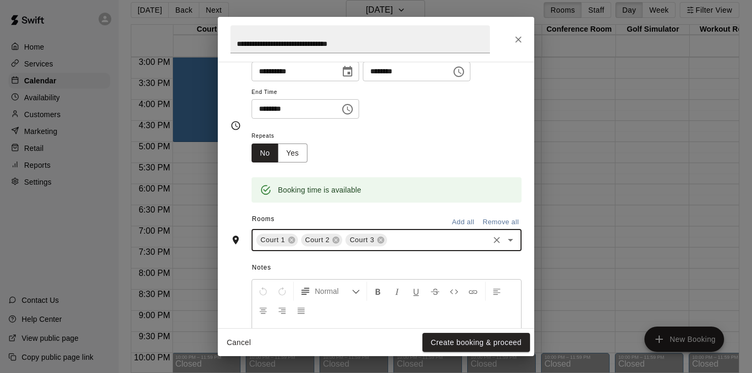
click at [512, 241] on icon "Open" at bounding box center [510, 240] width 13 height 13
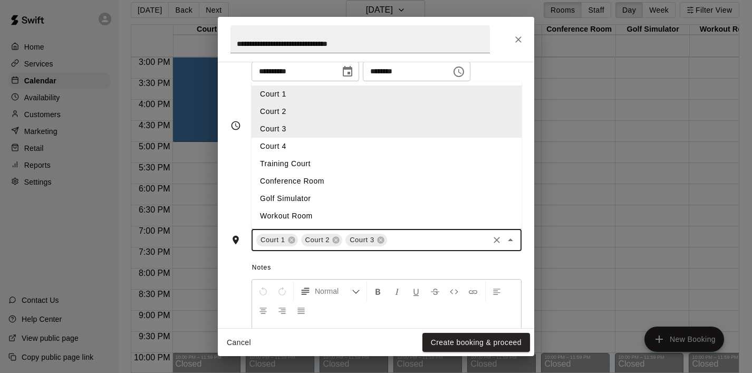
click at [397, 150] on li "Court 4" at bounding box center [387, 146] width 270 height 17
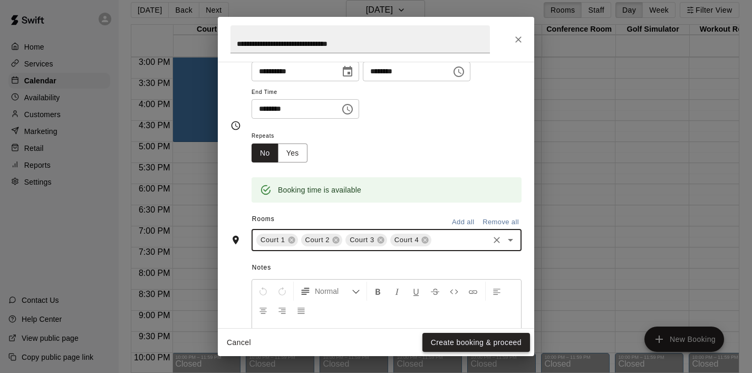
click at [489, 339] on button "Create booking & proceed" at bounding box center [477, 343] width 108 height 20
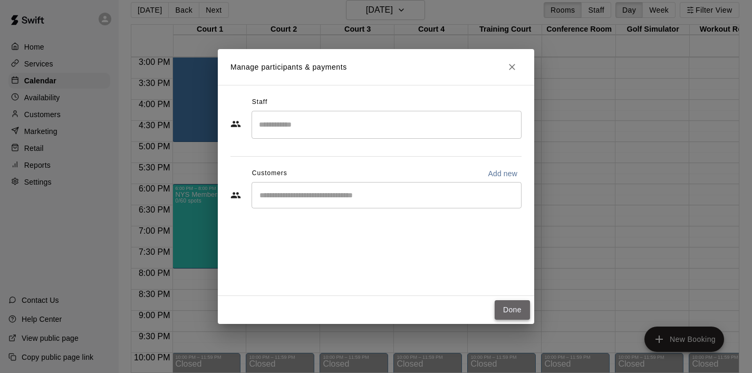
click at [508, 306] on button "Done" at bounding box center [512, 310] width 35 height 20
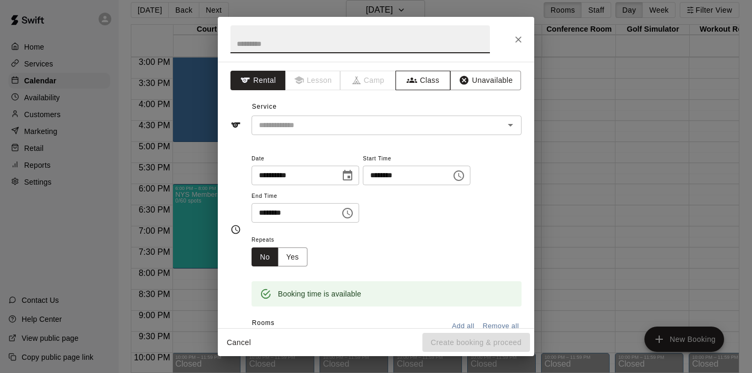
click at [424, 81] on button "Class" at bounding box center [423, 81] width 55 height 20
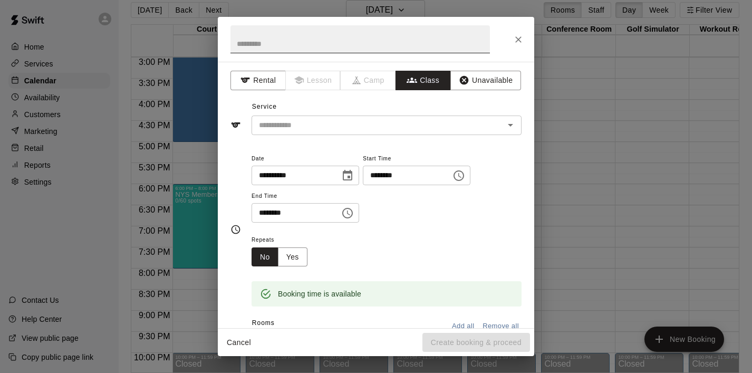
click at [322, 42] on input "text" at bounding box center [361, 39] width 260 height 28
paste input "**********"
type input "**********"
click at [333, 126] on input "text" at bounding box center [378, 125] width 246 height 13
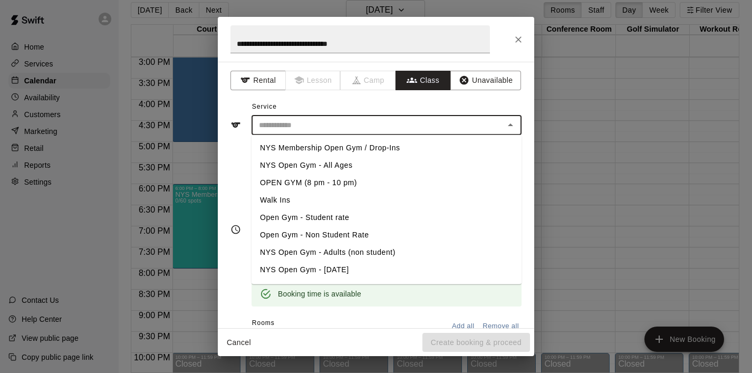
click at [340, 144] on li "NYS Membership Open Gym / Drop-Ins" at bounding box center [387, 147] width 270 height 17
type input "**********"
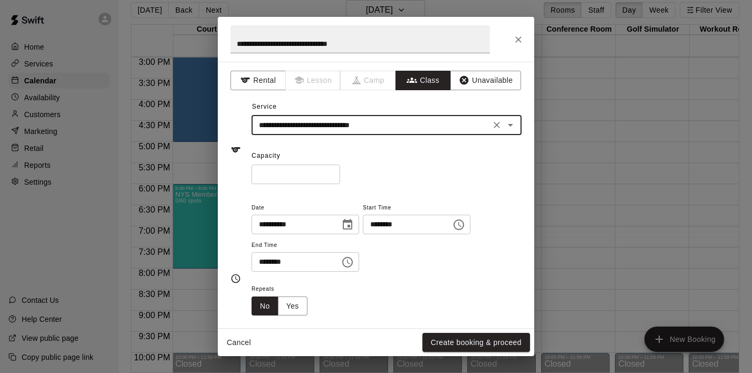
click at [345, 263] on icon "Choose time, selected time is 8:30 PM" at bounding box center [347, 262] width 13 height 13
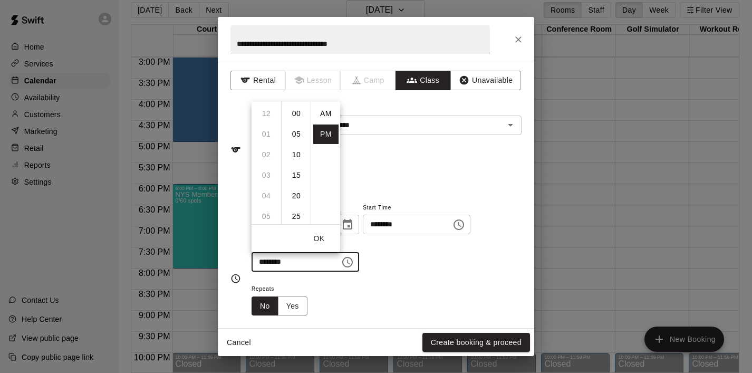
scroll to position [19, 0]
click at [264, 151] on li "10" at bounding box center [266, 155] width 25 height 20
click at [298, 116] on li "00" at bounding box center [296, 114] width 25 height 20
type input "********"
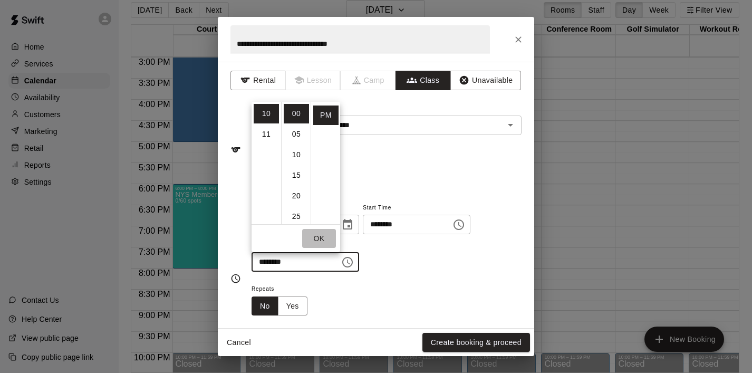
click at [320, 234] on button "OK" at bounding box center [319, 239] width 34 height 20
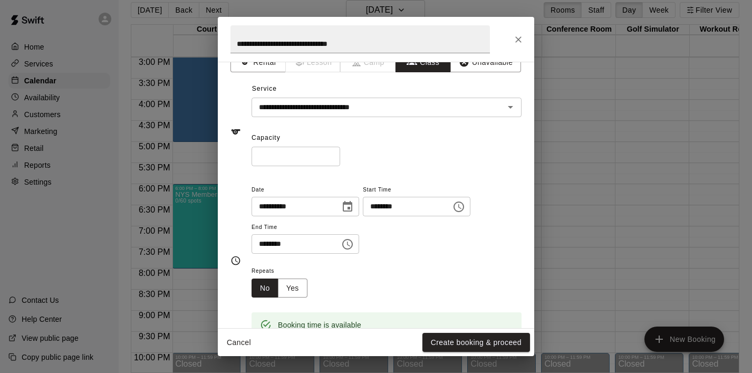
scroll to position [25, 0]
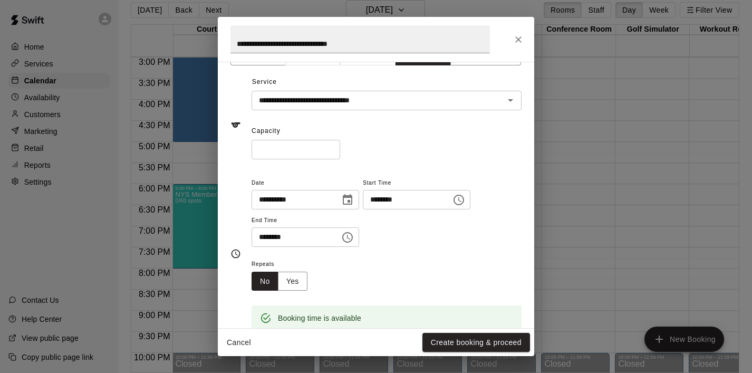
click at [306, 145] on input "*" at bounding box center [296, 150] width 89 height 20
drag, startPoint x: 306, startPoint y: 145, endPoint x: 179, endPoint y: 146, distance: 126.1
click at [179, 146] on div "**********" at bounding box center [376, 186] width 752 height 373
click at [275, 147] on input "***" at bounding box center [296, 150] width 89 height 20
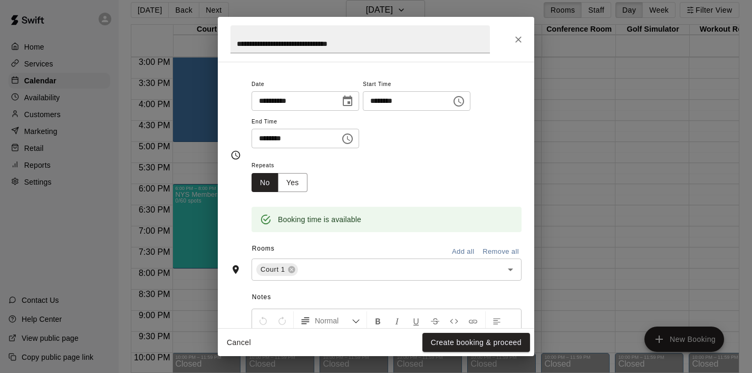
scroll to position [134, 0]
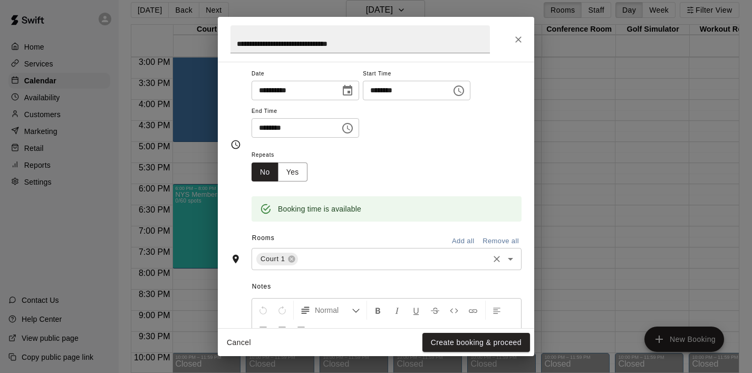
click at [508, 260] on icon "Open" at bounding box center [510, 259] width 13 height 13
type input "**"
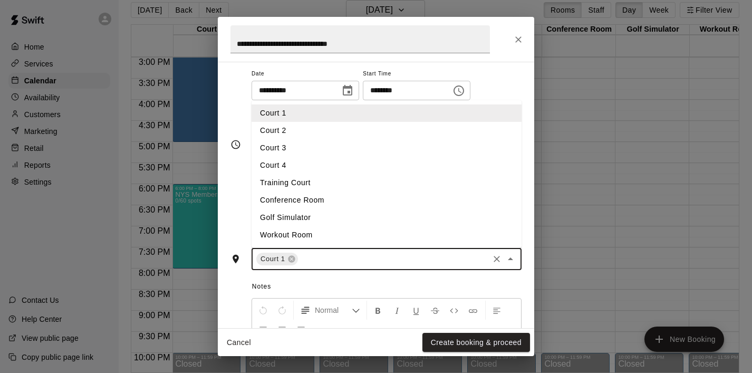
click at [359, 131] on li "Court 2" at bounding box center [387, 130] width 270 height 17
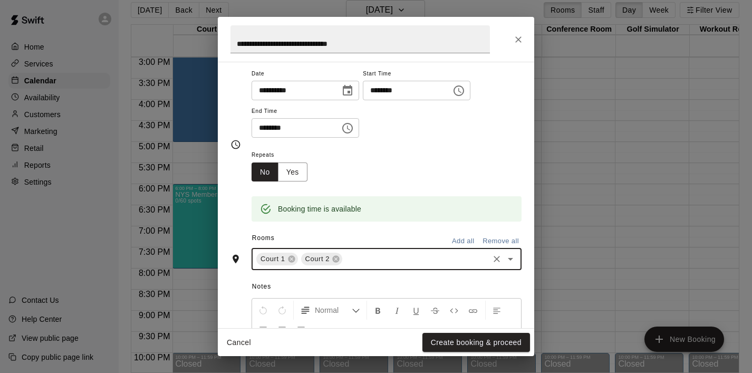
click at [506, 259] on icon "Open" at bounding box center [510, 259] width 13 height 13
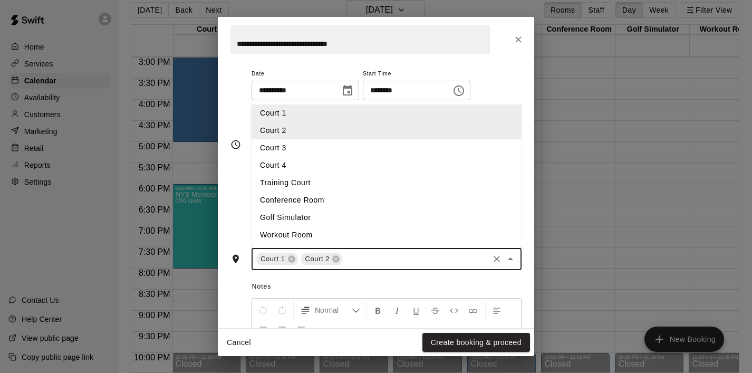
click at [387, 151] on li "Court 3" at bounding box center [387, 147] width 270 height 17
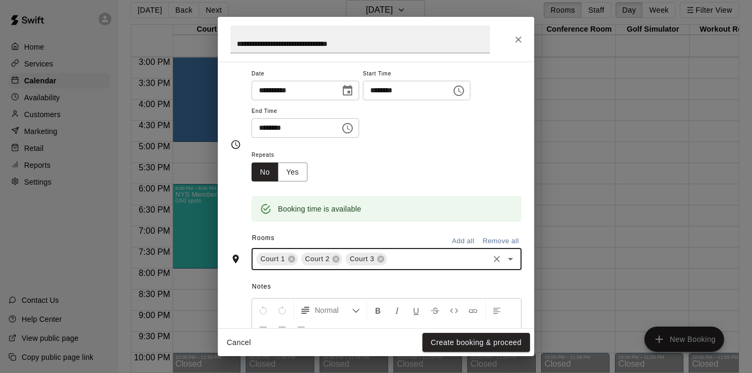
click at [511, 264] on icon "Open" at bounding box center [510, 259] width 13 height 13
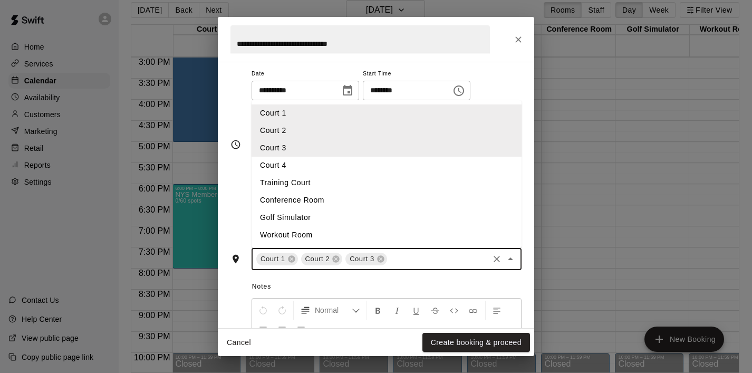
click at [413, 167] on li "Court 4" at bounding box center [387, 165] width 270 height 17
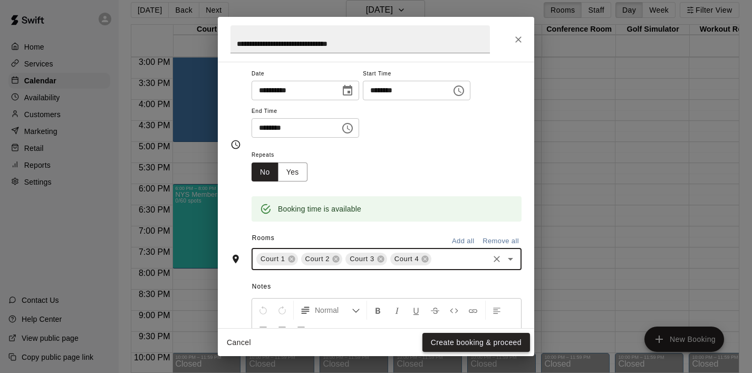
click at [445, 346] on button "Create booking & proceed" at bounding box center [477, 343] width 108 height 20
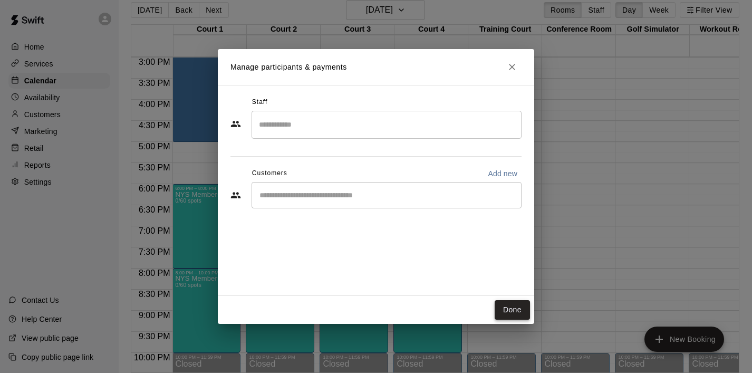
click at [511, 303] on button "Done" at bounding box center [512, 310] width 35 height 20
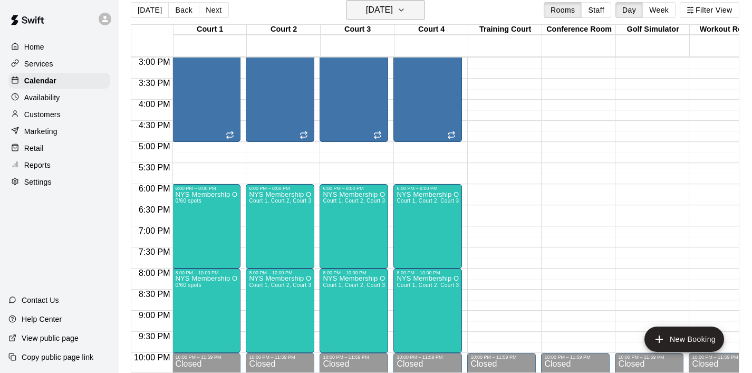
click at [404, 9] on icon "button" at bounding box center [401, 10] width 4 height 2
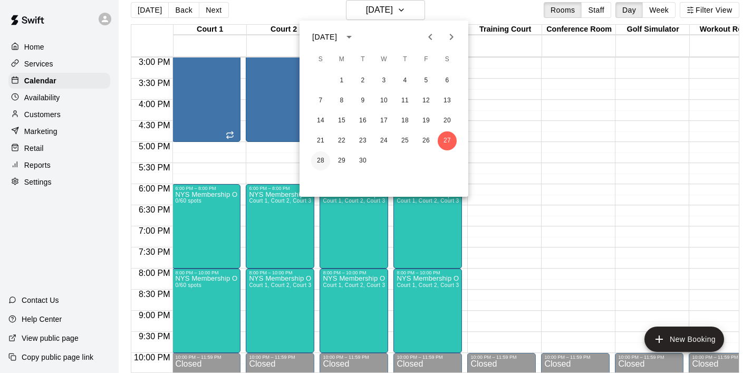
click at [321, 158] on button "28" at bounding box center [320, 160] width 19 height 19
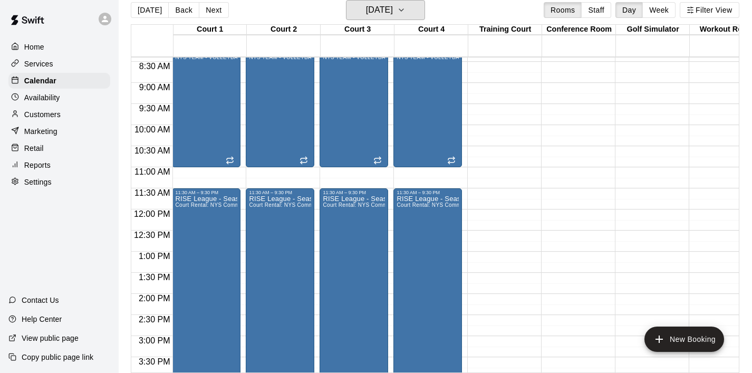
scroll to position [348, 1]
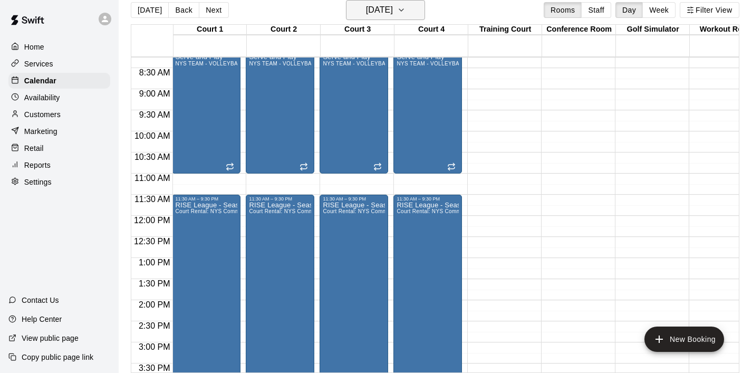
click at [421, 19] on button "[DATE]" at bounding box center [385, 10] width 79 height 20
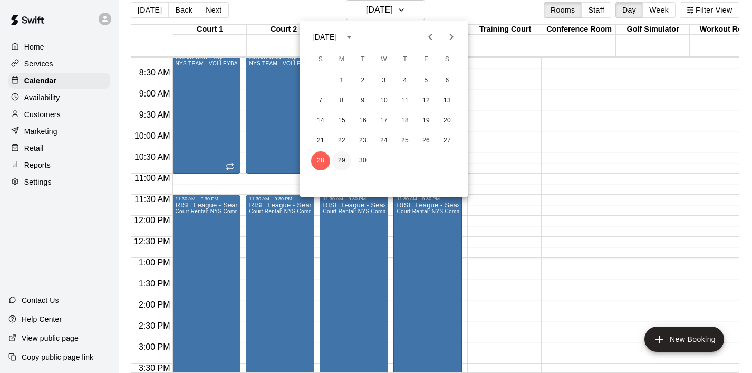
click at [347, 156] on button "29" at bounding box center [341, 160] width 19 height 19
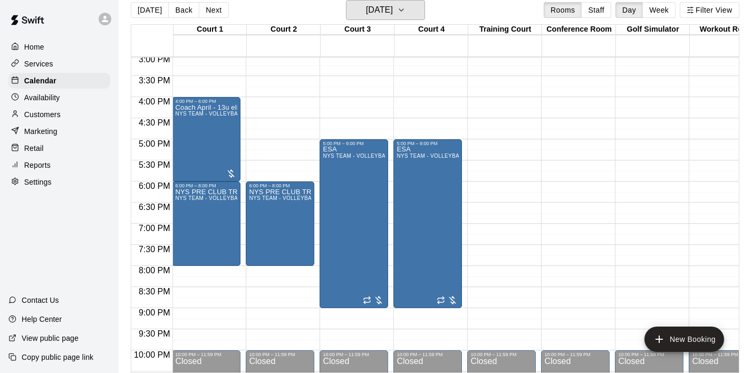
scroll to position [638, 1]
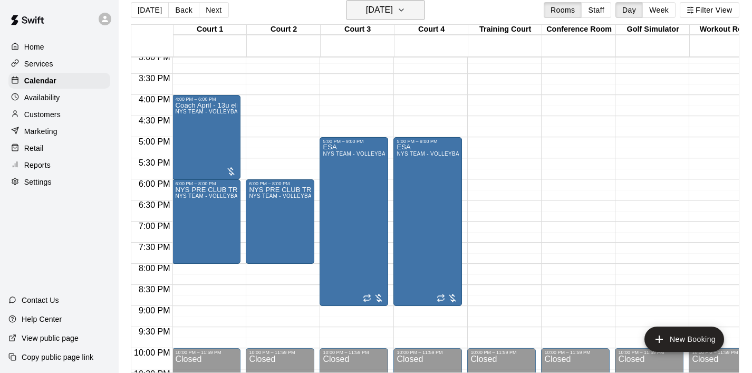
click at [406, 11] on icon "button" at bounding box center [401, 10] width 8 height 13
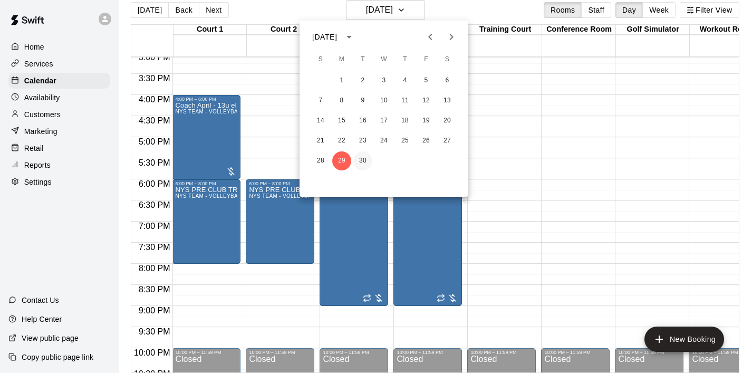
click at [364, 165] on button "30" at bounding box center [363, 160] width 19 height 19
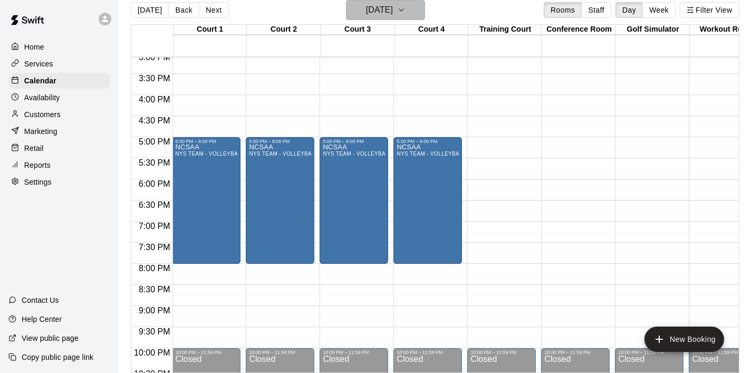
click at [415, 17] on button "[DATE]" at bounding box center [385, 10] width 79 height 20
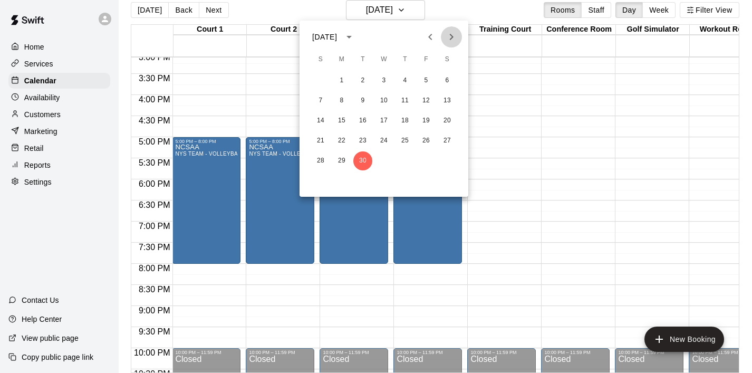
click at [453, 35] on icon "Next month" at bounding box center [451, 37] width 13 height 13
click at [384, 84] on button "1" at bounding box center [384, 80] width 19 height 19
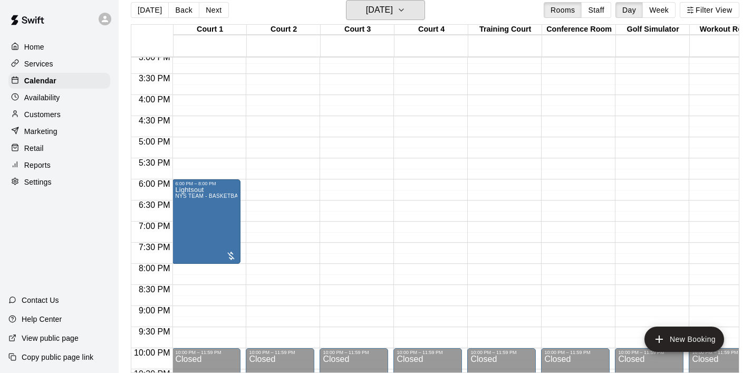
scroll to position [690, 1]
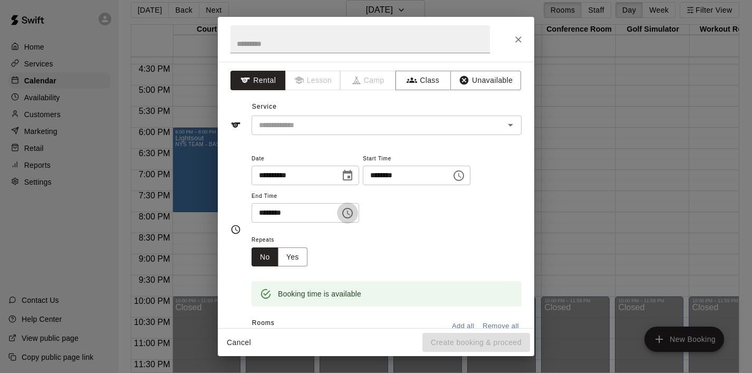
click at [349, 214] on icon "Choose time, selected time is 8:30 PM" at bounding box center [347, 213] width 13 height 13
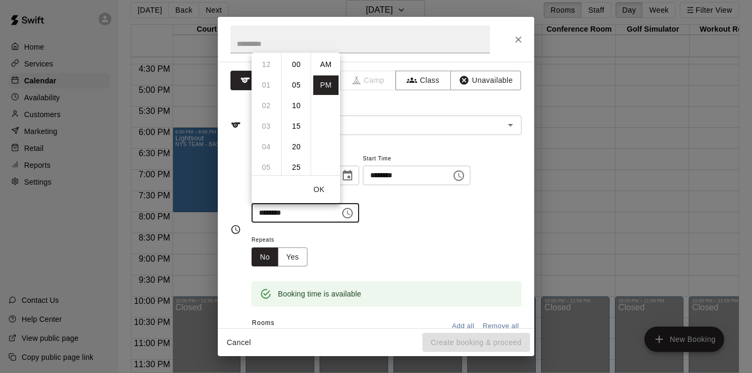
scroll to position [19, 0]
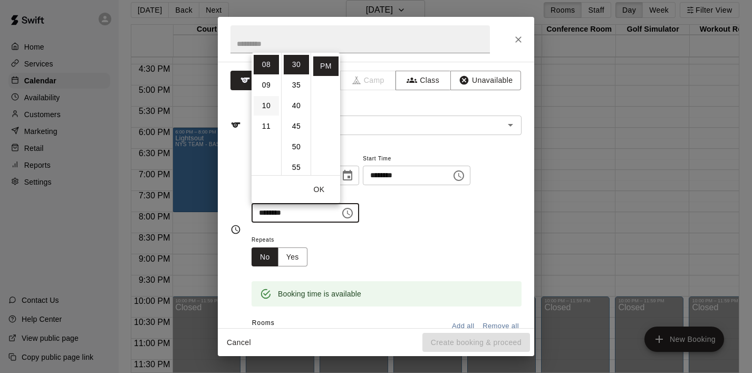
click at [264, 110] on li "10" at bounding box center [266, 106] width 25 height 20
click at [296, 61] on li "00" at bounding box center [296, 65] width 25 height 20
type input "********"
click at [319, 186] on button "OK" at bounding box center [319, 190] width 34 height 20
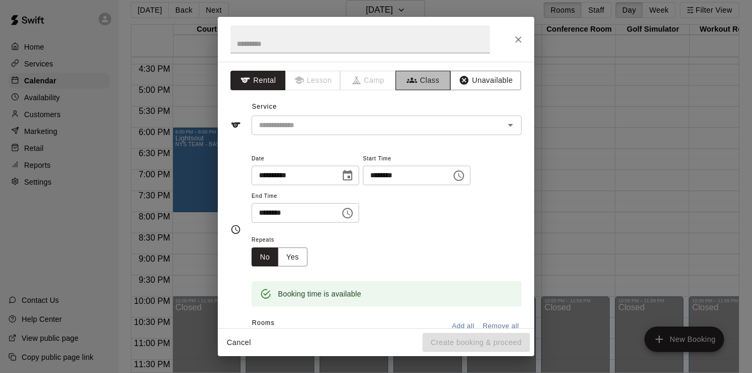
click at [423, 81] on button "Class" at bounding box center [423, 81] width 55 height 20
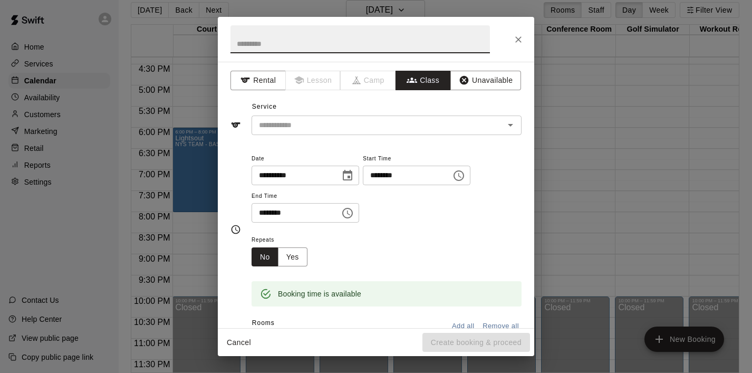
click at [333, 41] on input "text" at bounding box center [361, 39] width 260 height 28
paste input "**********"
type input "**********"
click at [311, 120] on input "text" at bounding box center [378, 125] width 246 height 13
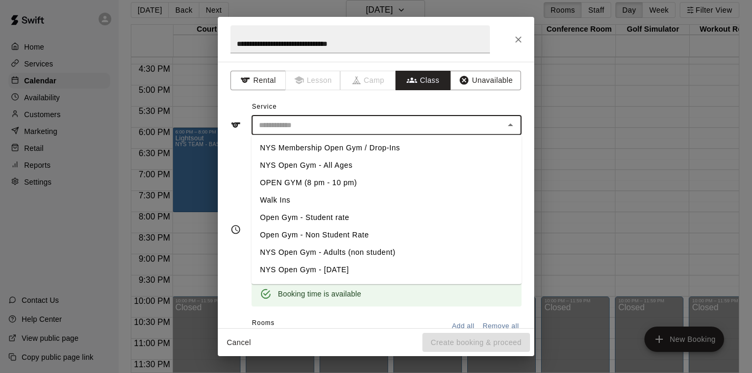
click at [316, 146] on li "NYS Membership Open Gym / Drop-Ins" at bounding box center [387, 147] width 270 height 17
type input "**********"
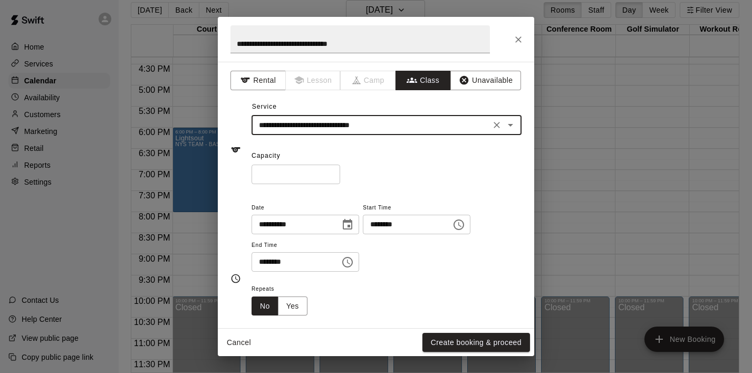
click at [323, 181] on input "*" at bounding box center [296, 175] width 89 height 20
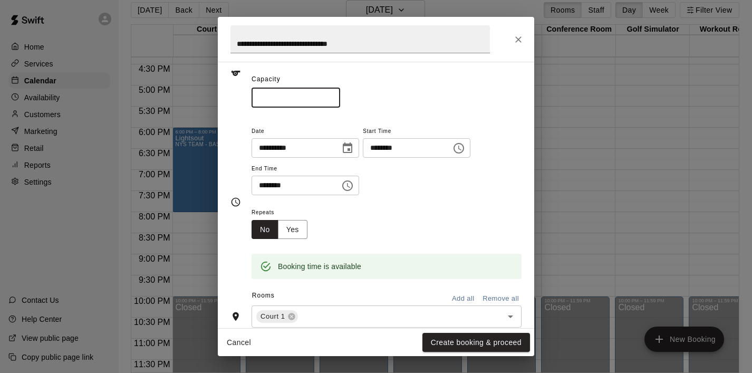
scroll to position [81, 0]
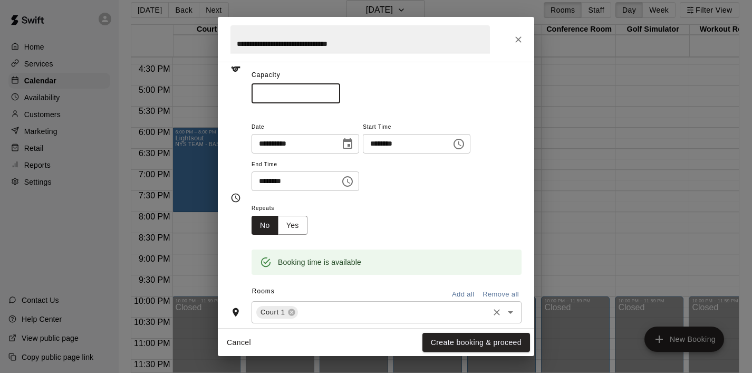
click at [507, 309] on icon "Open" at bounding box center [510, 312] width 13 height 13
type input "**"
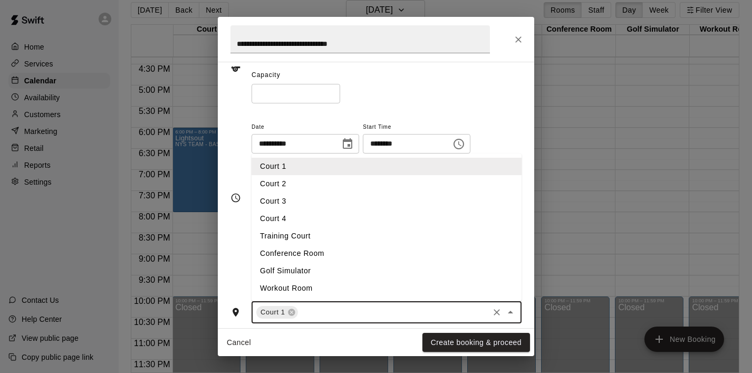
click at [320, 177] on li "Court 2" at bounding box center [387, 183] width 270 height 17
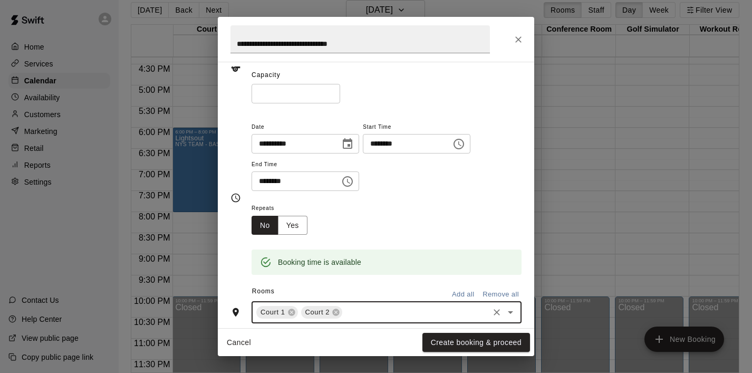
click at [514, 311] on icon "Open" at bounding box center [510, 312] width 13 height 13
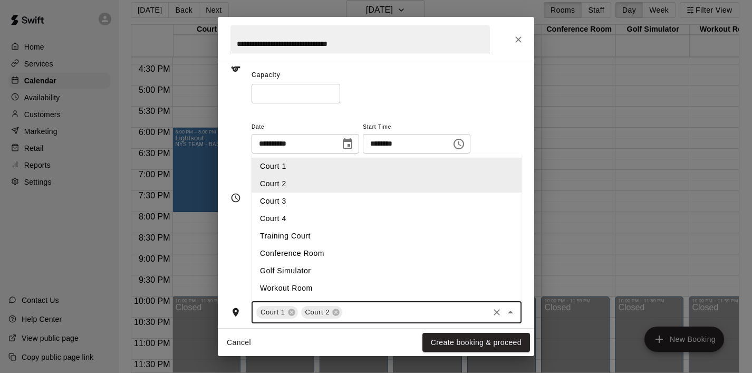
click at [391, 204] on li "Court 3" at bounding box center [387, 201] width 270 height 17
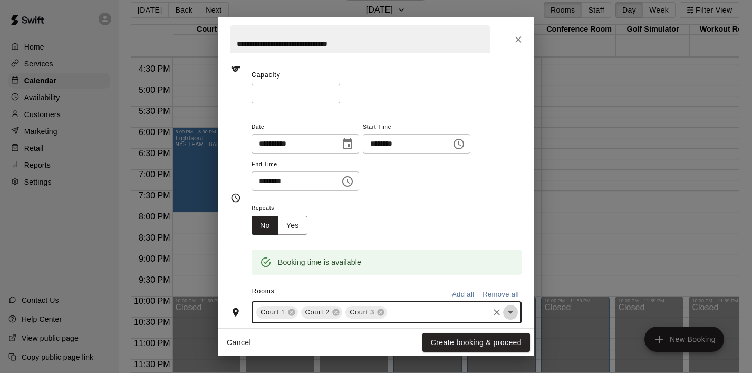
click at [510, 312] on icon "Open" at bounding box center [510, 312] width 5 height 3
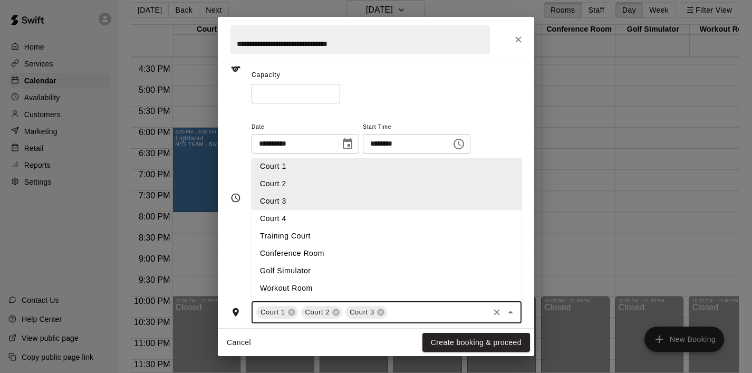
click at [381, 214] on li "Court 4" at bounding box center [387, 218] width 270 height 17
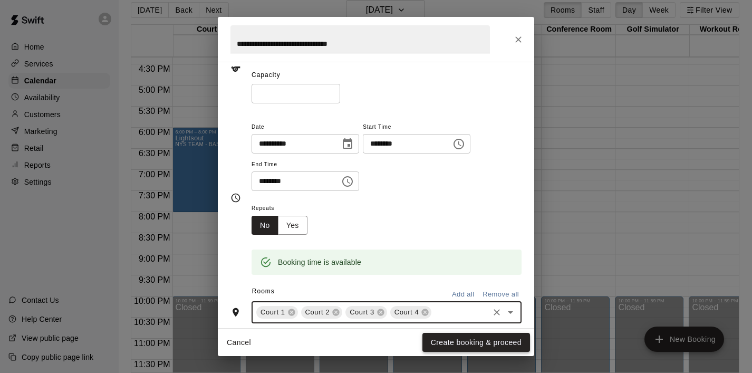
click at [476, 340] on button "Create booking & proceed" at bounding box center [477, 343] width 108 height 20
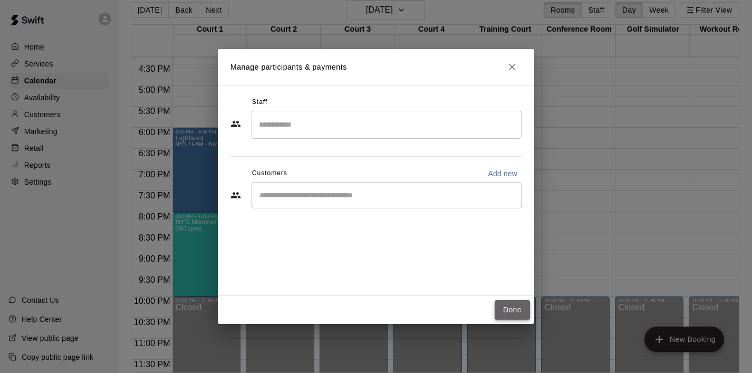
click at [510, 305] on button "Done" at bounding box center [512, 310] width 35 height 20
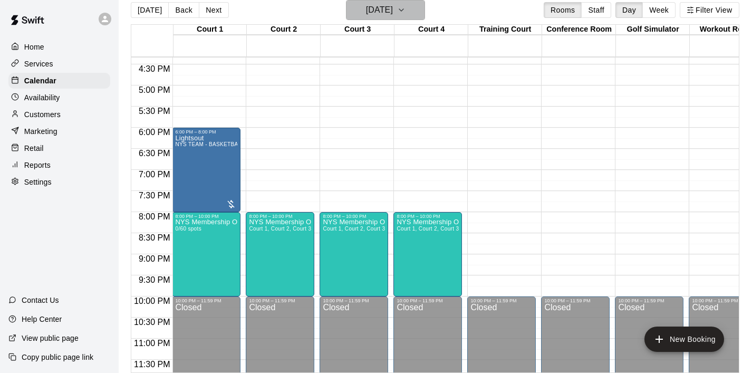
click at [406, 9] on icon "button" at bounding box center [401, 10] width 8 height 13
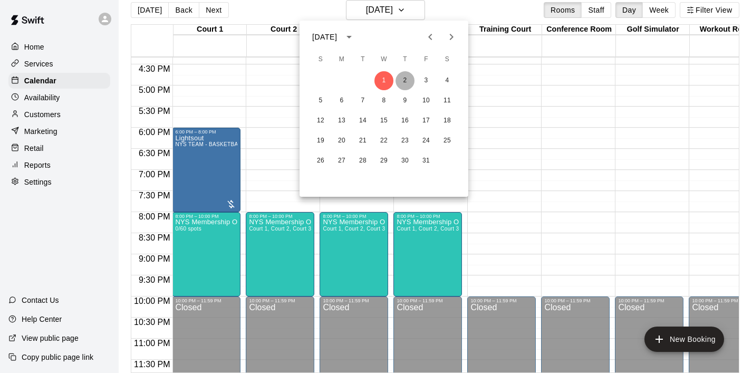
click at [404, 84] on button "2" at bounding box center [405, 80] width 19 height 19
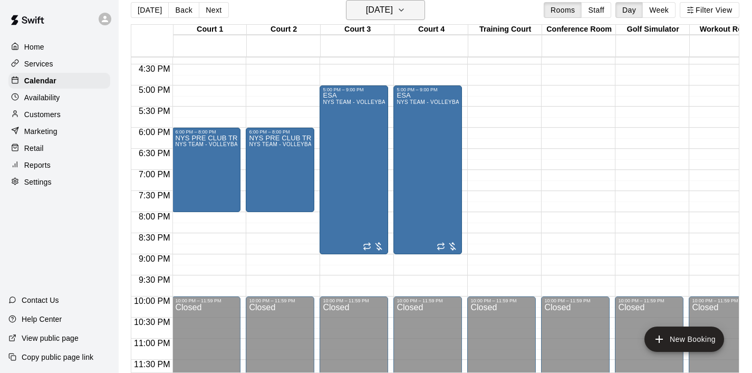
click at [406, 9] on icon "button" at bounding box center [401, 10] width 8 height 13
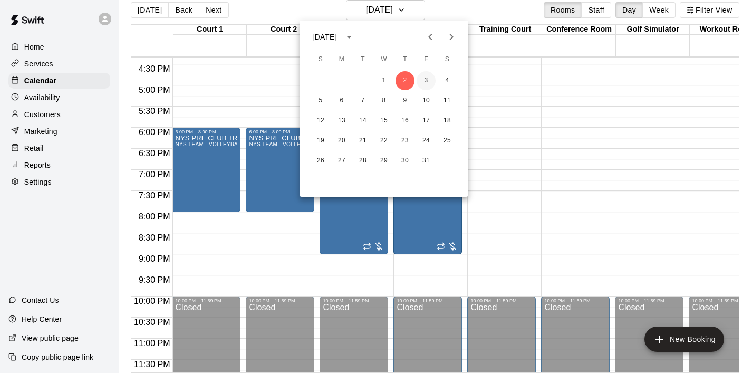
click at [424, 82] on button "3" at bounding box center [426, 80] width 19 height 19
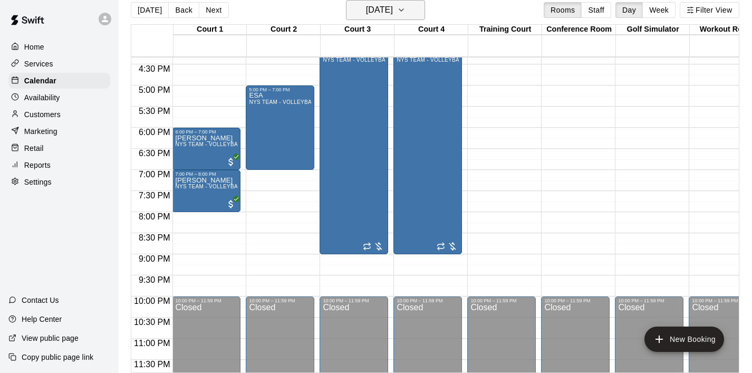
click at [404, 10] on icon "button" at bounding box center [401, 10] width 4 height 2
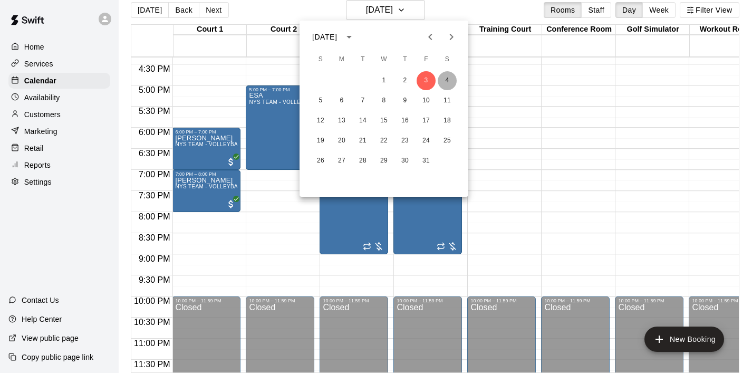
click at [447, 83] on button "4" at bounding box center [447, 80] width 19 height 19
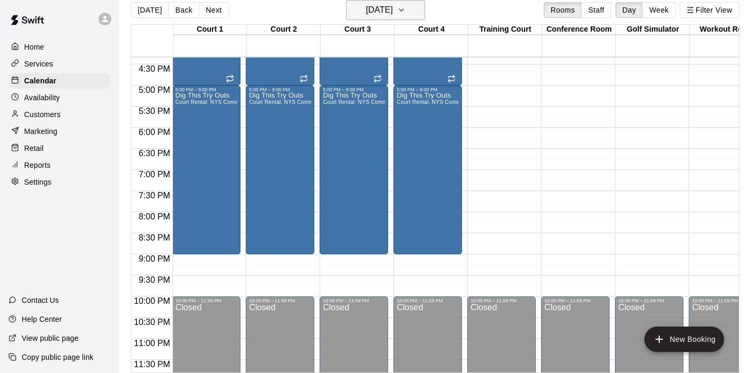
click at [406, 8] on icon "button" at bounding box center [401, 10] width 8 height 13
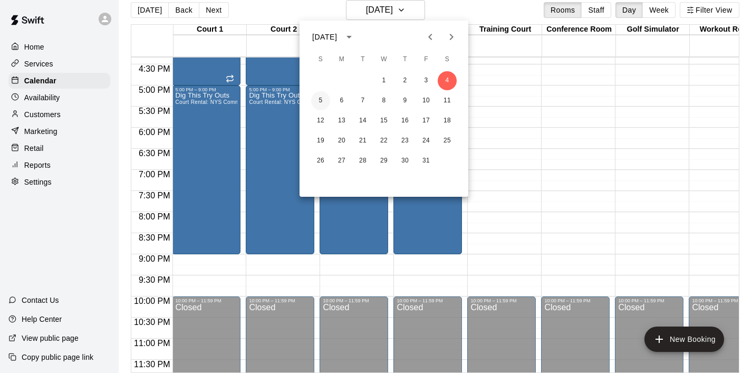
click at [321, 102] on button "5" at bounding box center [320, 100] width 19 height 19
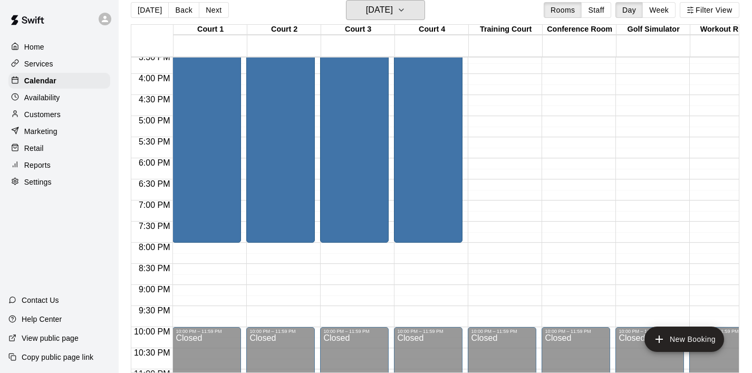
scroll to position [662, 0]
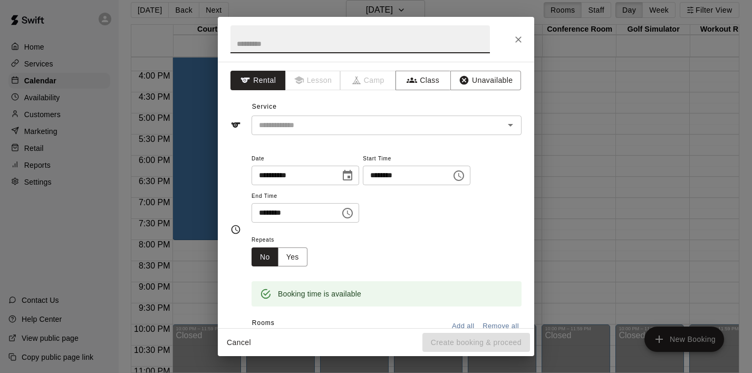
click at [349, 215] on icon "Choose time, selected time is 8:30 PM" at bounding box center [347, 213] width 13 height 13
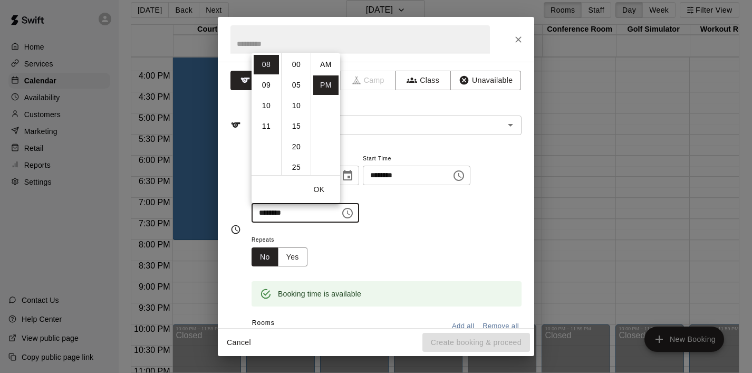
scroll to position [19, 0]
click at [267, 103] on li "10" at bounding box center [266, 106] width 25 height 20
click at [297, 64] on li "00" at bounding box center [296, 65] width 25 height 20
type input "********"
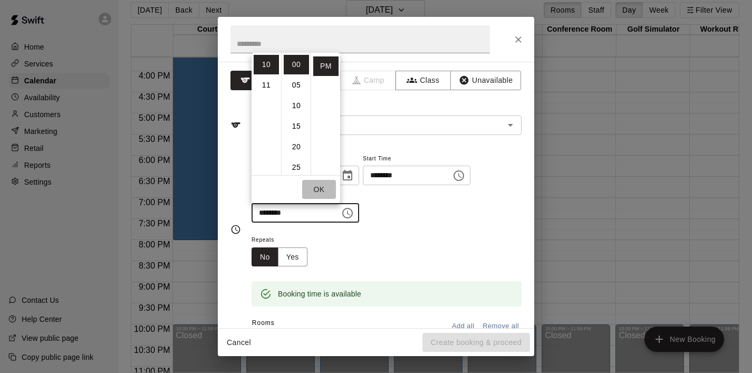
click at [326, 185] on button "OK" at bounding box center [319, 190] width 34 height 20
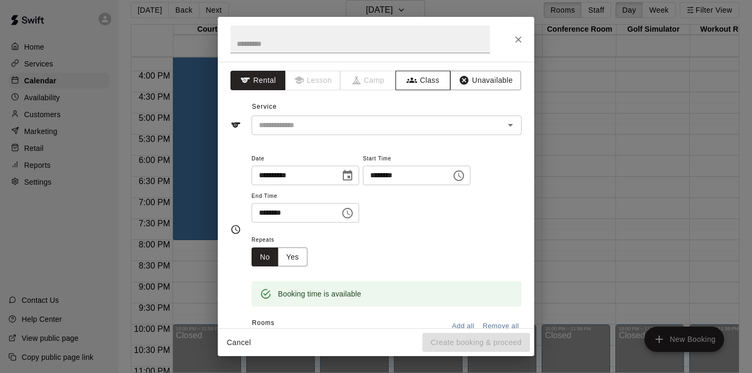
click at [427, 78] on button "Class" at bounding box center [423, 81] width 55 height 20
click at [282, 41] on input "text" at bounding box center [361, 39] width 260 height 28
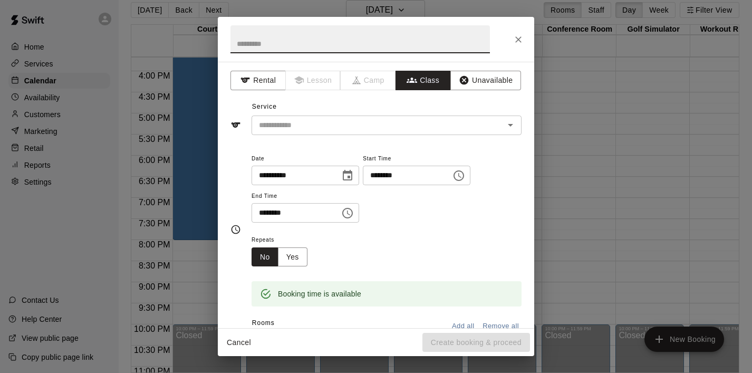
paste input "**********"
type input "**********"
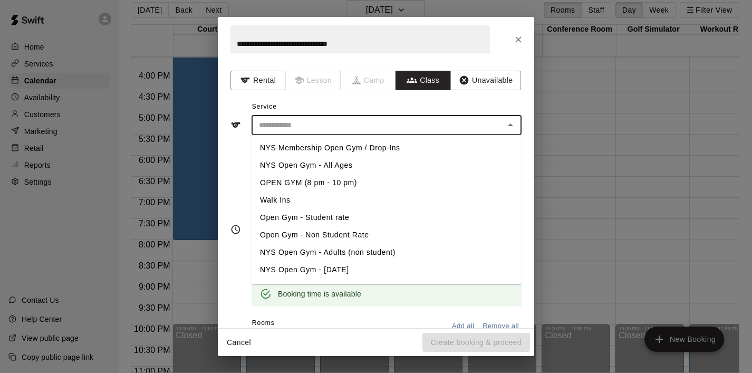
click at [300, 125] on input "text" at bounding box center [378, 125] width 246 height 13
click at [307, 145] on li "NYS Membership Open Gym / Drop-Ins" at bounding box center [387, 147] width 270 height 17
type input "**********"
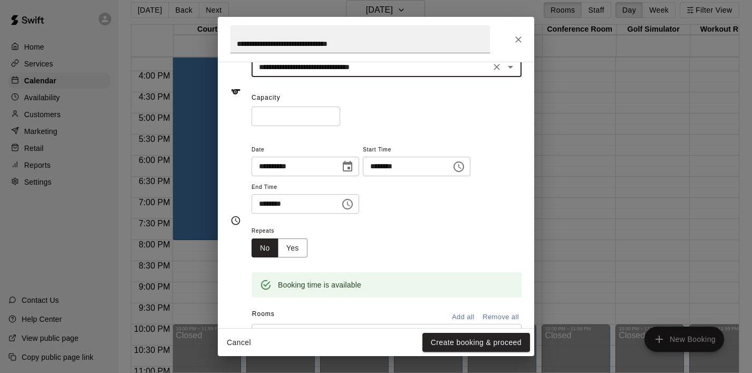
scroll to position [60, 0]
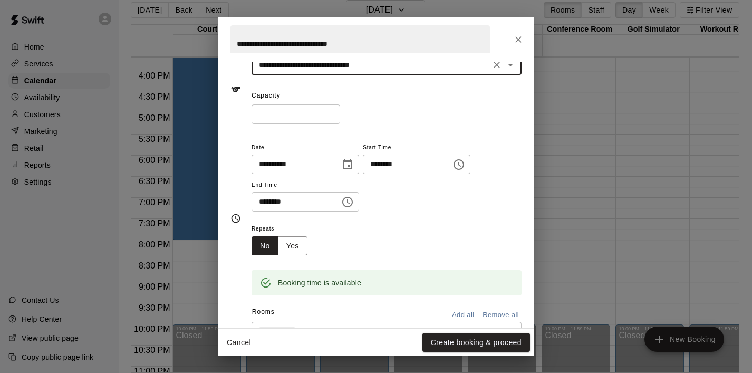
click at [303, 117] on input "*" at bounding box center [296, 114] width 89 height 20
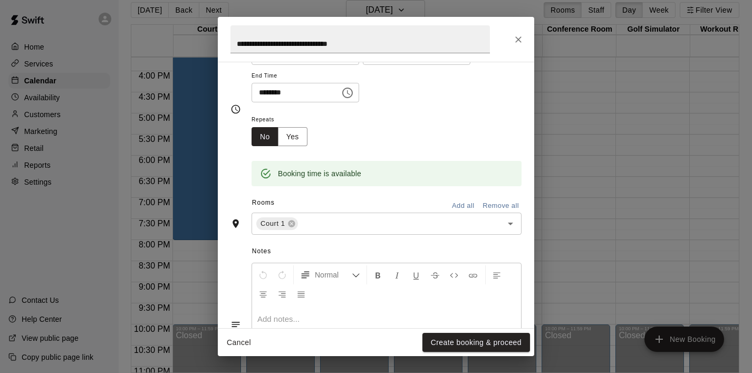
scroll to position [170, 0]
click at [507, 226] on icon "Open" at bounding box center [510, 222] width 13 height 13
type input "**"
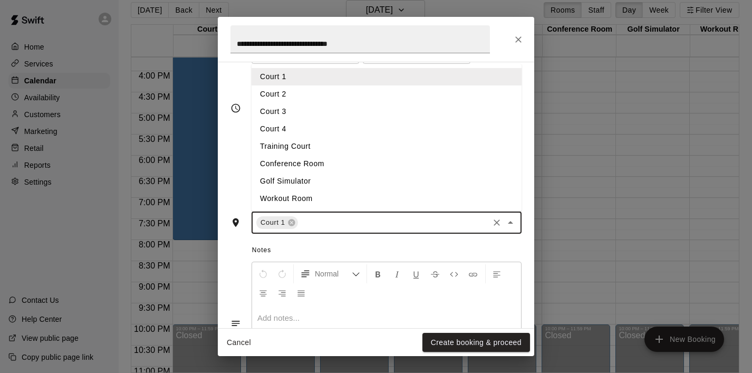
click at [337, 90] on li "Court 2" at bounding box center [387, 93] width 270 height 17
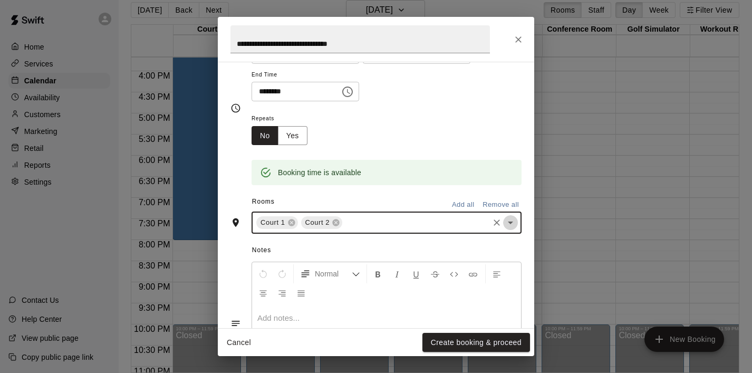
click at [507, 221] on icon "Open" at bounding box center [510, 222] width 13 height 13
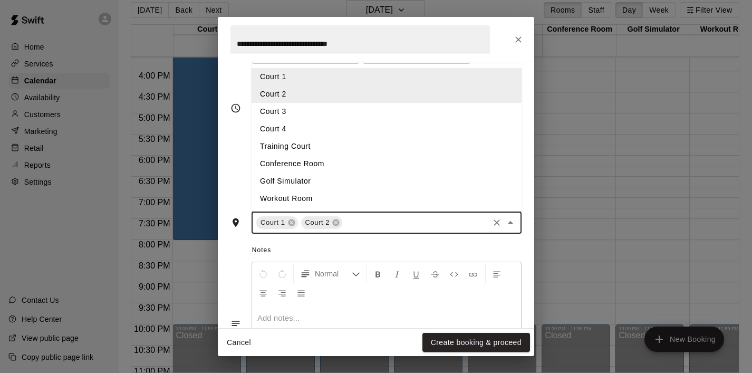
click at [394, 114] on li "Court 3" at bounding box center [387, 111] width 270 height 17
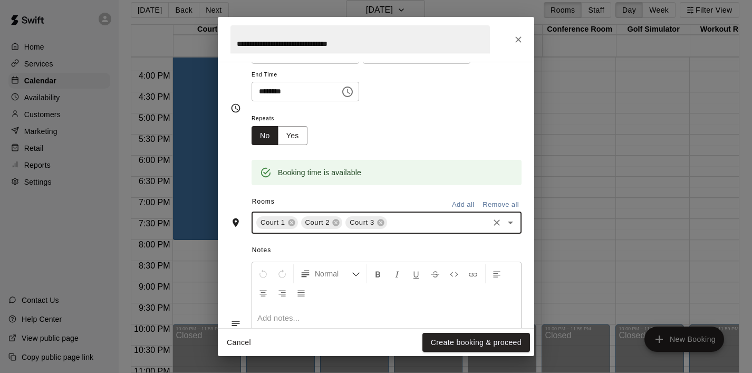
click at [508, 225] on icon "Open" at bounding box center [510, 222] width 13 height 13
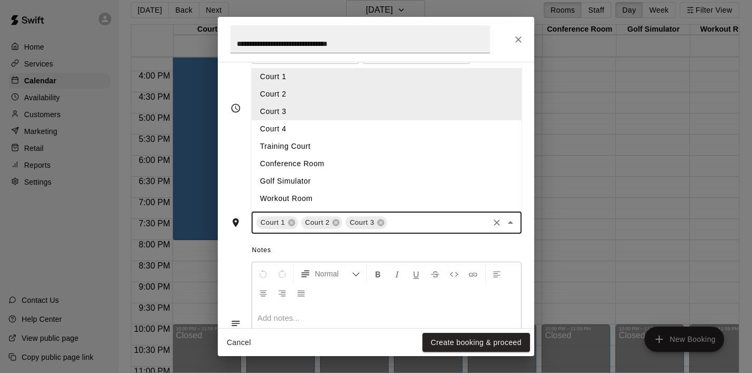
click at [383, 127] on li "Court 4" at bounding box center [387, 128] width 270 height 17
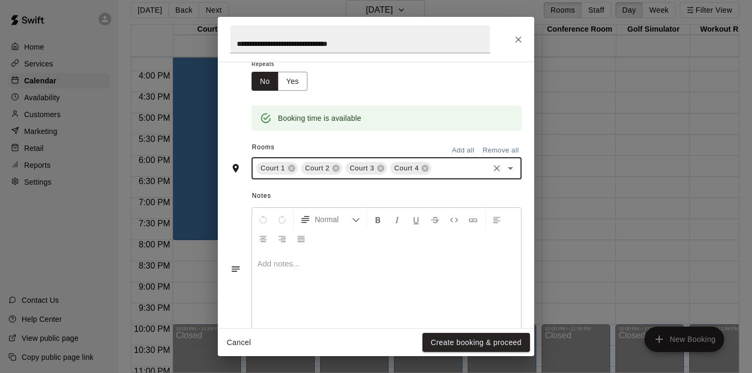
scroll to position [246, 0]
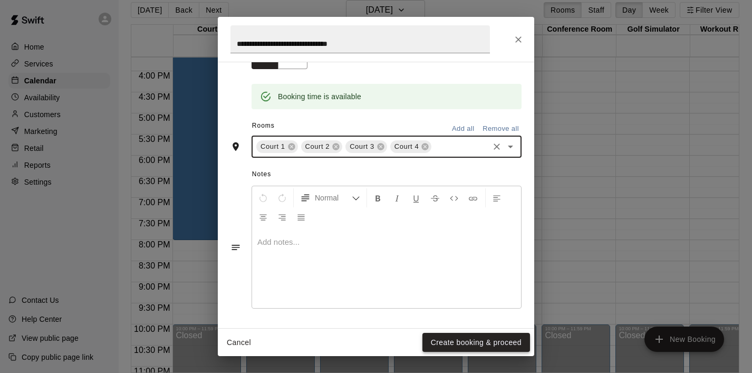
click at [477, 340] on button "Create booking & proceed" at bounding box center [477, 343] width 108 height 20
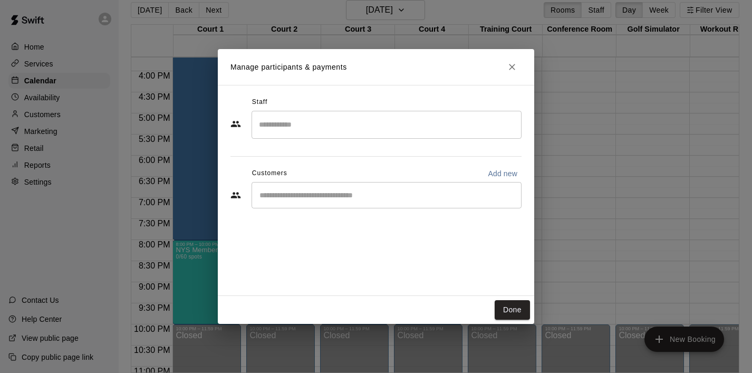
click at [523, 320] on div "Done" at bounding box center [376, 310] width 317 height 28
click at [515, 307] on button "Done" at bounding box center [512, 310] width 35 height 20
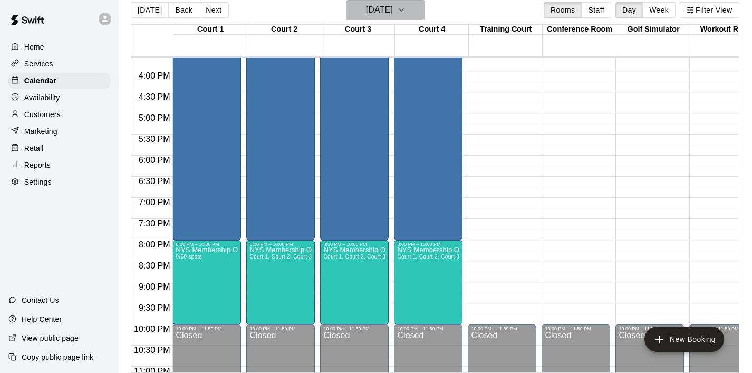
click at [406, 13] on icon "button" at bounding box center [401, 10] width 8 height 13
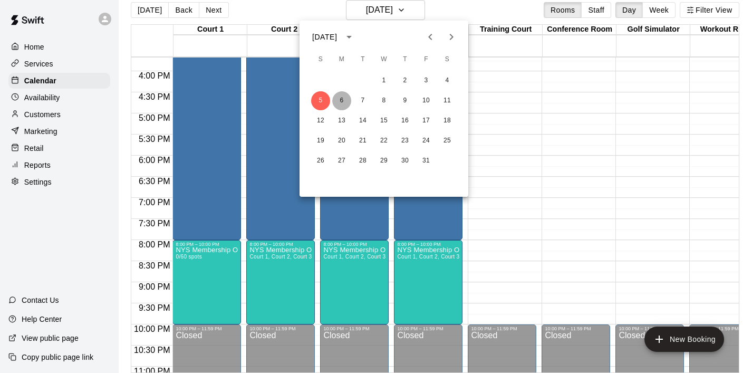
click at [346, 97] on button "6" at bounding box center [341, 100] width 19 height 19
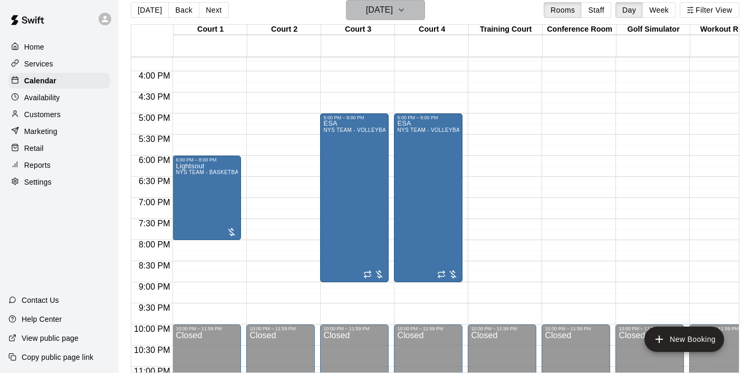
click at [406, 14] on icon "button" at bounding box center [401, 10] width 8 height 13
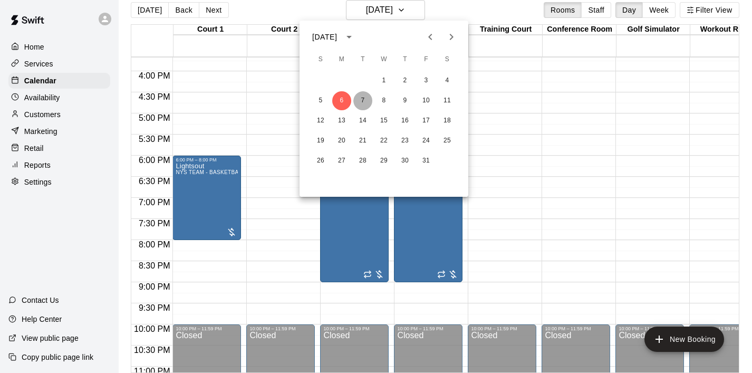
click at [366, 104] on button "7" at bounding box center [363, 100] width 19 height 19
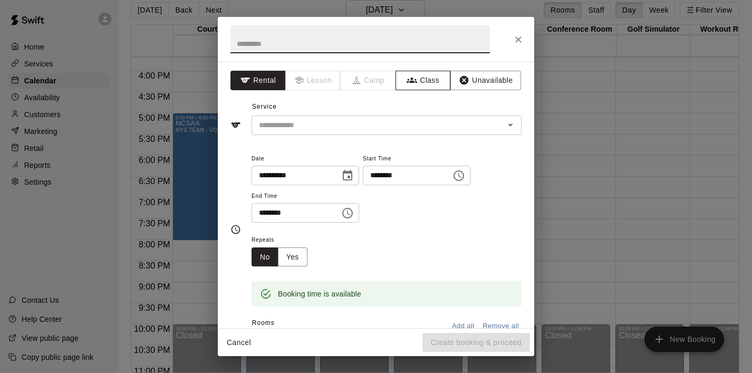
click at [425, 77] on button "Class" at bounding box center [423, 81] width 55 height 20
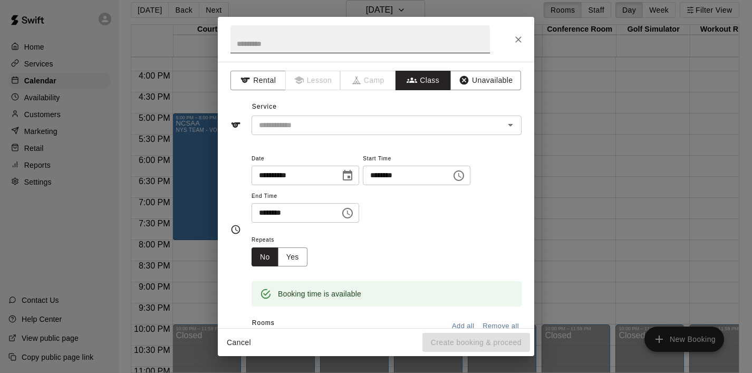
click at [318, 44] on input "text" at bounding box center [361, 39] width 260 height 28
paste input "**********"
type input "**********"
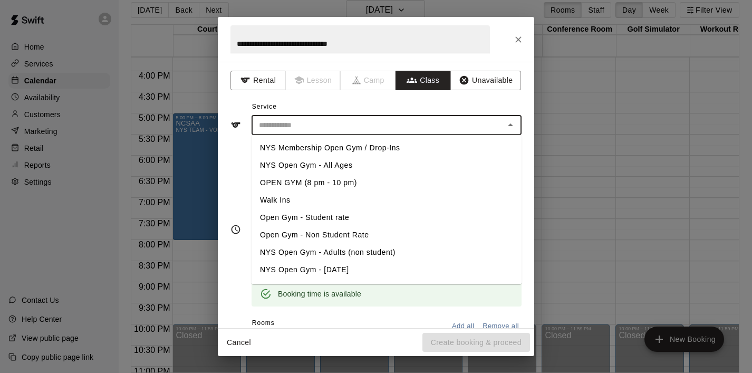
click at [335, 120] on input "text" at bounding box center [378, 125] width 246 height 13
click at [331, 144] on li "NYS Membership Open Gym / Drop-Ins" at bounding box center [387, 147] width 270 height 17
type input "**********"
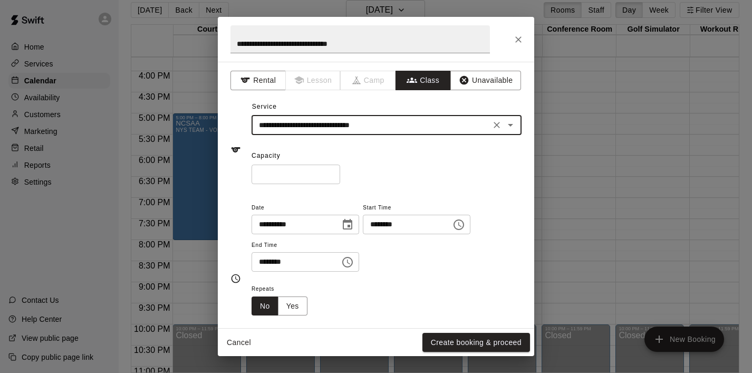
click at [352, 262] on icon "Choose time, selected time is 8:30 PM" at bounding box center [347, 262] width 13 height 13
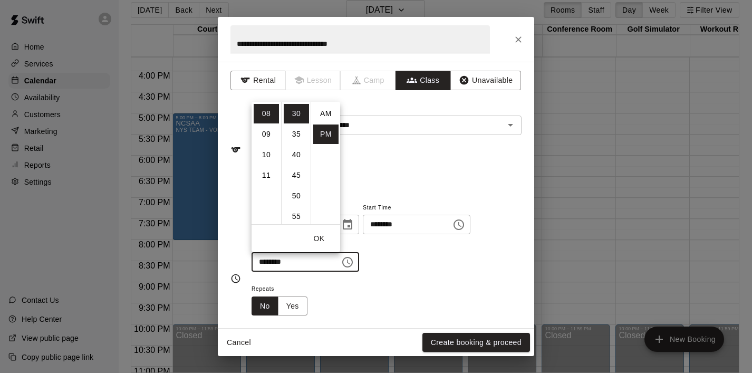
scroll to position [19, 0]
click at [269, 158] on li "10" at bounding box center [266, 155] width 25 height 20
click at [294, 115] on li "00" at bounding box center [296, 114] width 25 height 20
type input "********"
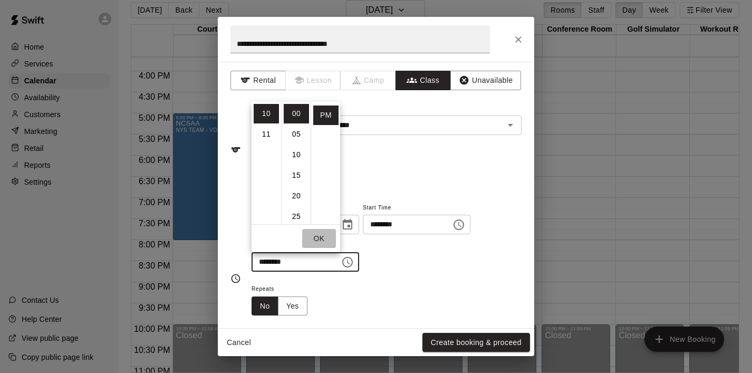
click at [316, 237] on button "OK" at bounding box center [319, 239] width 34 height 20
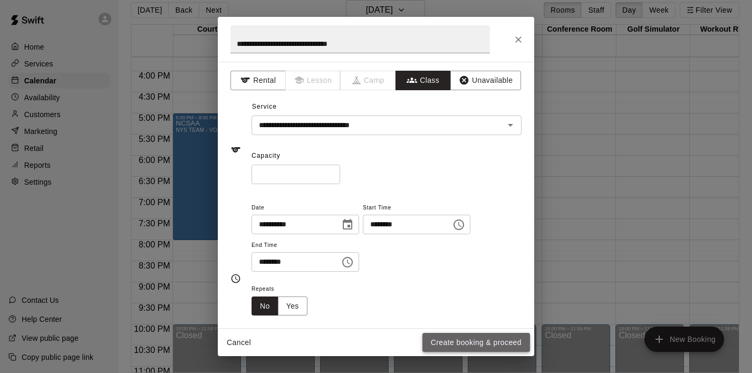
click at [450, 340] on button "Create booking & proceed" at bounding box center [477, 343] width 108 height 20
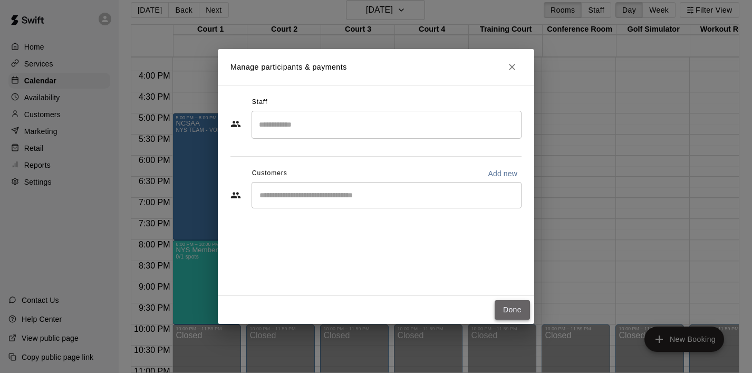
click at [505, 303] on button "Done" at bounding box center [512, 310] width 35 height 20
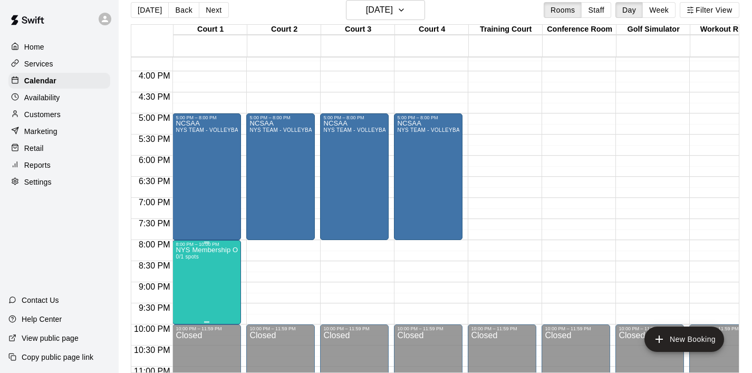
click at [187, 282] on img "edit" at bounding box center [187, 284] width 12 height 12
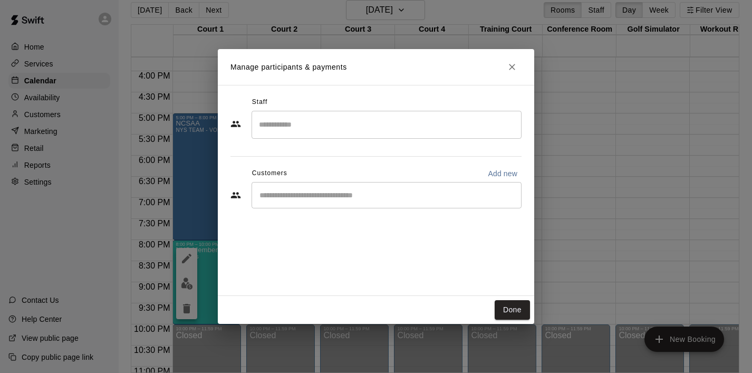
click at [514, 69] on icon "Close" at bounding box center [512, 67] width 6 height 6
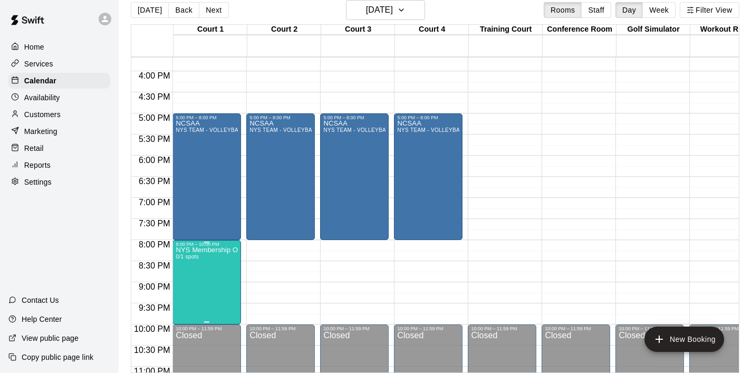
click at [187, 260] on icon "edit" at bounding box center [186, 258] width 13 height 13
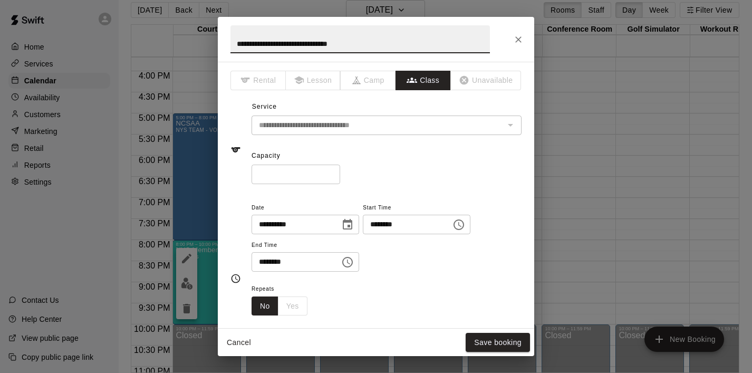
click at [285, 175] on input "*" at bounding box center [296, 175] width 89 height 20
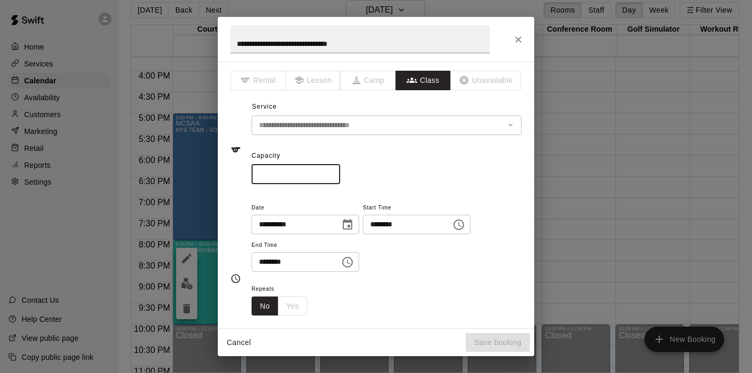
type input "*"
type input "**"
click at [493, 343] on button "Save booking" at bounding box center [498, 343] width 64 height 20
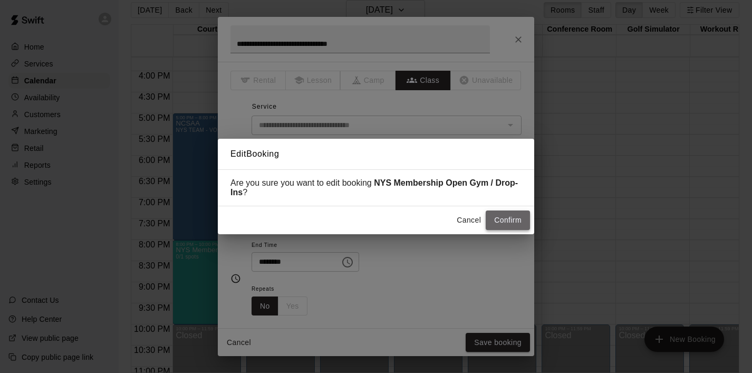
click at [508, 217] on button "Confirm" at bounding box center [508, 221] width 44 height 20
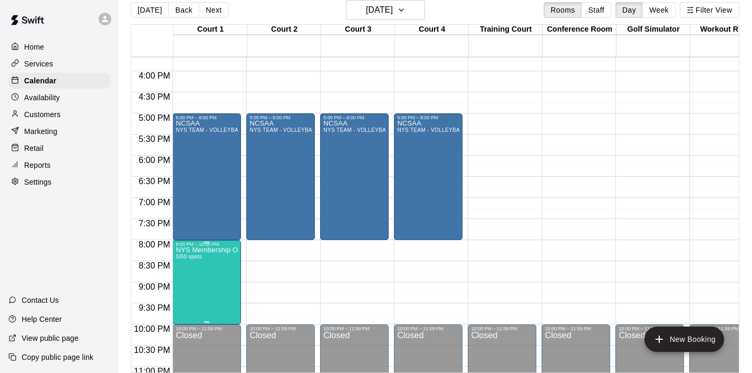
click at [180, 260] on icon "edit" at bounding box center [186, 258] width 13 height 13
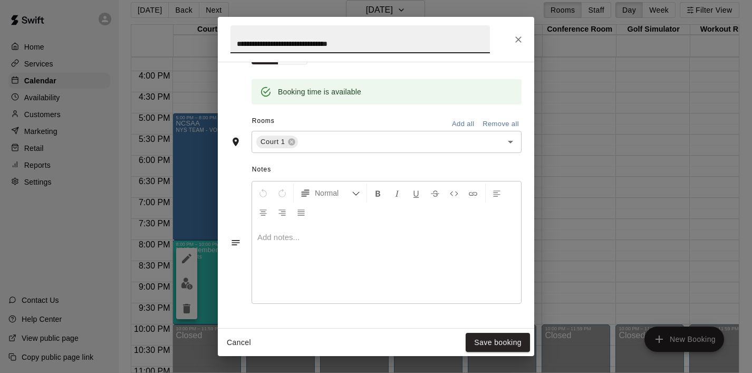
scroll to position [246, 0]
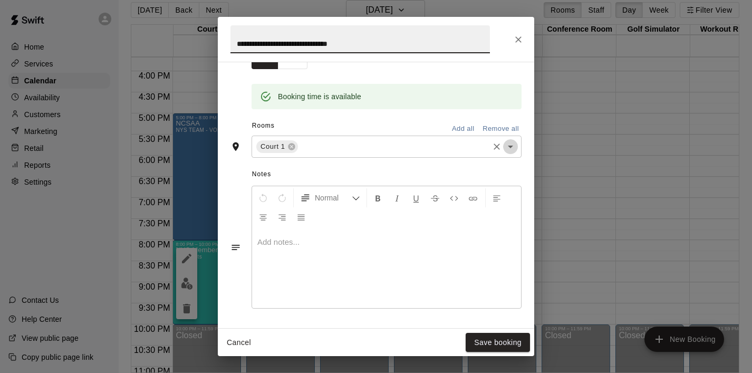
click at [511, 146] on icon "Open" at bounding box center [510, 146] width 13 height 13
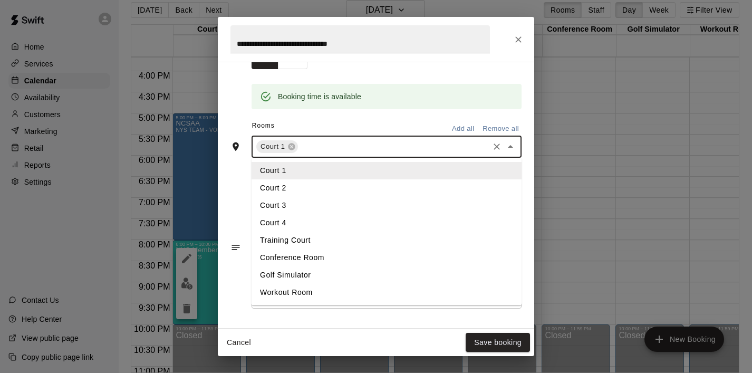
click at [365, 182] on li "Court 2" at bounding box center [387, 187] width 270 height 17
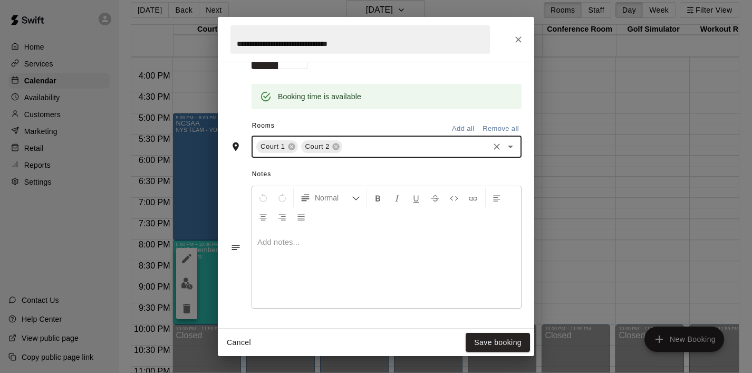
click at [513, 149] on icon "Open" at bounding box center [510, 146] width 13 height 13
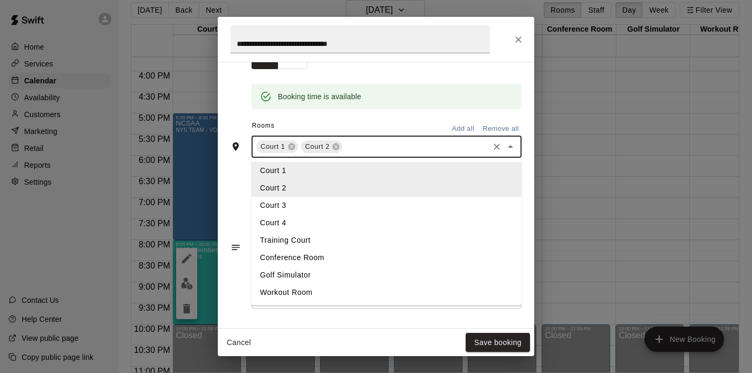
click at [410, 203] on li "Court 3" at bounding box center [387, 205] width 270 height 17
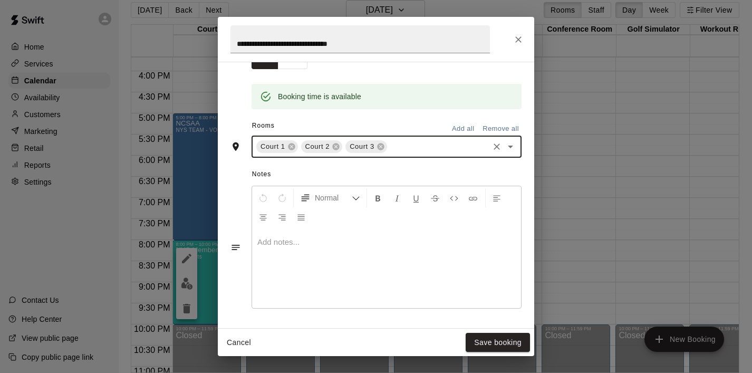
click at [513, 150] on icon "Open" at bounding box center [510, 146] width 13 height 13
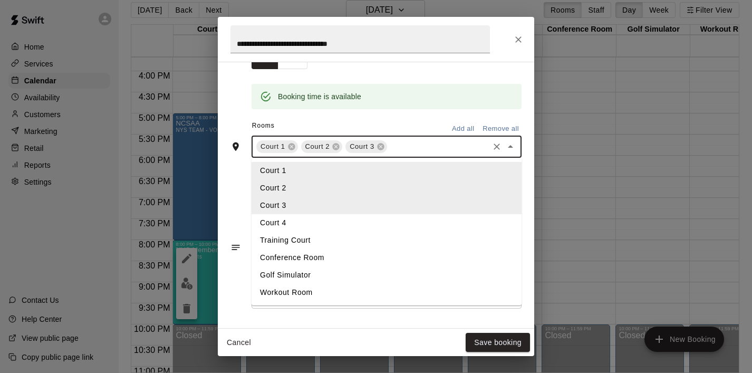
click at [364, 226] on li "Court 4" at bounding box center [387, 222] width 270 height 17
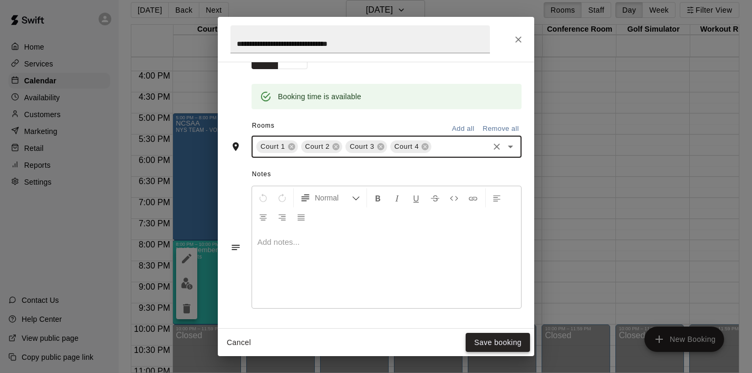
click at [485, 337] on button "Save booking" at bounding box center [498, 343] width 64 height 20
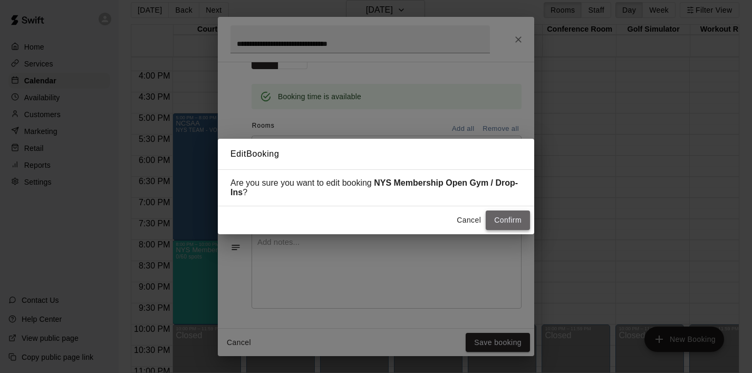
click at [509, 220] on button "Confirm" at bounding box center [508, 221] width 44 height 20
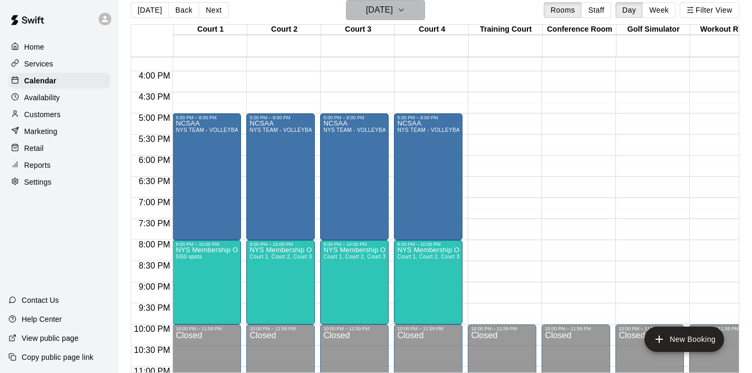
click at [406, 9] on icon "button" at bounding box center [401, 10] width 8 height 13
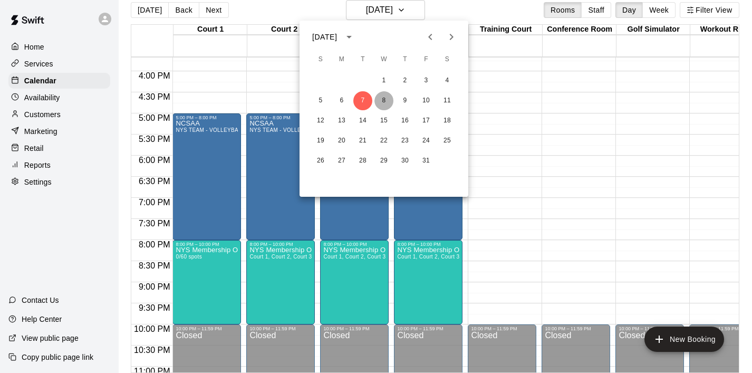
click at [388, 99] on button "8" at bounding box center [384, 100] width 19 height 19
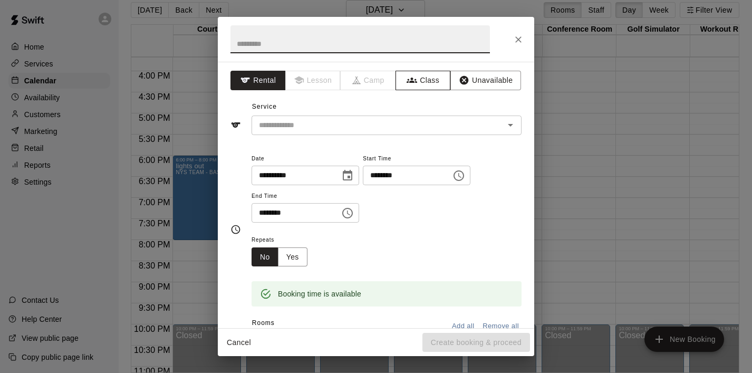
click at [433, 85] on button "Class" at bounding box center [423, 81] width 55 height 20
click at [321, 43] on input "text" at bounding box center [361, 39] width 260 height 28
paste input "**********"
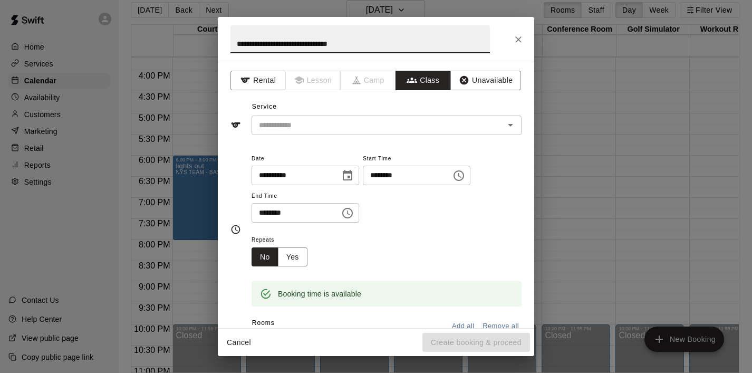
click at [319, 132] on div "​" at bounding box center [387, 126] width 270 height 20
type input "**********"
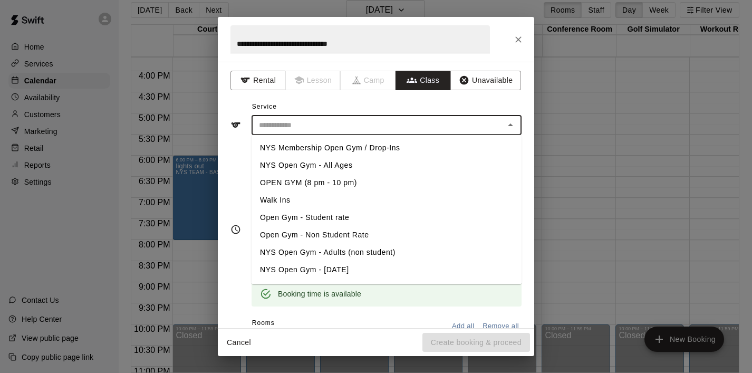
click at [335, 144] on li "NYS Membership Open Gym / Drop-Ins" at bounding box center [387, 147] width 270 height 17
type input "**********"
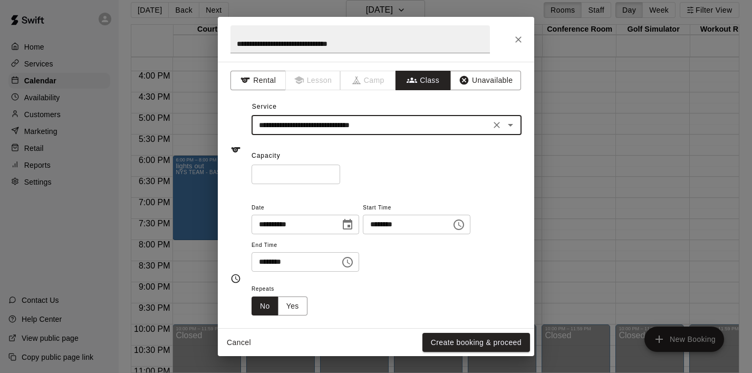
click at [310, 178] on input "*" at bounding box center [296, 175] width 89 height 20
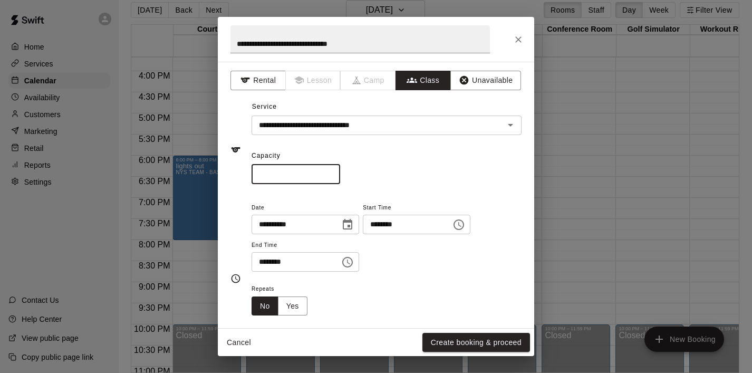
drag, startPoint x: 285, startPoint y: 170, endPoint x: 217, endPoint y: 168, distance: 68.1
click at [217, 168] on div "**********" at bounding box center [376, 186] width 752 height 373
type input "**"
click at [349, 266] on icon "Choose time, selected time is 8:30 PM" at bounding box center [347, 262] width 11 height 11
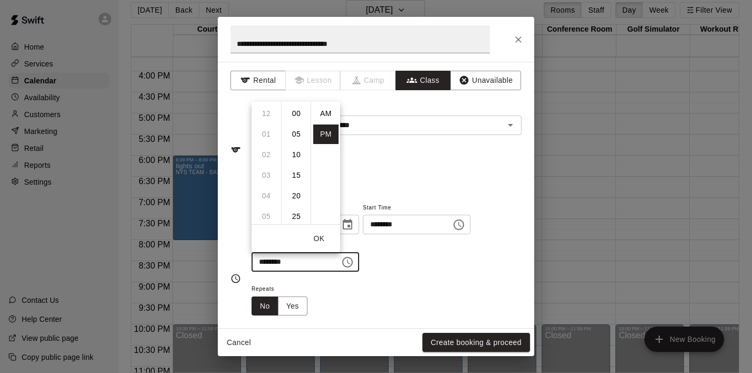
scroll to position [19, 0]
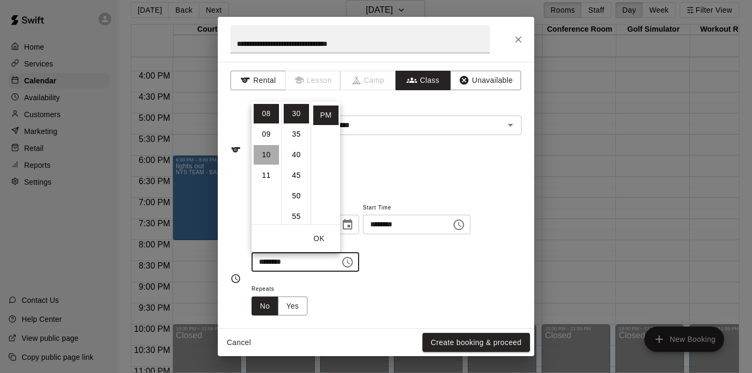
click at [269, 158] on li "10" at bounding box center [266, 155] width 25 height 20
click at [297, 118] on li "00" at bounding box center [296, 114] width 25 height 20
type input "********"
click at [317, 240] on button "OK" at bounding box center [319, 239] width 34 height 20
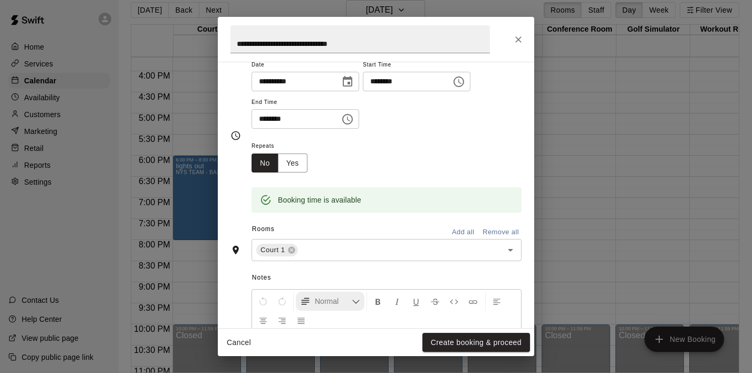
scroll to position [149, 0]
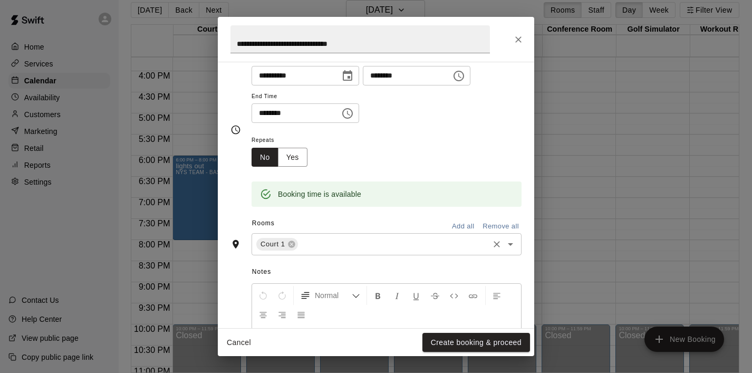
click at [510, 246] on icon "Open" at bounding box center [510, 244] width 13 height 13
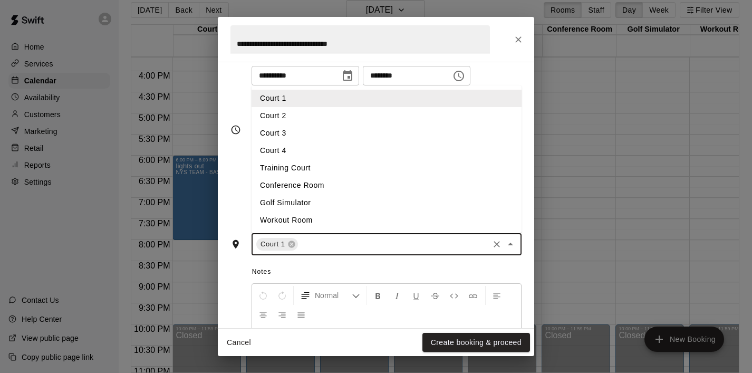
click at [384, 115] on li "Court 2" at bounding box center [387, 115] width 270 height 17
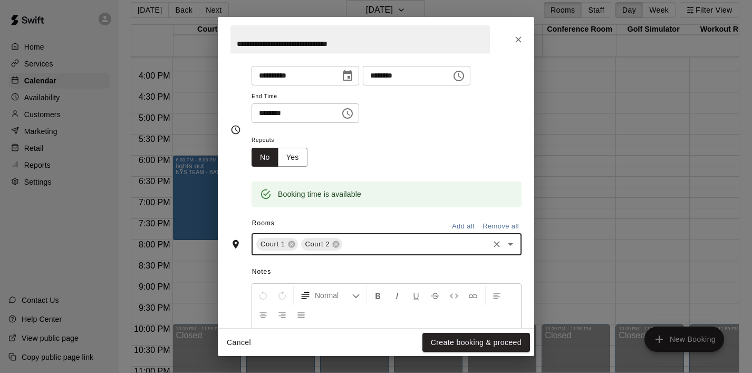
click at [510, 247] on icon "Open" at bounding box center [510, 244] width 13 height 13
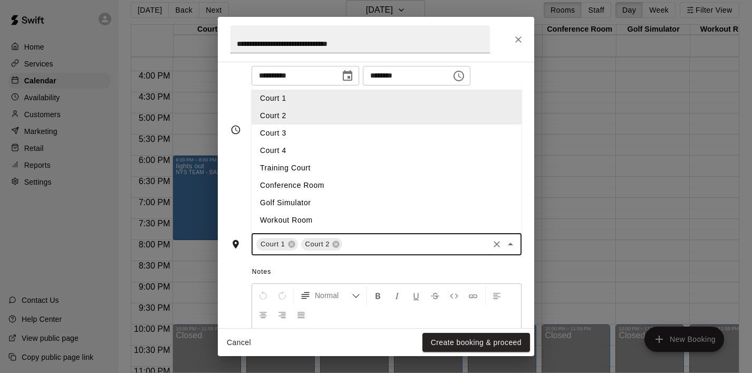
click at [405, 131] on li "Court 3" at bounding box center [387, 133] width 270 height 17
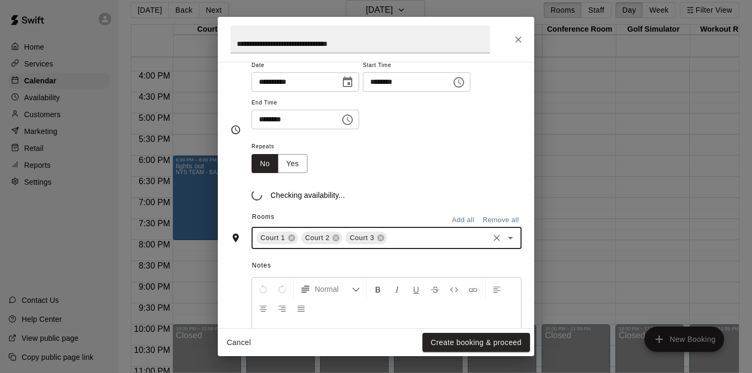
click at [517, 238] on icon "Open" at bounding box center [510, 238] width 13 height 13
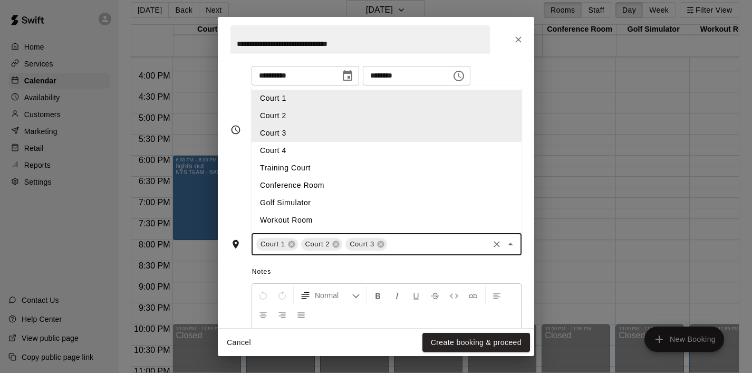
click at [403, 151] on li "Court 4" at bounding box center [387, 150] width 270 height 17
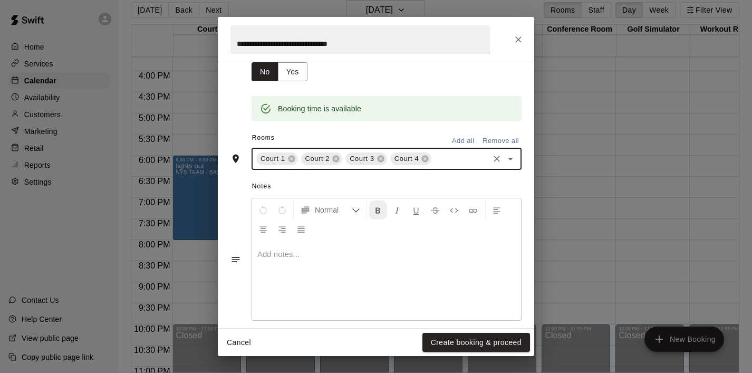
scroll to position [246, 0]
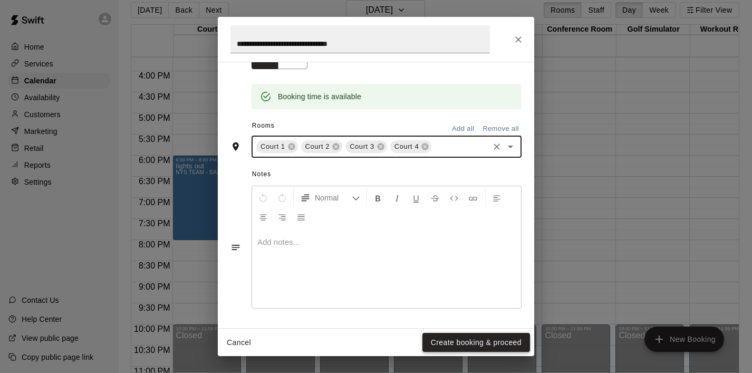
click at [454, 350] on button "Create booking & proceed" at bounding box center [477, 343] width 108 height 20
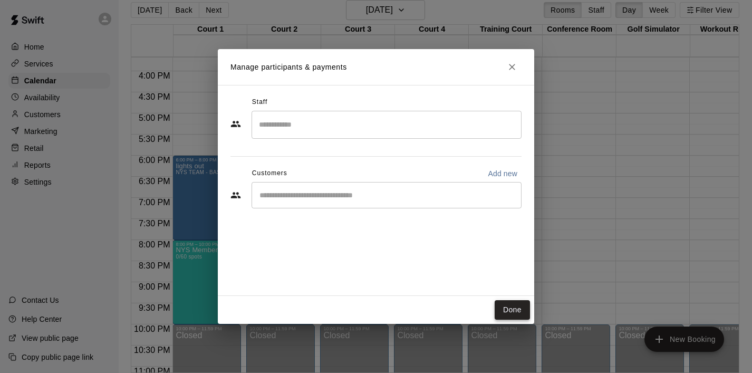
click at [511, 309] on button "Done" at bounding box center [512, 310] width 35 height 20
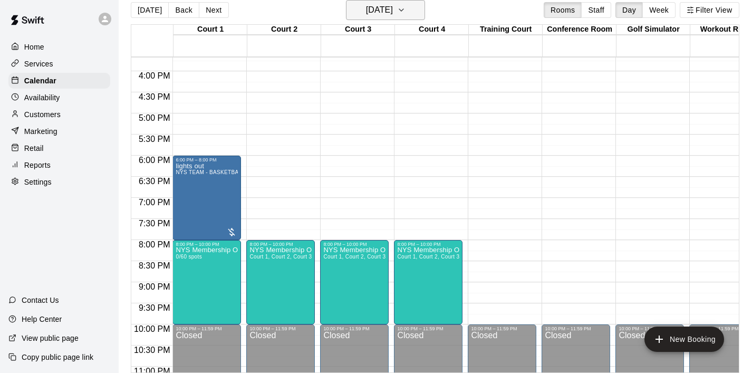
click at [406, 13] on icon "button" at bounding box center [401, 10] width 8 height 13
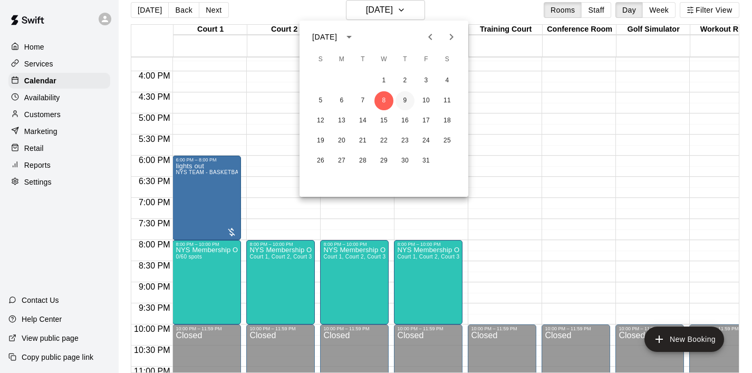
click at [400, 98] on button "9" at bounding box center [405, 100] width 19 height 19
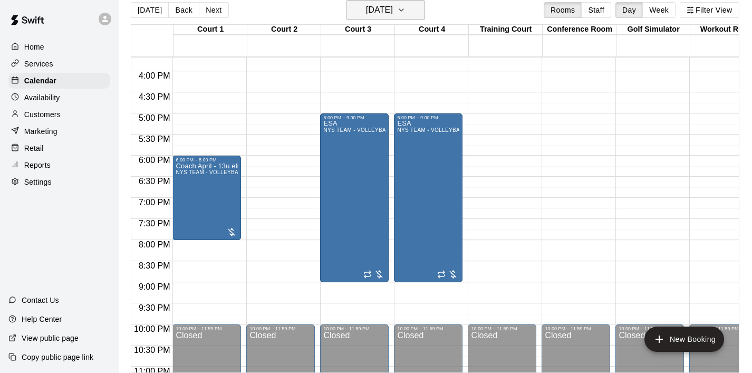
click at [406, 10] on icon "button" at bounding box center [401, 10] width 8 height 13
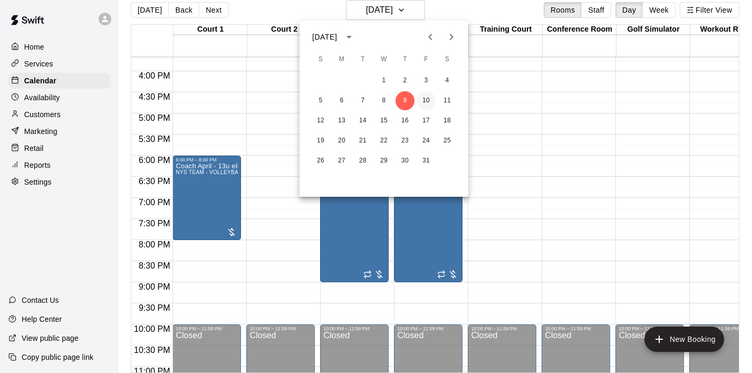
click at [422, 97] on button "10" at bounding box center [426, 100] width 19 height 19
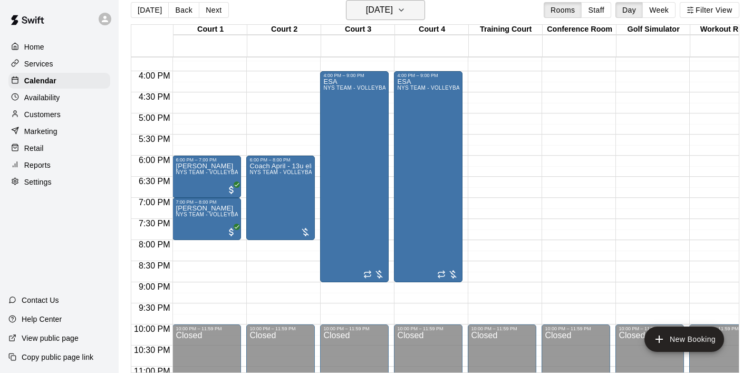
click at [406, 10] on icon "button" at bounding box center [401, 10] width 8 height 13
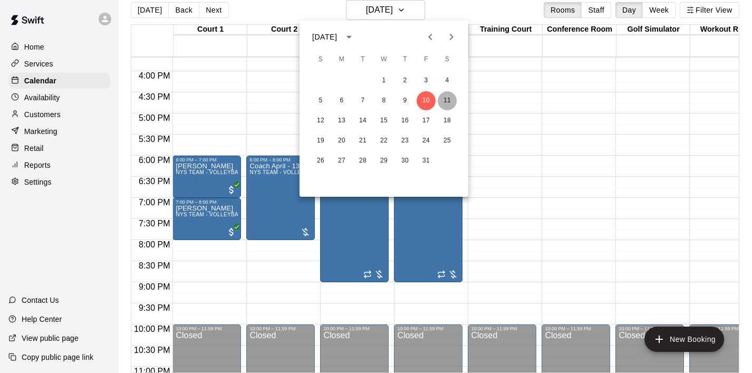
click at [446, 102] on button "11" at bounding box center [447, 100] width 19 height 19
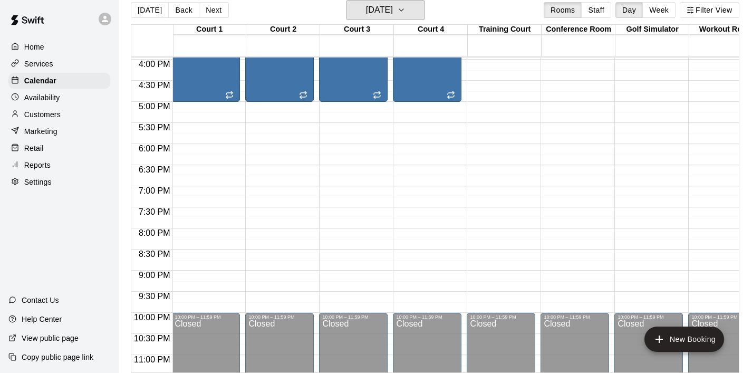
scroll to position [699, 1]
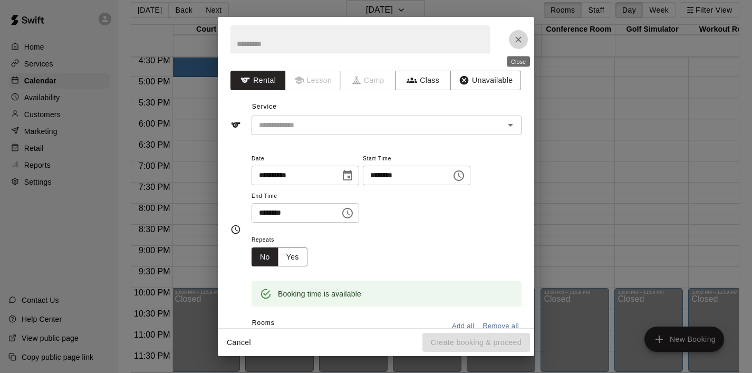
click at [518, 39] on icon "Close" at bounding box center [519, 39] width 6 height 6
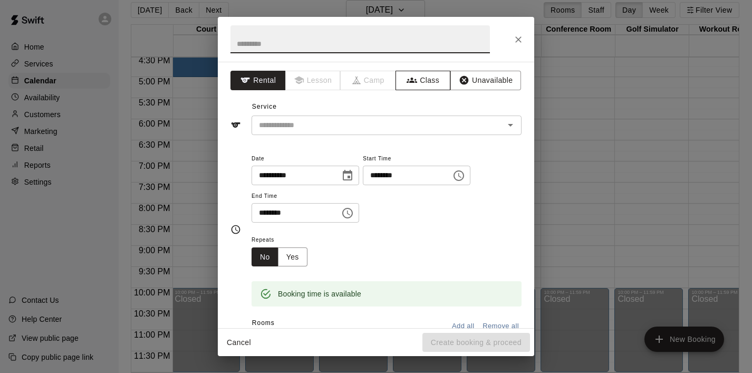
click at [433, 75] on button "Class" at bounding box center [423, 81] width 55 height 20
click at [288, 49] on input "text" at bounding box center [361, 39] width 260 height 28
paste input "**********"
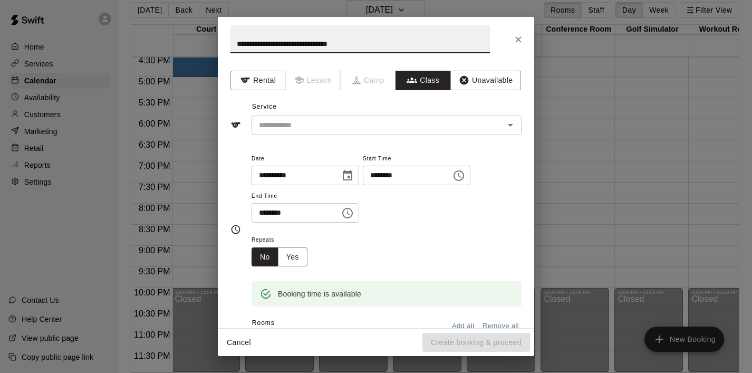
type input "**********"
click at [355, 127] on input "text" at bounding box center [378, 125] width 246 height 13
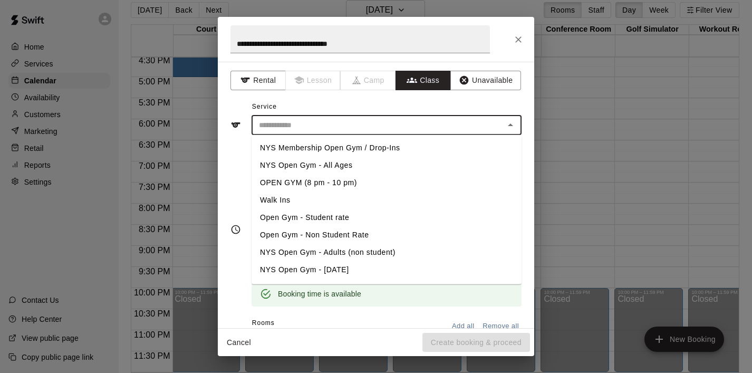
click at [356, 144] on li "NYS Membership Open Gym / Drop-Ins" at bounding box center [387, 147] width 270 height 17
type input "**********"
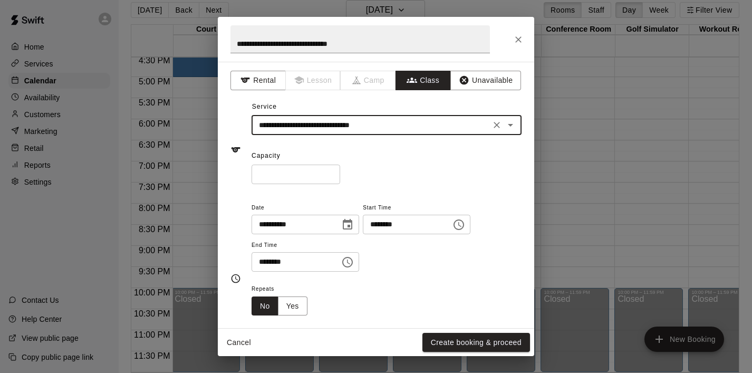
click at [290, 168] on input "*" at bounding box center [296, 175] width 89 height 20
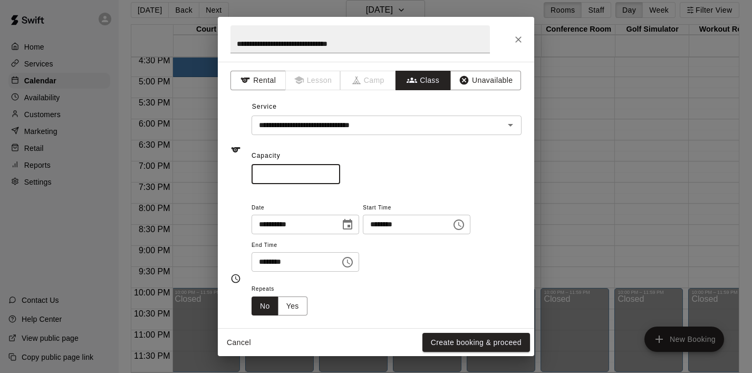
drag, startPoint x: 290, startPoint y: 168, endPoint x: 221, endPoint y: 168, distance: 68.6
click at [221, 168] on div "**********" at bounding box center [376, 195] width 317 height 266
type input "**"
click at [460, 227] on icon "Choose time, selected time is 6:15 PM" at bounding box center [459, 224] width 13 height 13
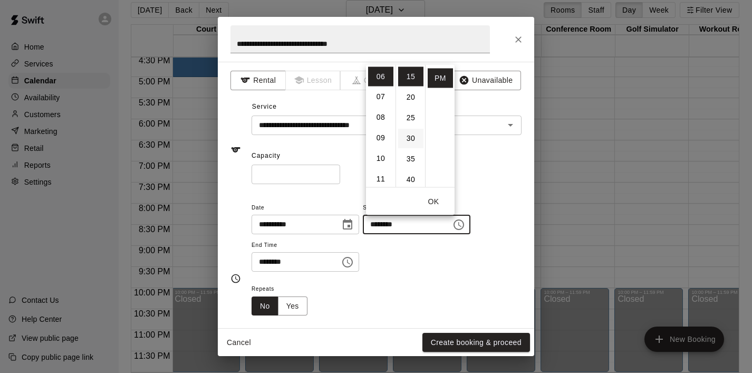
scroll to position [0, 0]
click at [412, 70] on li "00" at bounding box center [410, 76] width 25 height 20
type input "********"
click at [436, 197] on button "OK" at bounding box center [434, 202] width 34 height 20
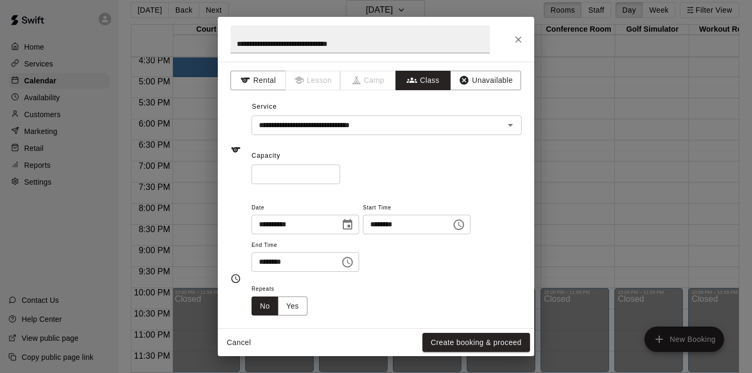
click at [358, 262] on button "Choose time, selected time is 6:45 PM" at bounding box center [347, 262] width 21 height 21
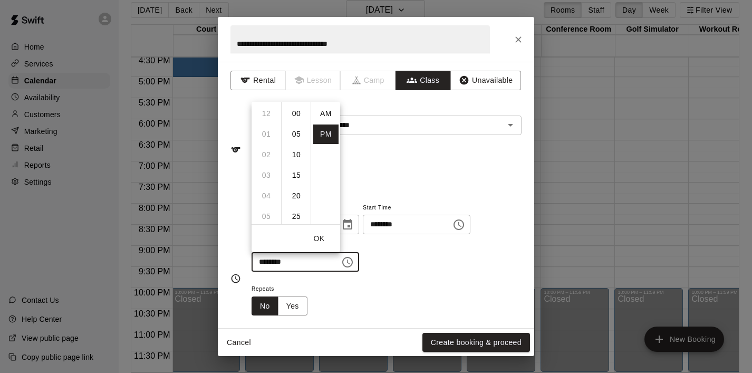
scroll to position [19, 0]
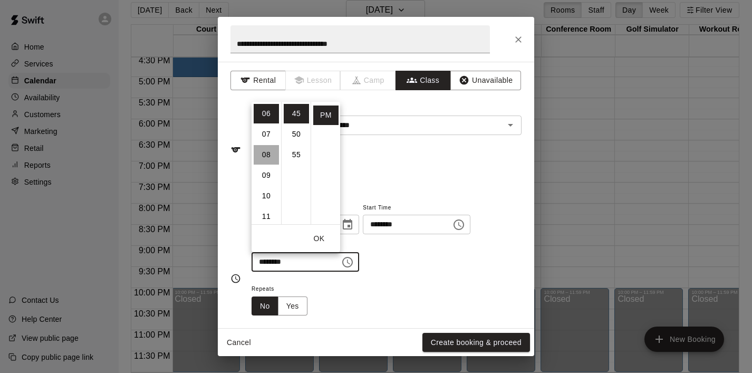
click at [267, 155] on li "08" at bounding box center [266, 155] width 25 height 20
click at [294, 115] on li "00" at bounding box center [296, 114] width 25 height 20
type input "********"
click at [320, 238] on button "OK" at bounding box center [319, 239] width 34 height 20
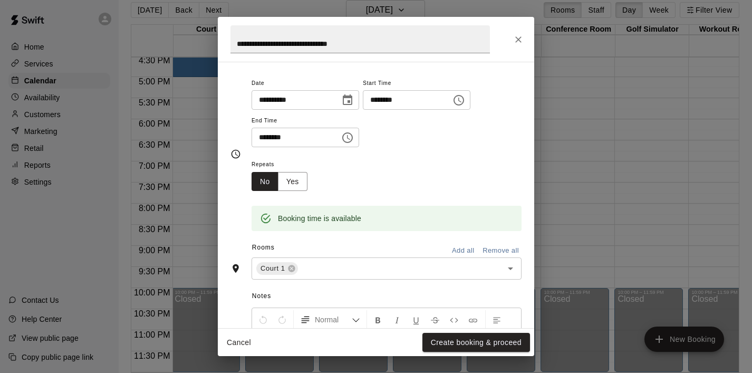
scroll to position [127, 0]
click at [513, 265] on icon "Open" at bounding box center [510, 266] width 13 height 13
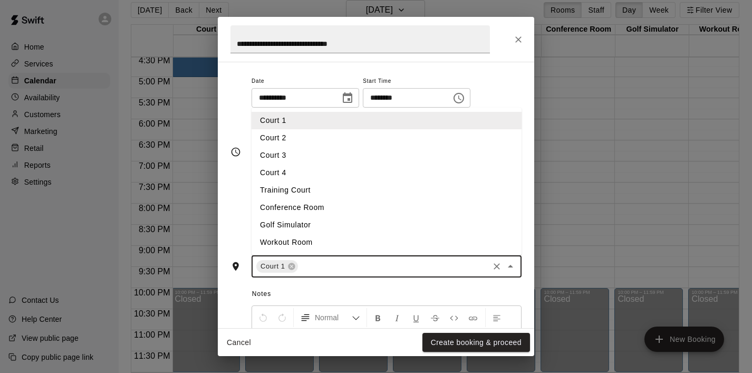
click at [354, 143] on li "Court 2" at bounding box center [387, 137] width 270 height 17
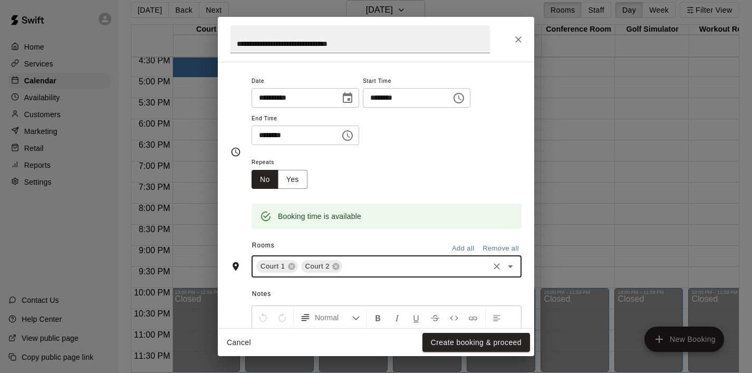
click at [512, 266] on icon "Open" at bounding box center [510, 266] width 13 height 13
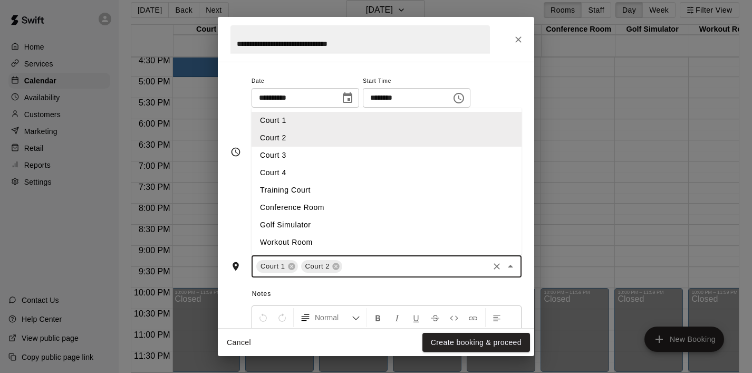
click at [432, 158] on li "Court 3" at bounding box center [387, 155] width 270 height 17
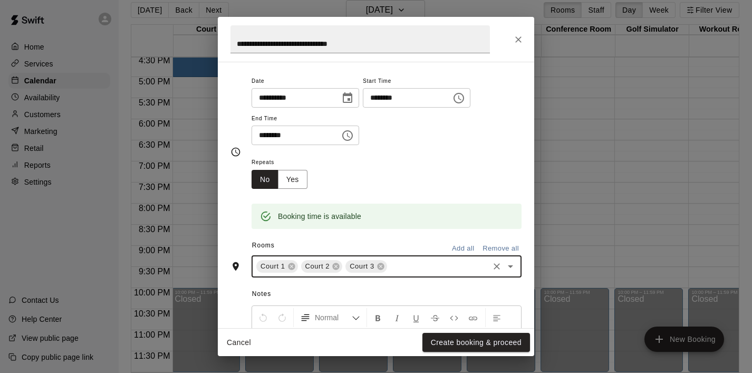
click at [514, 271] on icon "Open" at bounding box center [510, 266] width 13 height 13
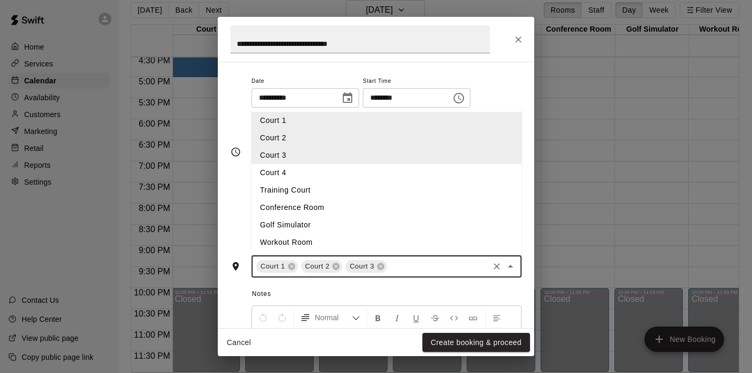
click at [390, 165] on li "Court 4" at bounding box center [387, 172] width 270 height 17
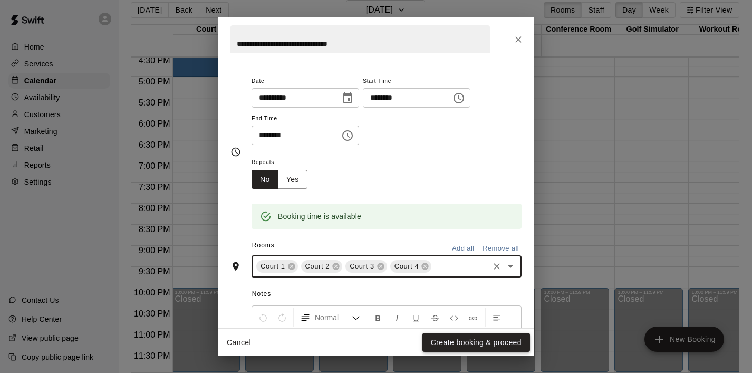
click at [474, 337] on button "Create booking & proceed" at bounding box center [477, 343] width 108 height 20
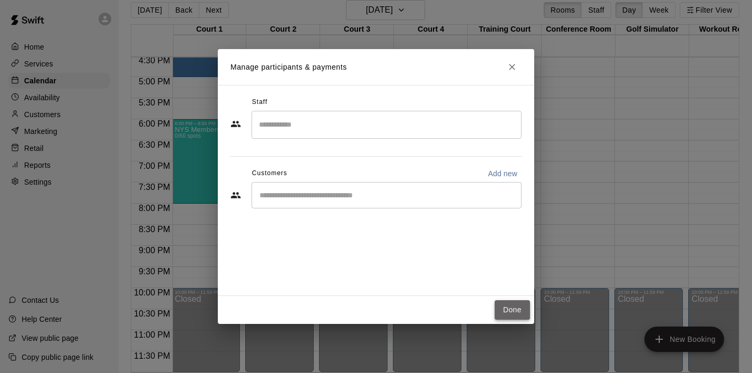
click at [516, 314] on button "Done" at bounding box center [512, 310] width 35 height 20
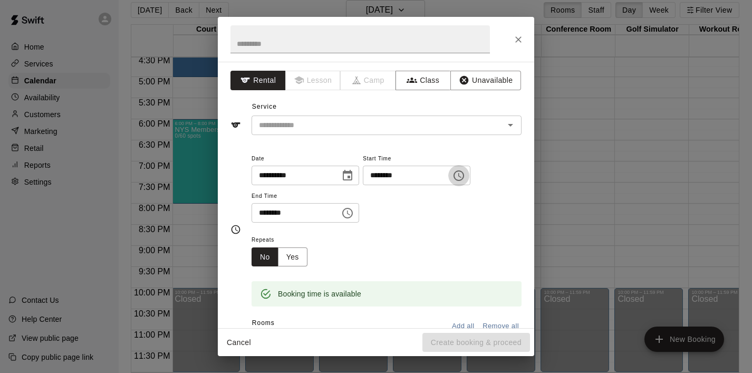
click at [463, 177] on icon "Choose time, selected time is 8:15 PM" at bounding box center [459, 175] width 13 height 13
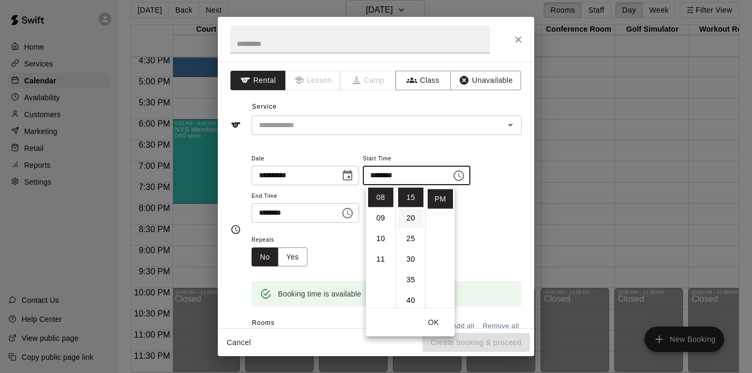
scroll to position [0, 0]
click at [409, 202] on li "00" at bounding box center [410, 198] width 25 height 20
type input "********"
click at [433, 321] on button "OK" at bounding box center [434, 323] width 34 height 20
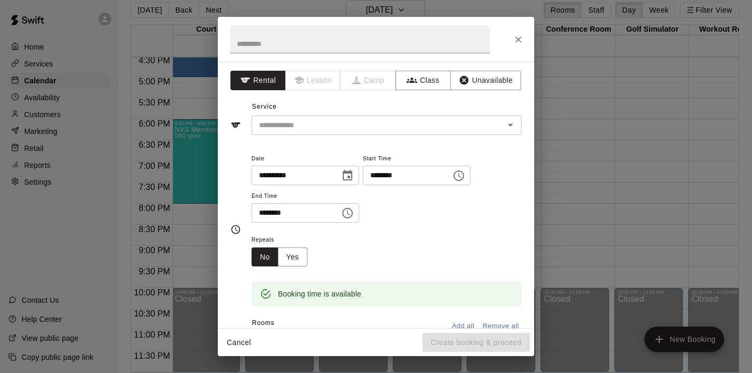
click at [322, 204] on input "********" at bounding box center [292, 213] width 81 height 20
click at [336, 213] on div "******** ​" at bounding box center [306, 213] width 108 height 20
click at [329, 213] on input "********" at bounding box center [292, 213] width 81 height 20
click at [406, 228] on div "**********" at bounding box center [387, 193] width 270 height 82
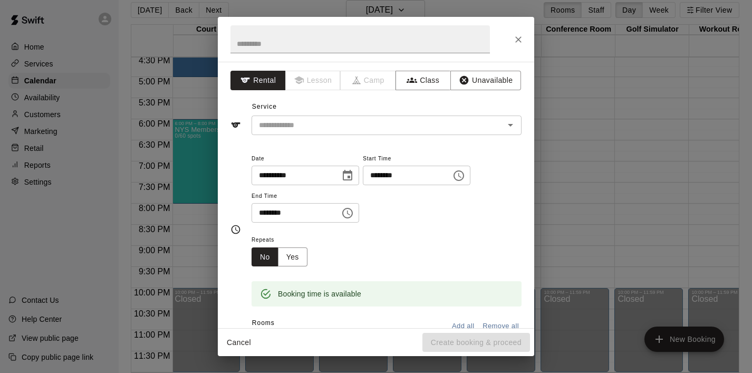
click at [323, 217] on input "********" at bounding box center [292, 213] width 81 height 20
click at [321, 214] on input "********" at bounding box center [292, 213] width 81 height 20
drag, startPoint x: 321, startPoint y: 214, endPoint x: 313, endPoint y: 211, distance: 8.0
click at [313, 211] on input "********" at bounding box center [292, 213] width 81 height 20
click at [478, 223] on div "**********" at bounding box center [387, 193] width 270 height 82
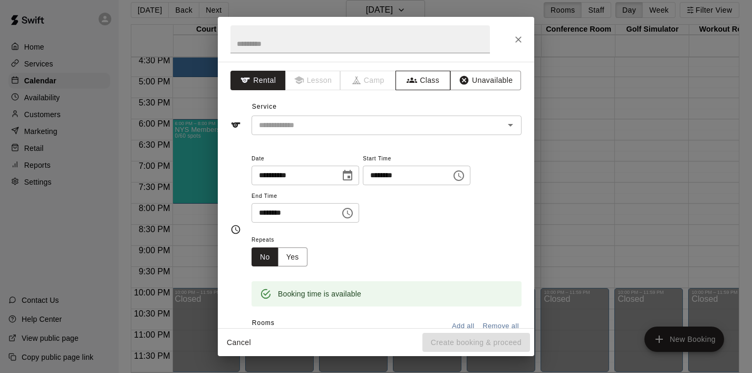
click at [421, 79] on button "Class" at bounding box center [423, 81] width 55 height 20
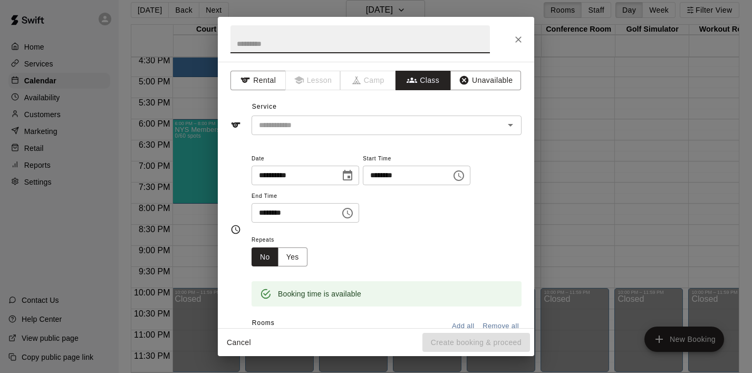
click at [320, 41] on input "text" at bounding box center [361, 39] width 260 height 28
paste input "**********"
type input "**********"
click at [333, 123] on input "text" at bounding box center [378, 125] width 246 height 13
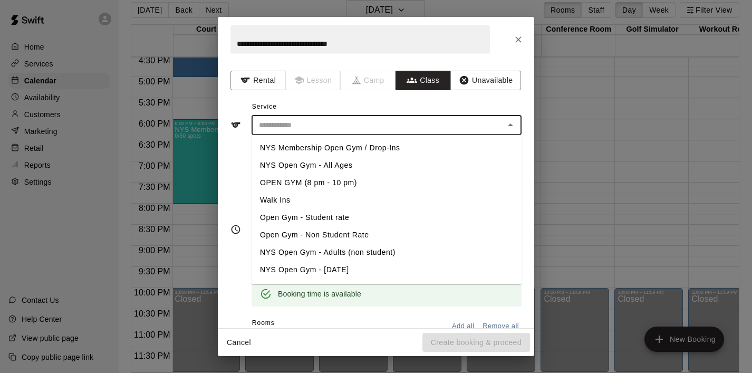
click at [355, 146] on li "NYS Membership Open Gym / Drop-Ins" at bounding box center [387, 147] width 270 height 17
type input "**********"
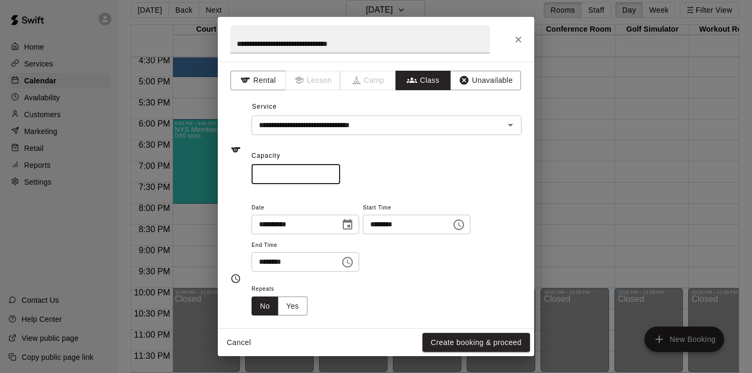
click at [310, 178] on input "*" at bounding box center [296, 175] width 89 height 20
drag, startPoint x: 310, startPoint y: 178, endPoint x: 242, endPoint y: 177, distance: 67.5
click at [242, 177] on div "**********" at bounding box center [376, 150] width 291 height 69
type input "**"
click at [351, 258] on icon "Choose time, selected time is 8:45 PM" at bounding box center [347, 262] width 13 height 13
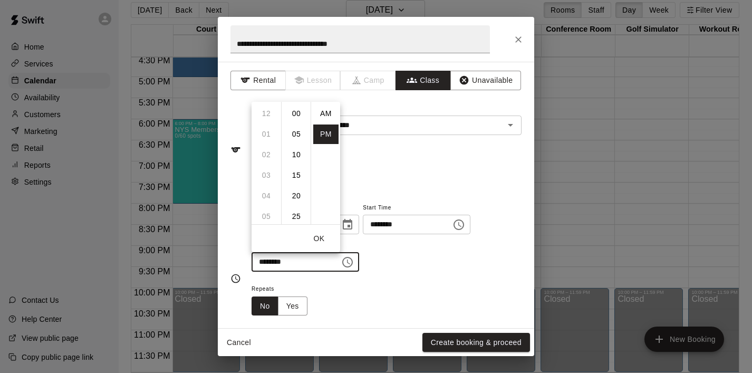
scroll to position [19, 0]
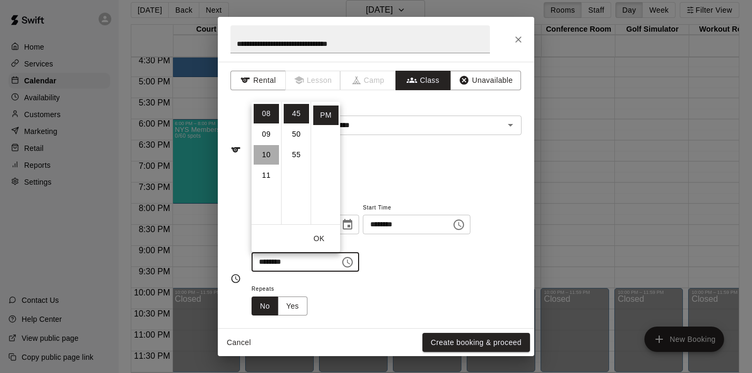
click at [269, 154] on li "10" at bounding box center [266, 155] width 25 height 20
click at [297, 119] on li "00" at bounding box center [296, 114] width 25 height 20
type input "********"
click at [322, 236] on button "OK" at bounding box center [319, 239] width 34 height 20
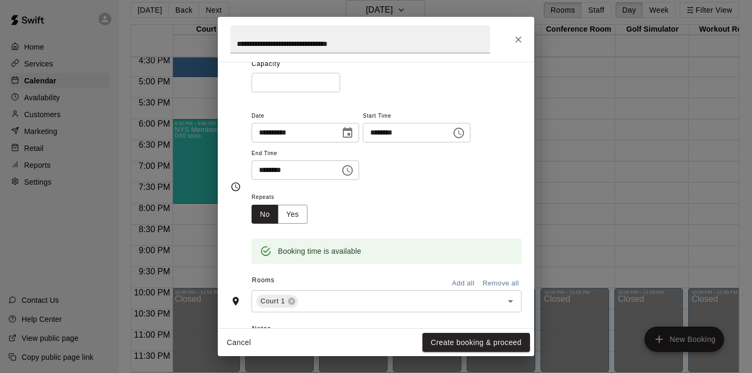
scroll to position [123, 0]
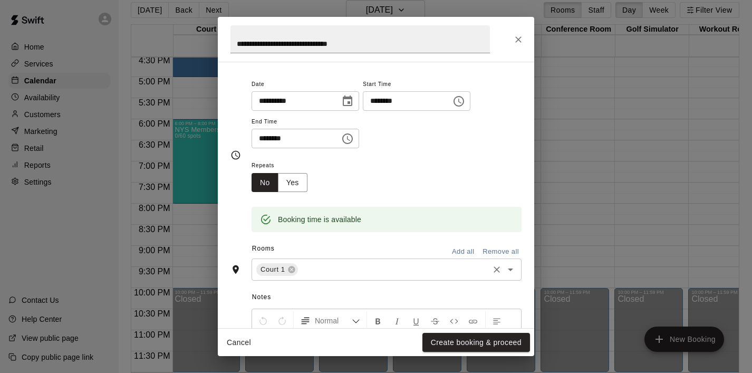
click at [511, 274] on icon "Open" at bounding box center [510, 269] width 13 height 13
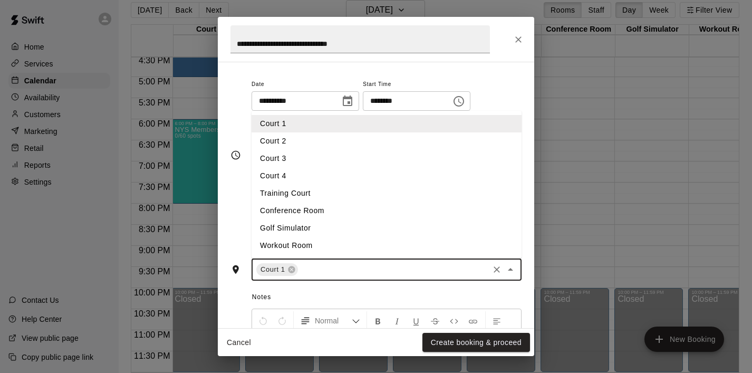
click at [361, 139] on li "Court 2" at bounding box center [387, 140] width 270 height 17
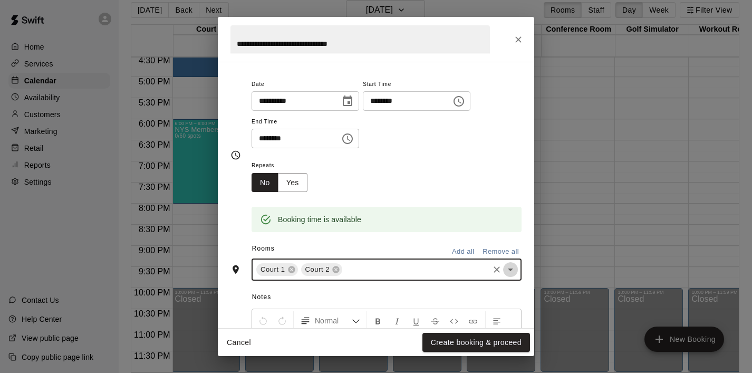
click at [511, 269] on icon "Open" at bounding box center [510, 270] width 5 height 3
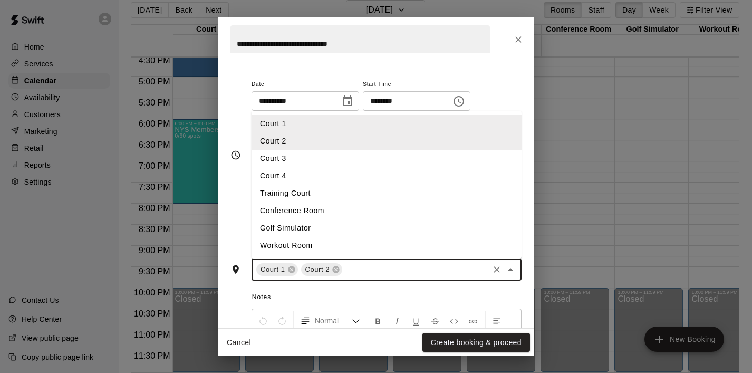
click at [428, 157] on li "Court 3" at bounding box center [387, 158] width 270 height 17
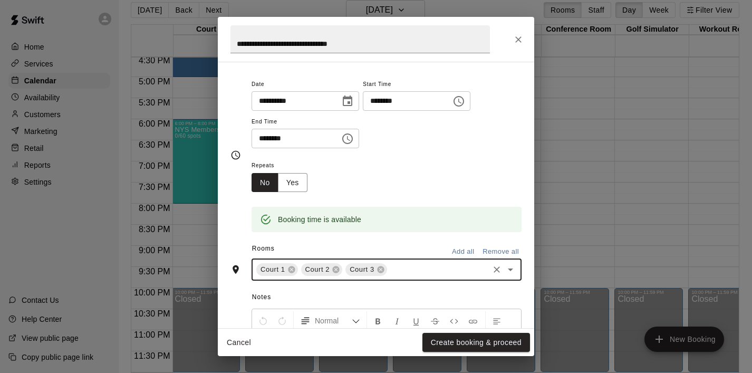
click at [508, 270] on icon "Open" at bounding box center [510, 269] width 13 height 13
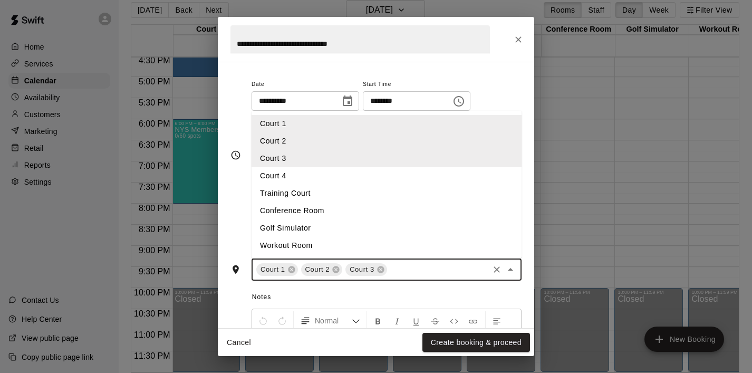
click at [418, 175] on li "Court 4" at bounding box center [387, 175] width 270 height 17
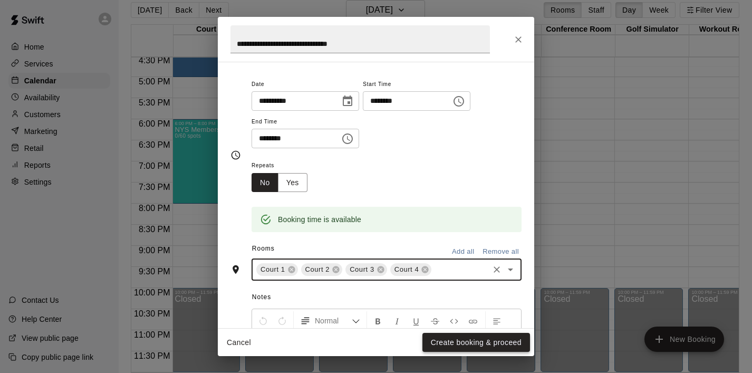
click at [469, 340] on button "Create booking & proceed" at bounding box center [477, 343] width 108 height 20
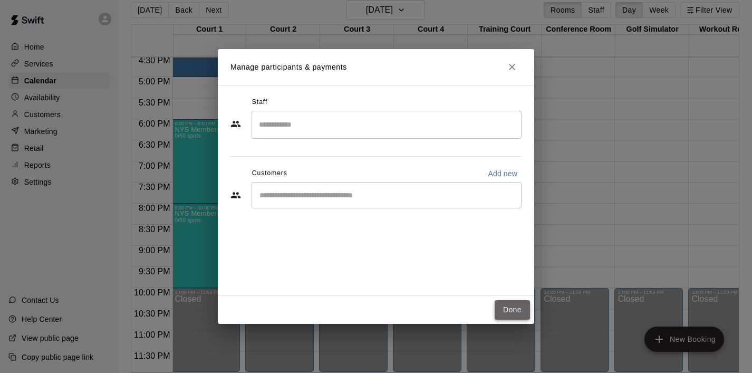
click at [505, 313] on button "Done" at bounding box center [512, 310] width 35 height 20
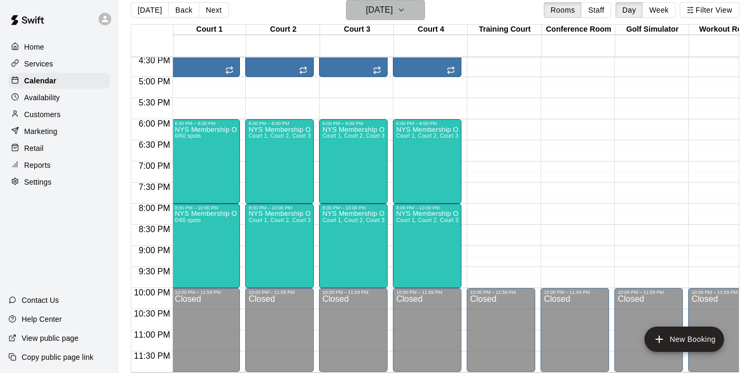
click at [406, 8] on icon "button" at bounding box center [401, 10] width 8 height 13
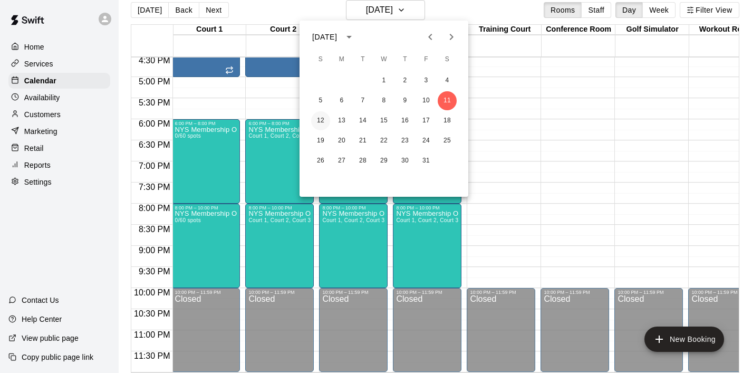
click at [322, 118] on button "12" at bounding box center [320, 120] width 19 height 19
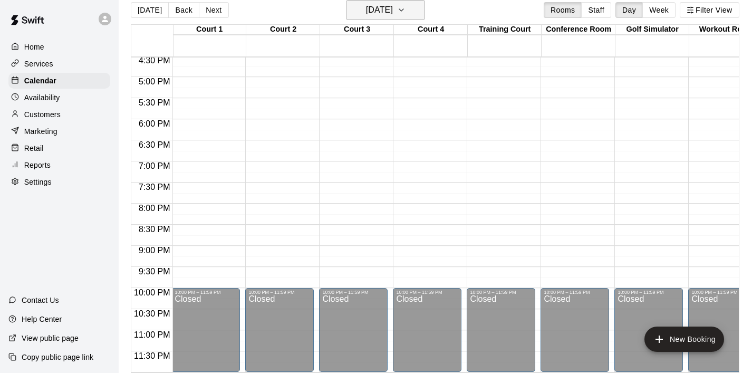
click at [406, 6] on icon "button" at bounding box center [401, 10] width 8 height 13
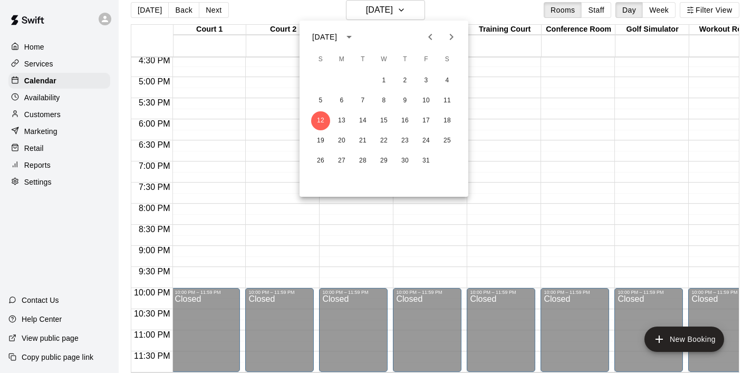
click at [430, 28] on button "Previous month" at bounding box center [430, 36] width 21 height 21
click at [325, 160] on button "24" at bounding box center [320, 160] width 19 height 19
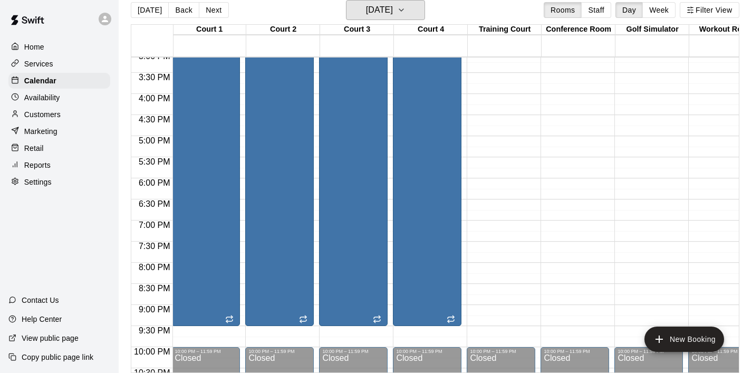
scroll to position [645, 1]
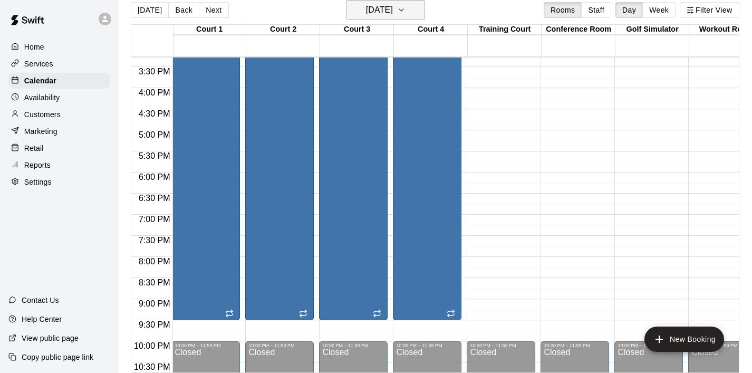
click at [406, 9] on icon "button" at bounding box center [401, 10] width 8 height 13
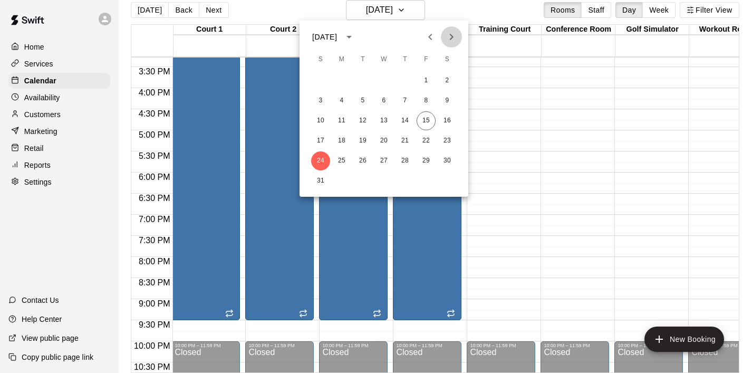
click at [452, 43] on icon "Next month" at bounding box center [451, 37] width 13 height 13
click at [315, 123] on button "12" at bounding box center [320, 120] width 19 height 19
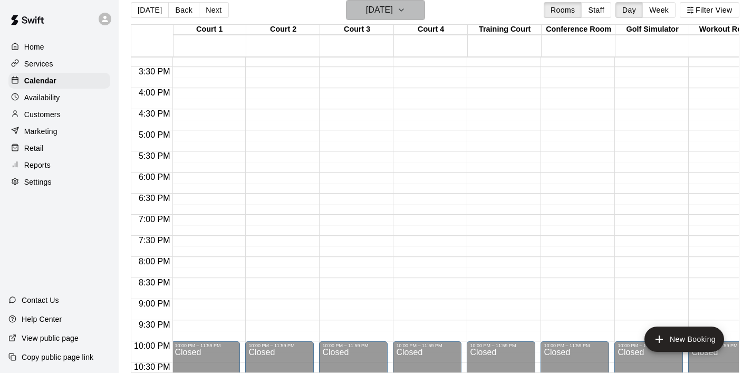
click at [406, 16] on icon "button" at bounding box center [401, 10] width 8 height 13
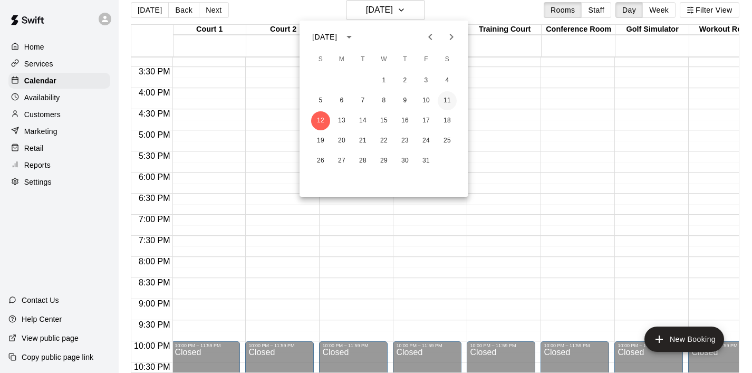
click at [446, 101] on button "11" at bounding box center [447, 100] width 19 height 19
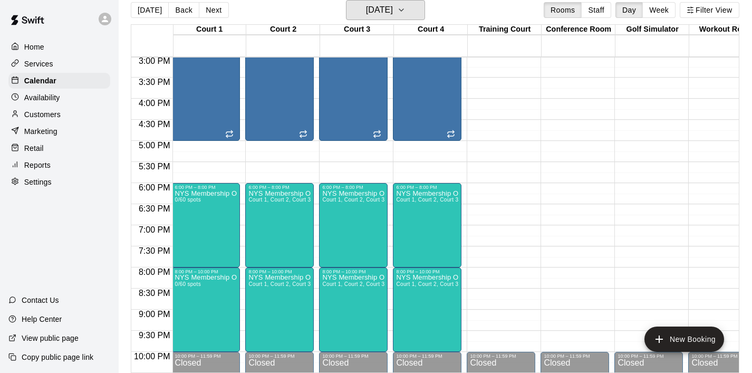
scroll to position [699, 1]
